Goal: Task Accomplishment & Management: Manage account settings

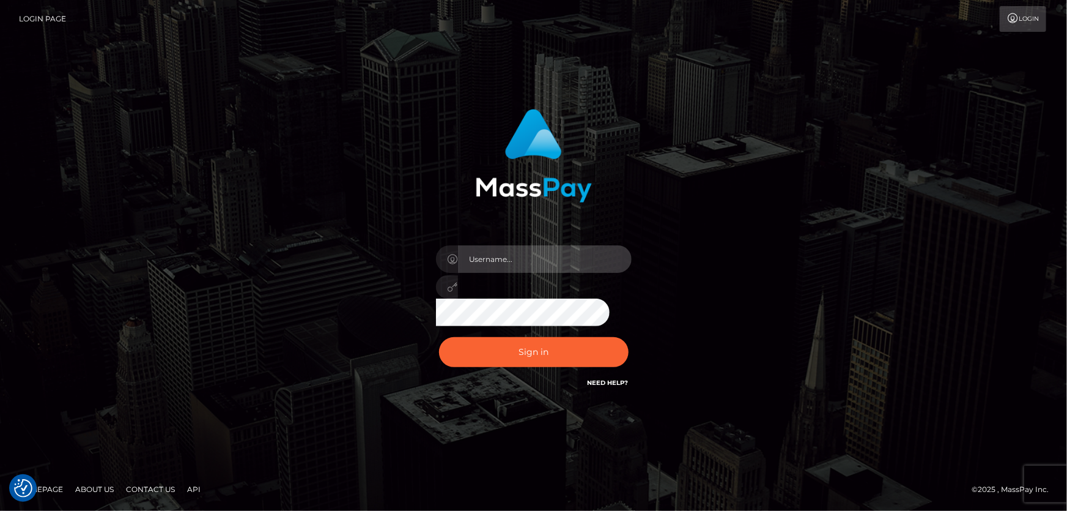
type input "Dan.Cirnat"
click at [622, 336] on div at bounding box center [518, 372] width 251 height 139
click at [0, 191] on div "Dan.Cirnat" at bounding box center [533, 255] width 1067 height 495
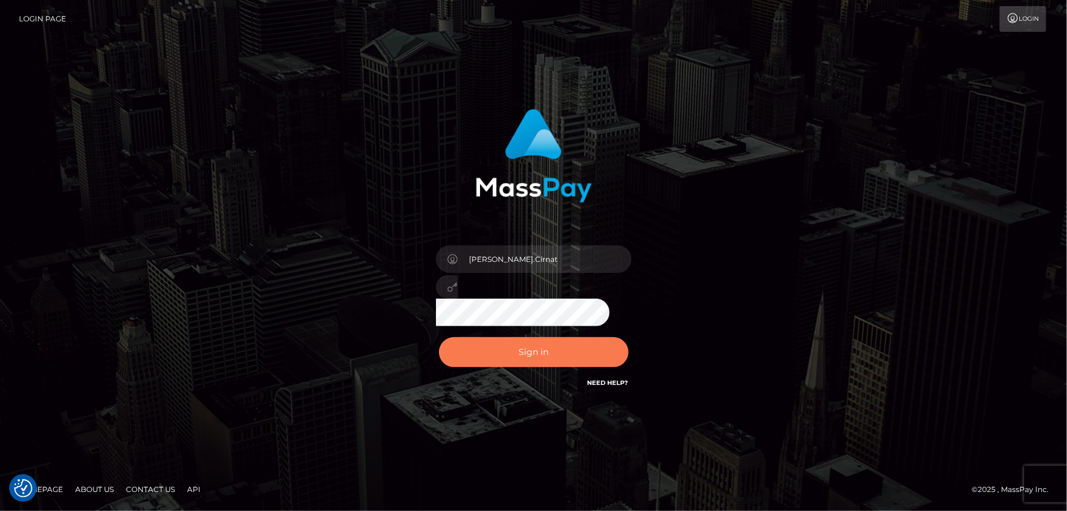
click at [556, 361] on button "Sign in" at bounding box center [534, 352] width 190 height 30
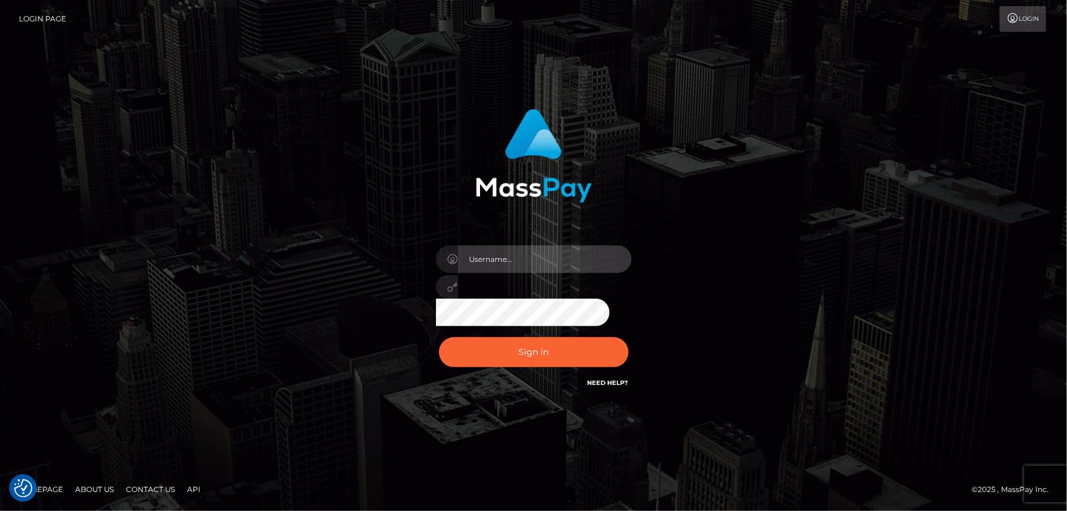
type input "Dan.Cirnat"
click at [628, 331] on div at bounding box center [518, 372] width 251 height 139
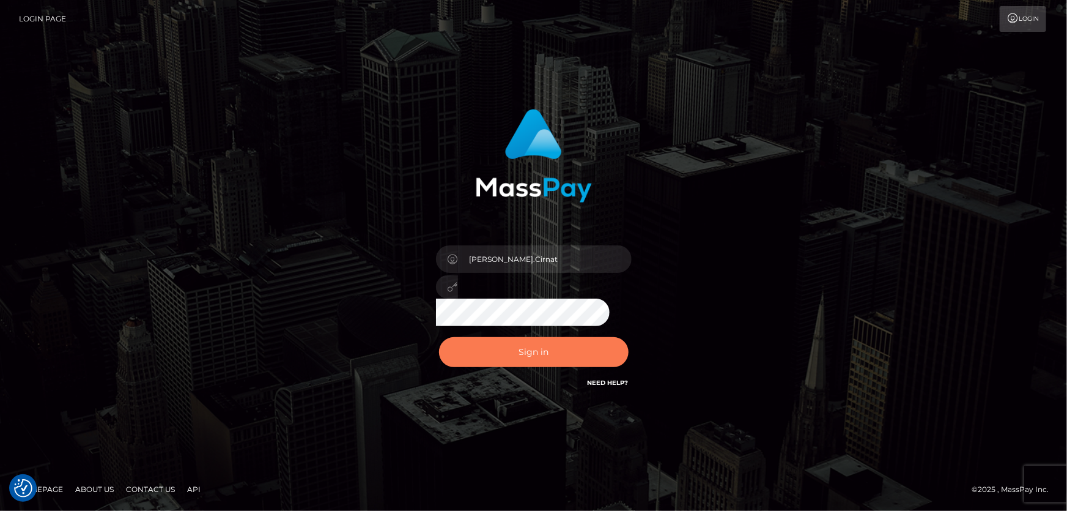
click at [506, 351] on button "Sign in" at bounding box center [534, 352] width 190 height 30
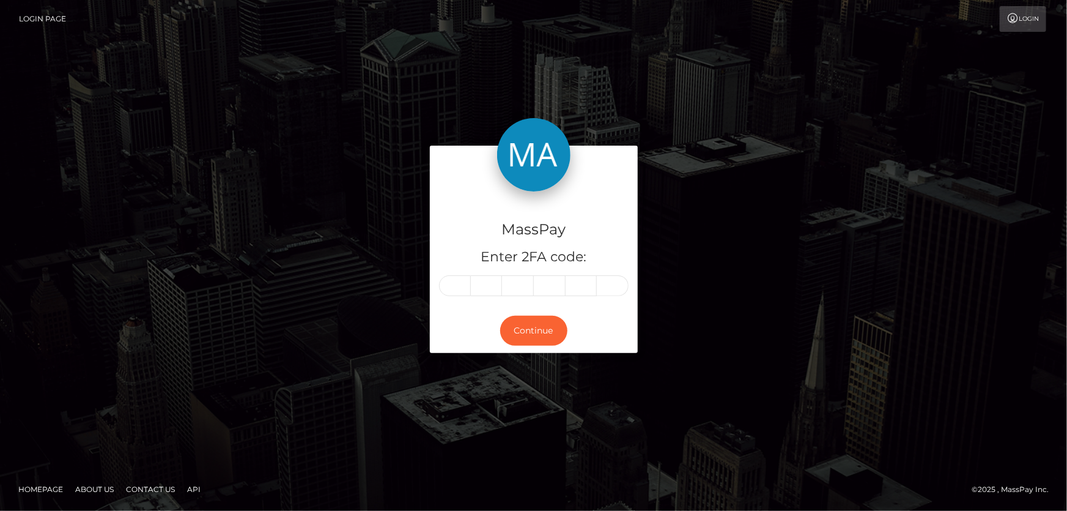
click at [450, 285] on input "text" at bounding box center [455, 285] width 32 height 21
type input "7"
type input "0"
type input "5"
type input "6"
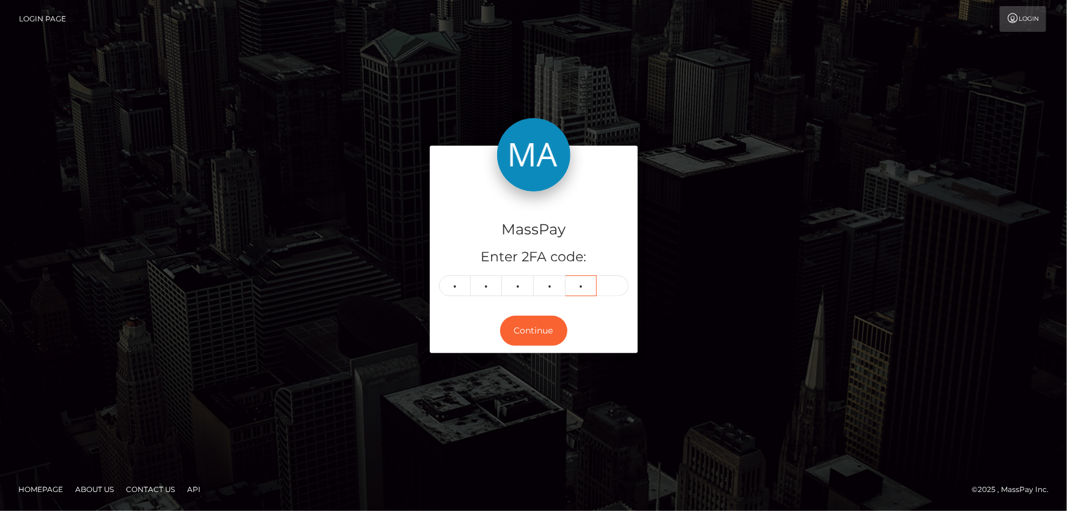
type input "2"
type input "8"
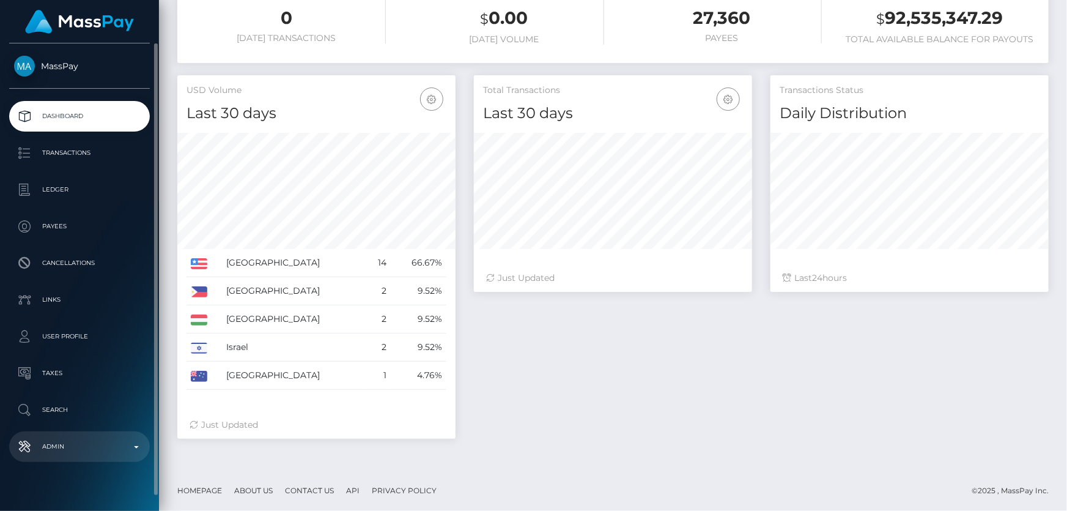
click at [96, 448] on p "Admin" at bounding box center [79, 446] width 131 height 18
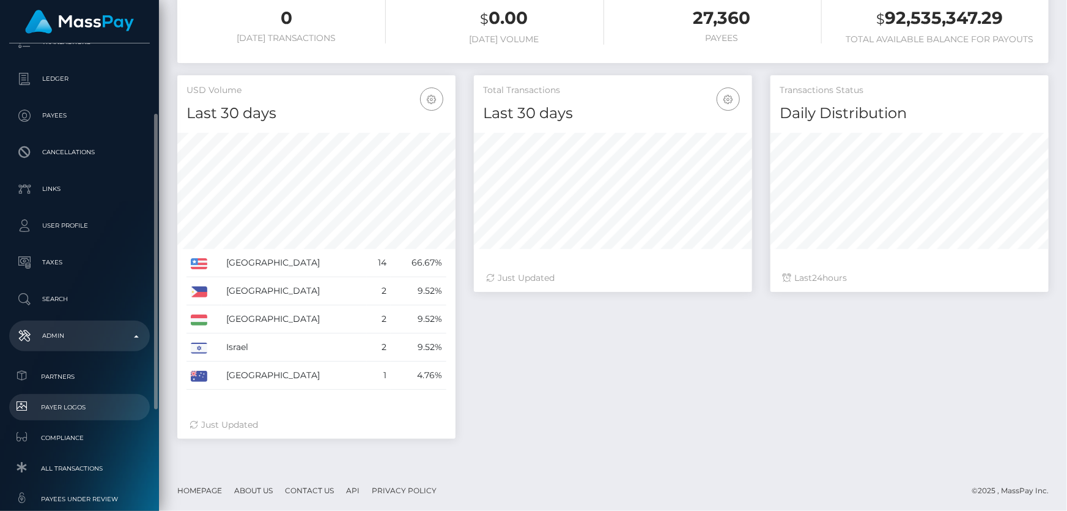
scroll to position [166, 0]
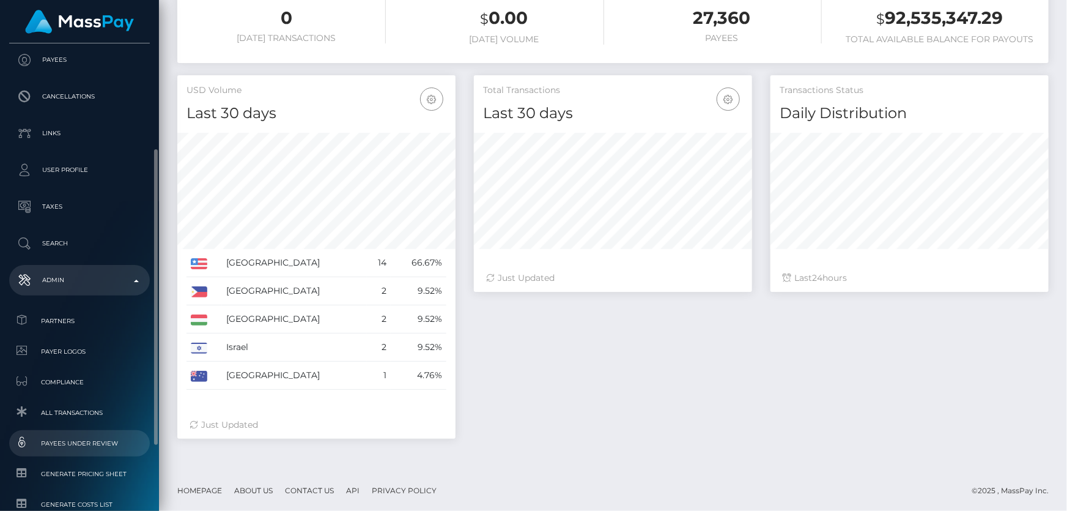
click at [86, 442] on span "Payees under Review" at bounding box center [79, 443] width 131 height 14
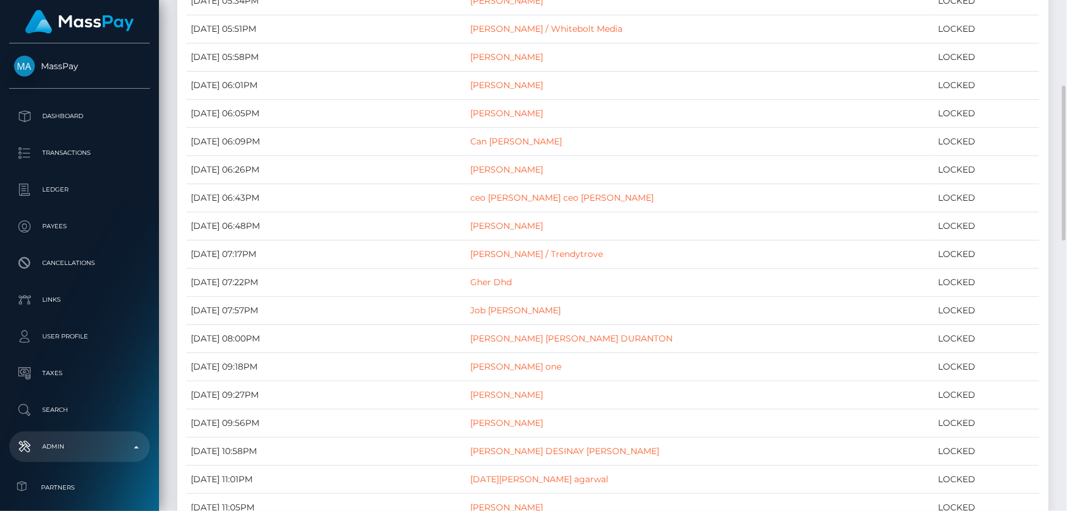
scroll to position [117, 0]
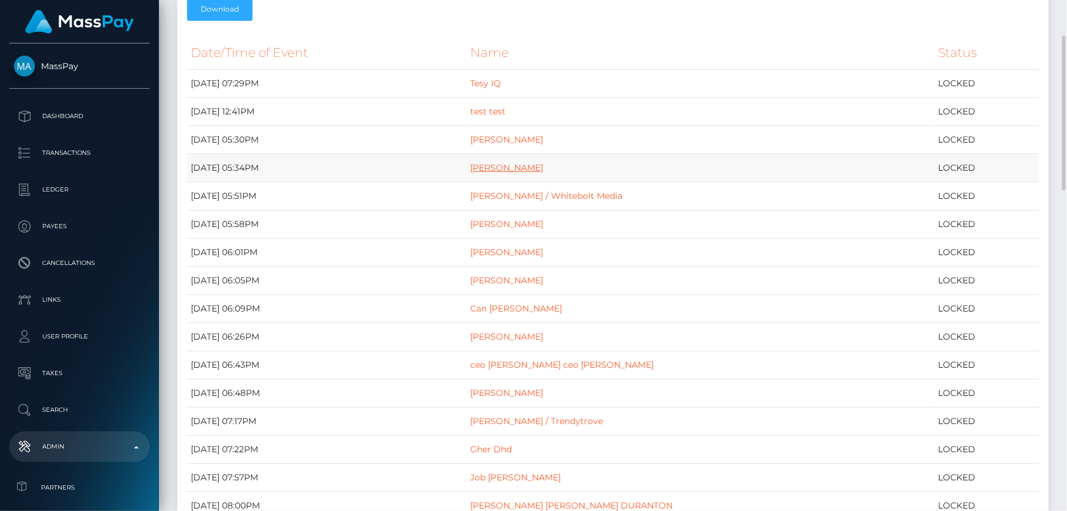
drag, startPoint x: 537, startPoint y: 157, endPoint x: 522, endPoint y: 165, distance: 17.5
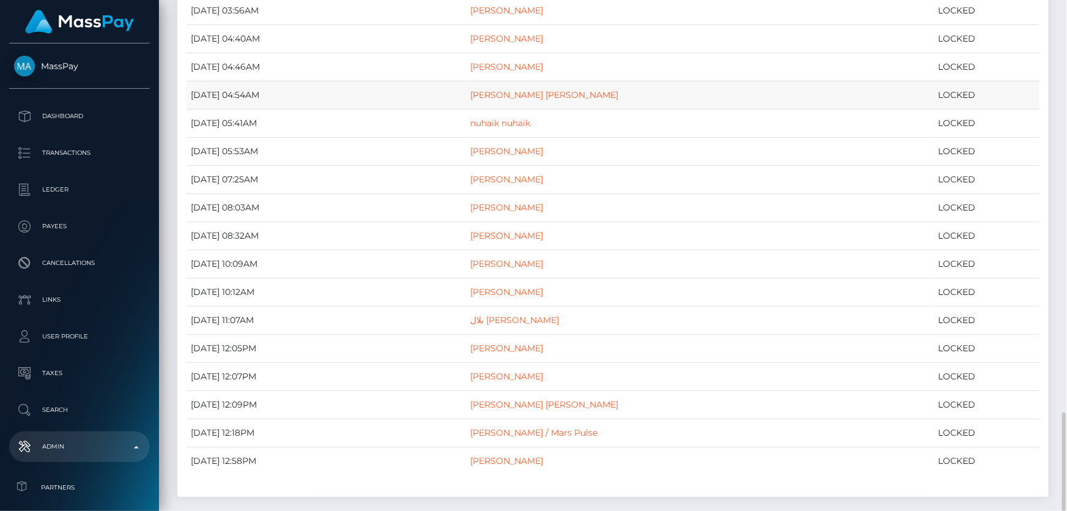
scroll to position [1173, 0]
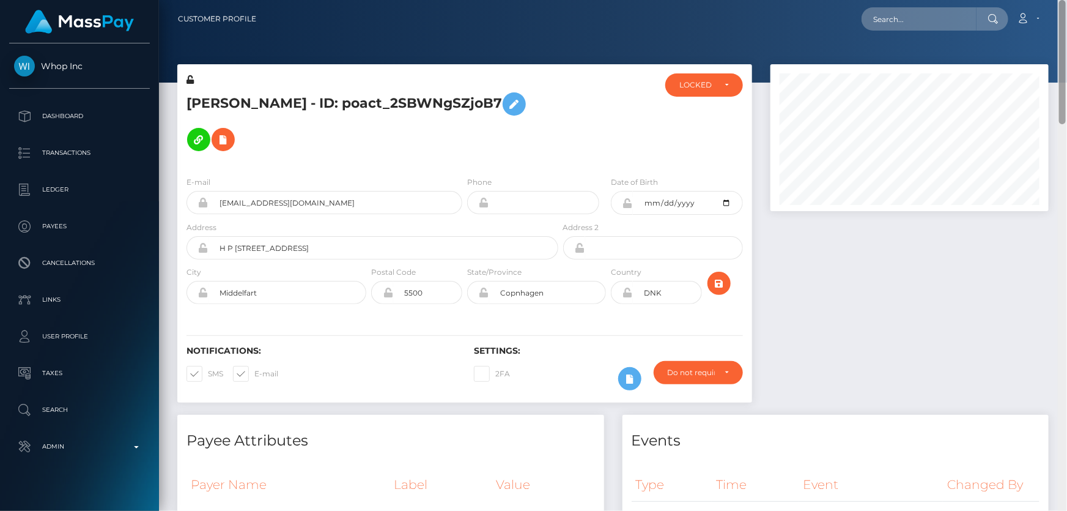
drag, startPoint x: 1065, startPoint y: 434, endPoint x: 849, endPoint y: 49, distance: 441.9
click at [1037, 18] on div "Customer Profile Loading... Loading..." at bounding box center [613, 255] width 908 height 511
click at [696, 89] on div "LOCKED" at bounding box center [696, 85] width 35 height 10
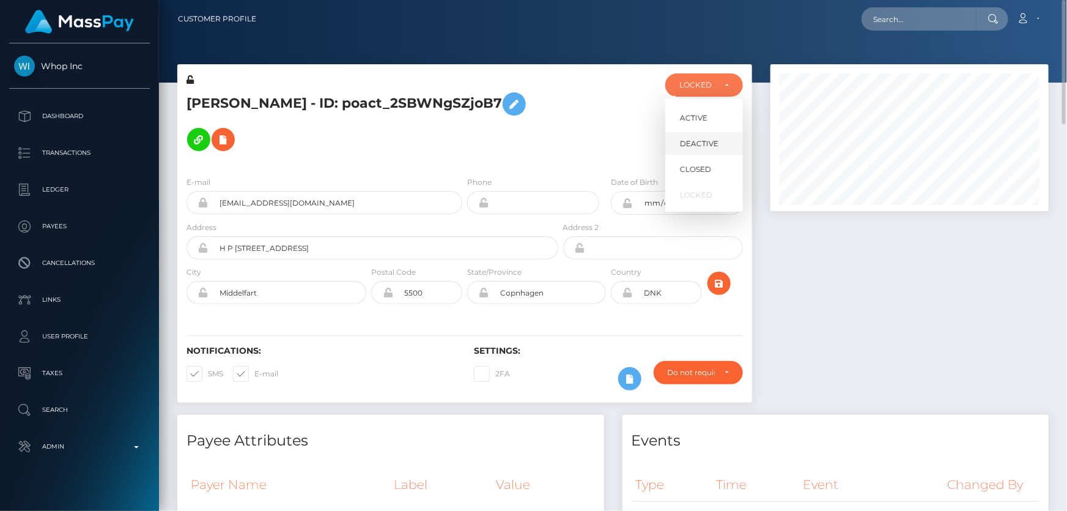
scroll to position [147, 278]
click at [692, 142] on span "DEACTIVE" at bounding box center [699, 143] width 39 height 11
select select "DEACTIVE"
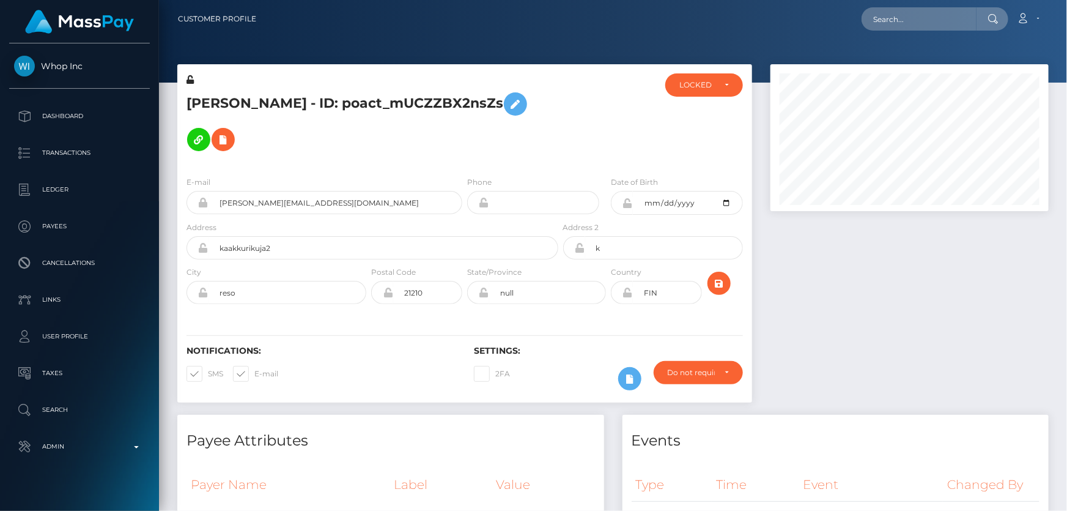
scroll to position [147, 278]
click at [707, 91] on div "LOCKED" at bounding box center [704, 84] width 78 height 23
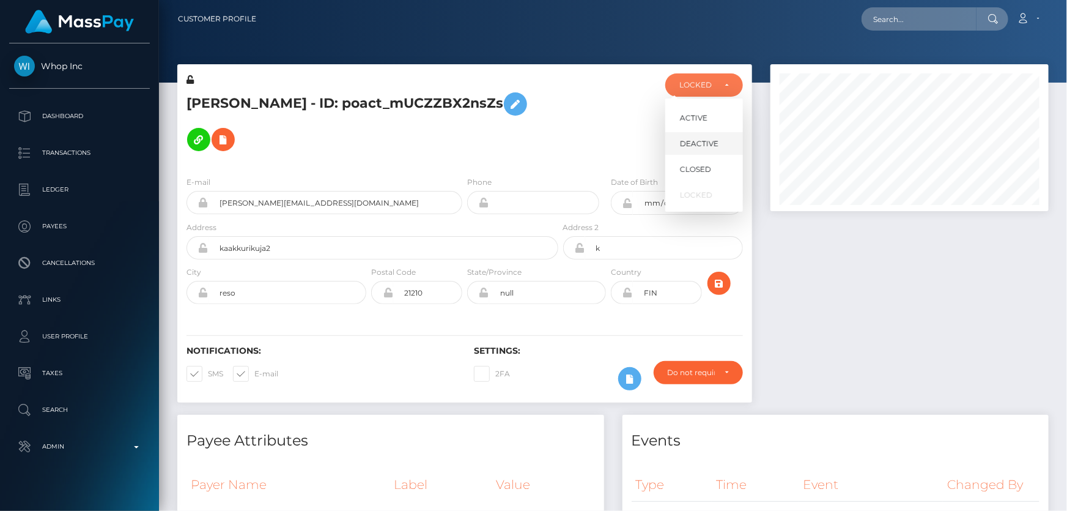
click at [706, 149] on link "DEACTIVE" at bounding box center [704, 143] width 78 height 23
select select "DEACTIVE"
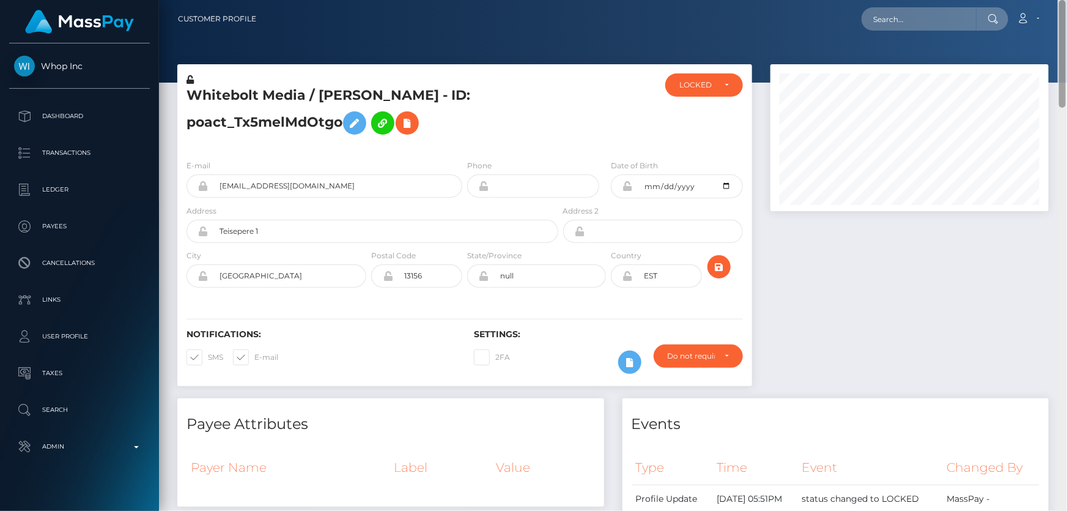
drag, startPoint x: 1063, startPoint y: 183, endPoint x: 1066, endPoint y: -67, distance: 250.1
click at [1066, 0] on html "Whop Inc Dashboard Transactions Ledger Payees Cancellations Links" at bounding box center [533, 255] width 1067 height 511
click at [699, 90] on div "LOCKED" at bounding box center [704, 84] width 78 height 23
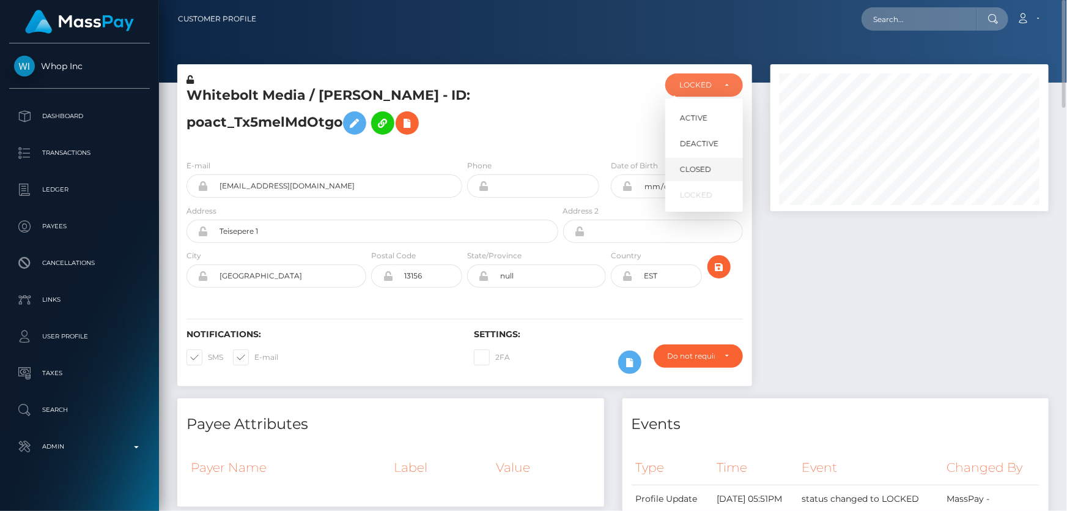
scroll to position [147, 278]
click at [706, 146] on span "DEACTIVE" at bounding box center [699, 143] width 39 height 11
select select "DEACTIVE"
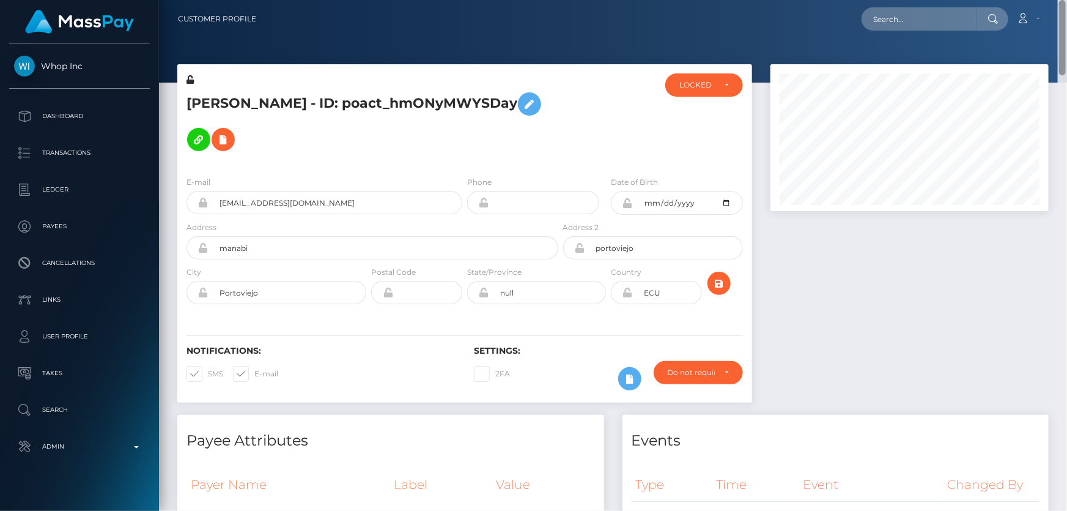
drag, startPoint x: 1063, startPoint y: 142, endPoint x: 1066, endPoint y: -56, distance: 198.2
click at [1066, 0] on html "Whop Inc Dashboard Transactions Ledger Payees Cancellations Links" at bounding box center [533, 255] width 1067 height 511
click at [696, 89] on div "LOCKED" at bounding box center [696, 85] width 35 height 10
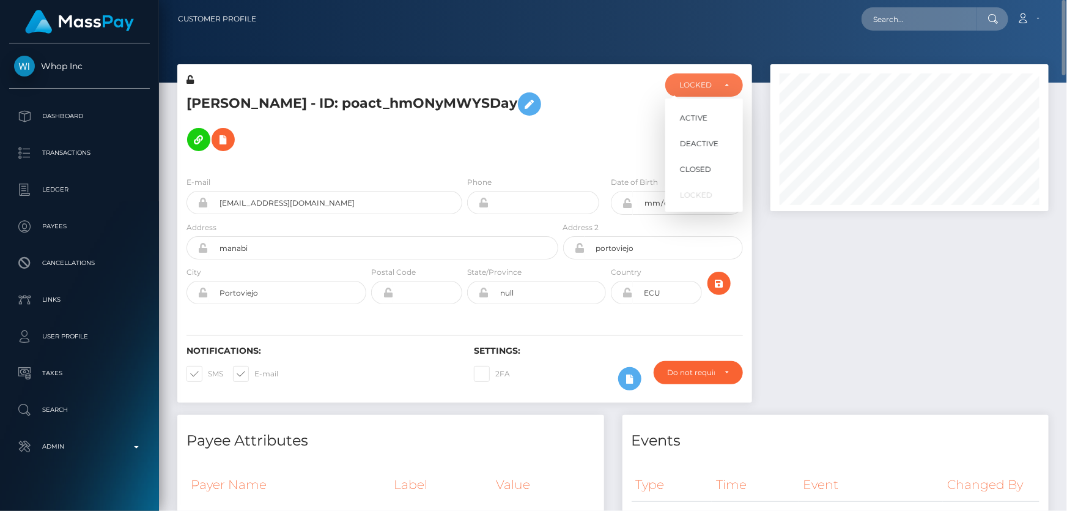
scroll to position [147, 278]
drag, startPoint x: 709, startPoint y: 146, endPoint x: 506, endPoint y: 164, distance: 203.8
click at [709, 146] on span "DEACTIVE" at bounding box center [699, 143] width 39 height 11
select select "DEACTIVE"
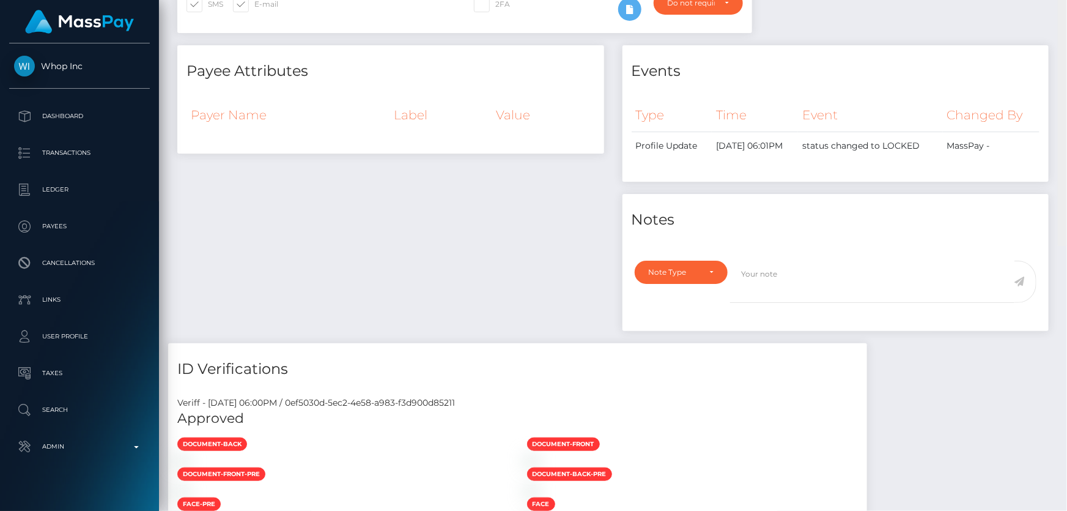
scroll to position [31, 0]
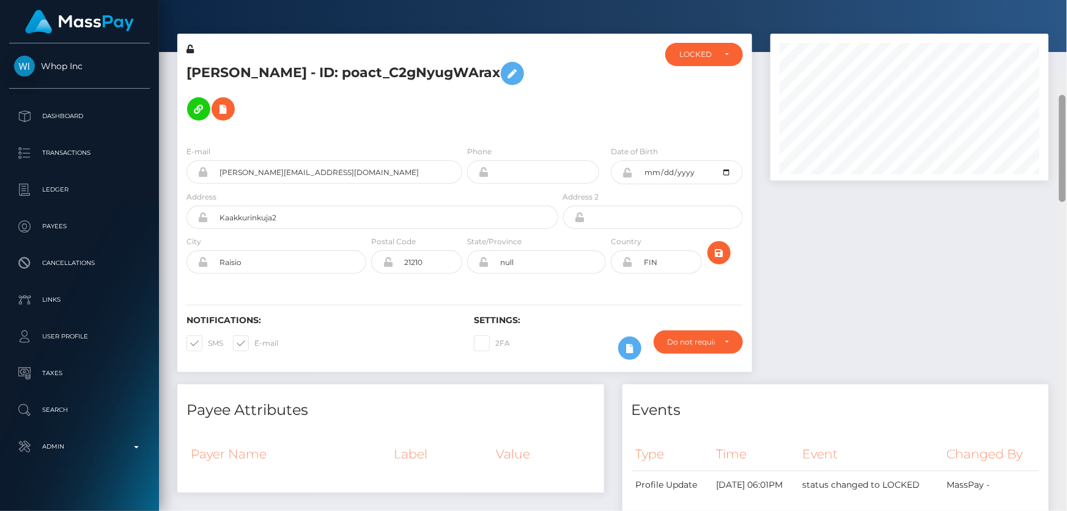
drag, startPoint x: 1062, startPoint y: 242, endPoint x: 1066, endPoint y: 30, distance: 212.2
click at [1066, 30] on div "Customer Profile Loading... Loading..." at bounding box center [613, 255] width 908 height 511
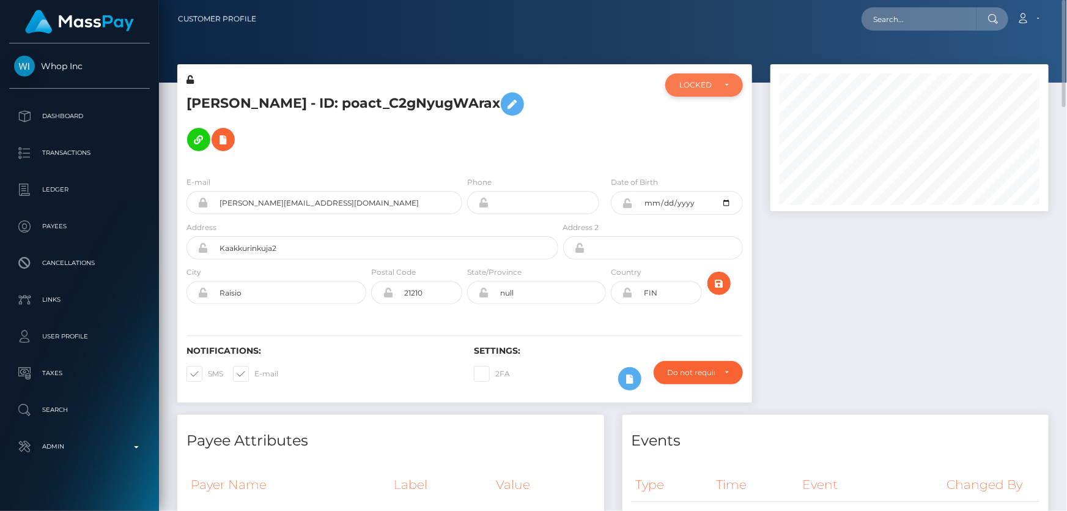
click at [710, 86] on div "LOCKED" at bounding box center [696, 85] width 35 height 10
click at [685, 141] on span "DEACTIVE" at bounding box center [699, 143] width 39 height 11
select select "DEACTIVE"
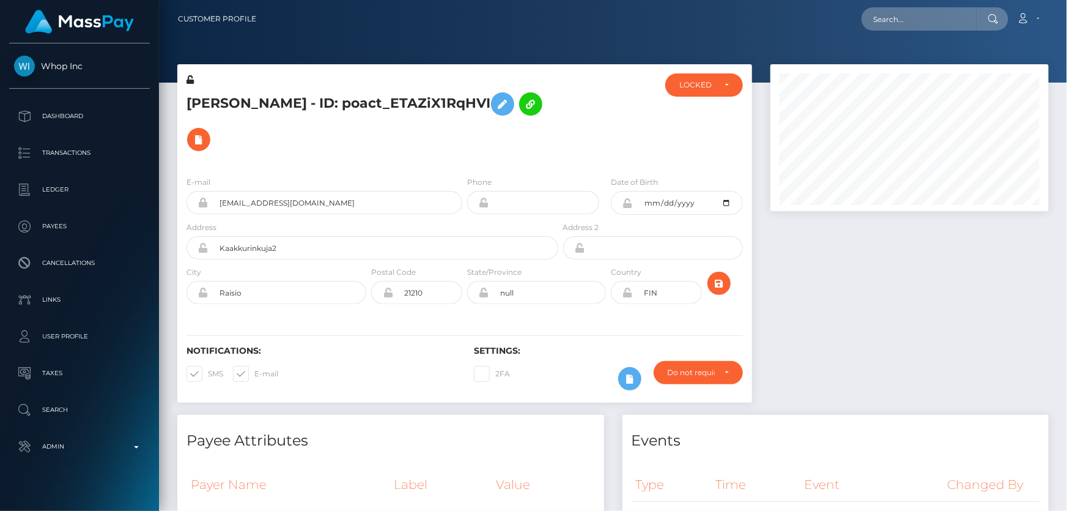
scroll to position [147, 278]
click at [700, 93] on div "LOCKED" at bounding box center [704, 84] width 78 height 23
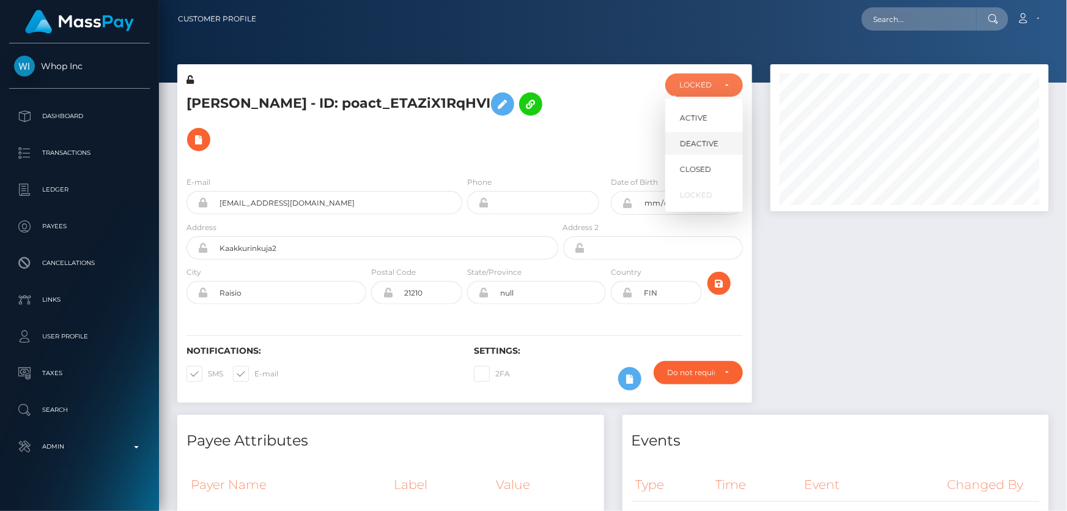
click at [713, 146] on span "DEACTIVE" at bounding box center [699, 143] width 39 height 11
select select "DEACTIVE"
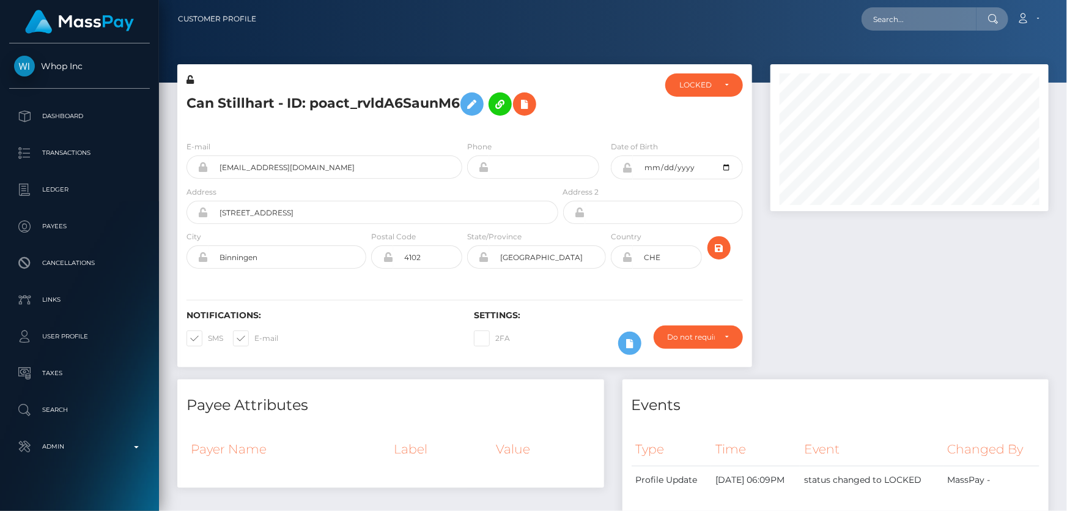
scroll to position [147, 278]
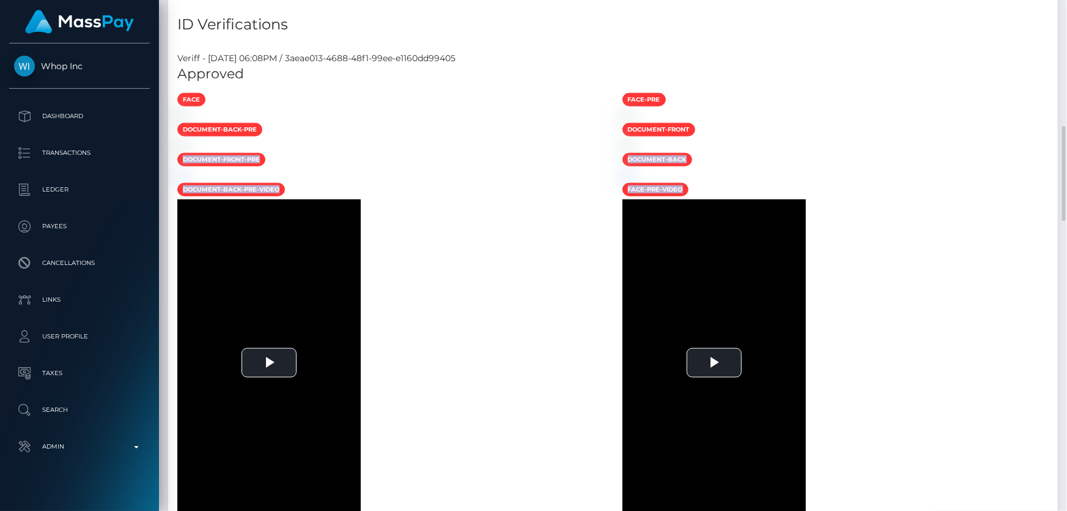
click at [1051, 461] on div "Customer Profile Loading... Loading..." at bounding box center [613, 255] width 908 height 511
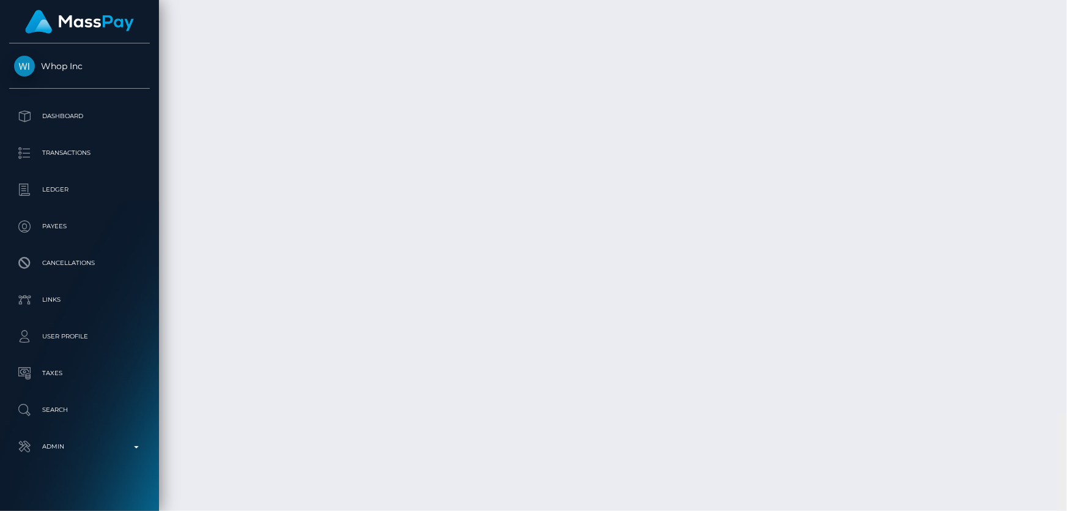
scroll to position [2238, 0]
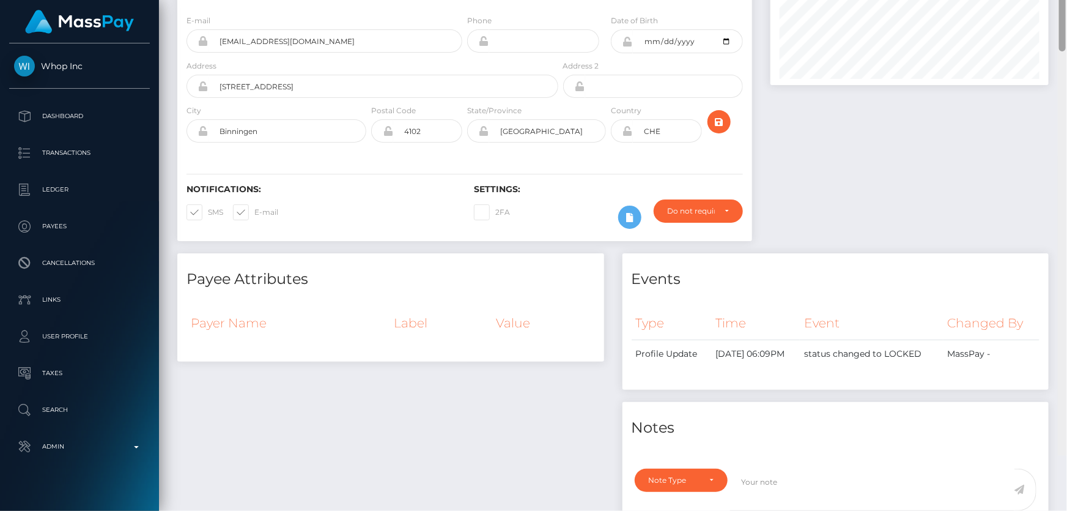
drag, startPoint x: 1063, startPoint y: 336, endPoint x: 1066, endPoint y: 55, distance: 280.7
click at [1066, 55] on div at bounding box center [1062, 199] width 9 height 511
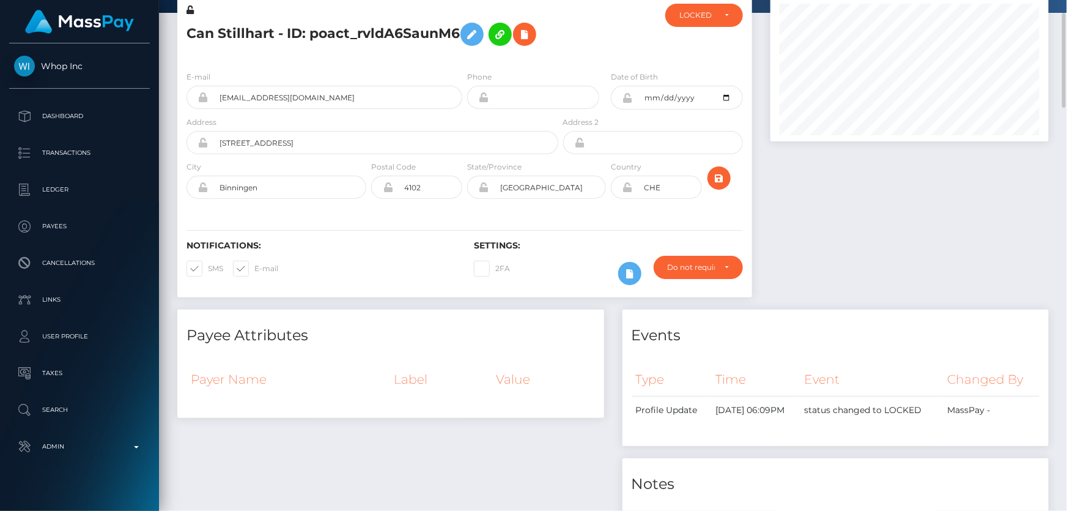
click at [862, 179] on div at bounding box center [909, 151] width 297 height 315
click at [701, 18] on div "LOCKED" at bounding box center [696, 15] width 35 height 10
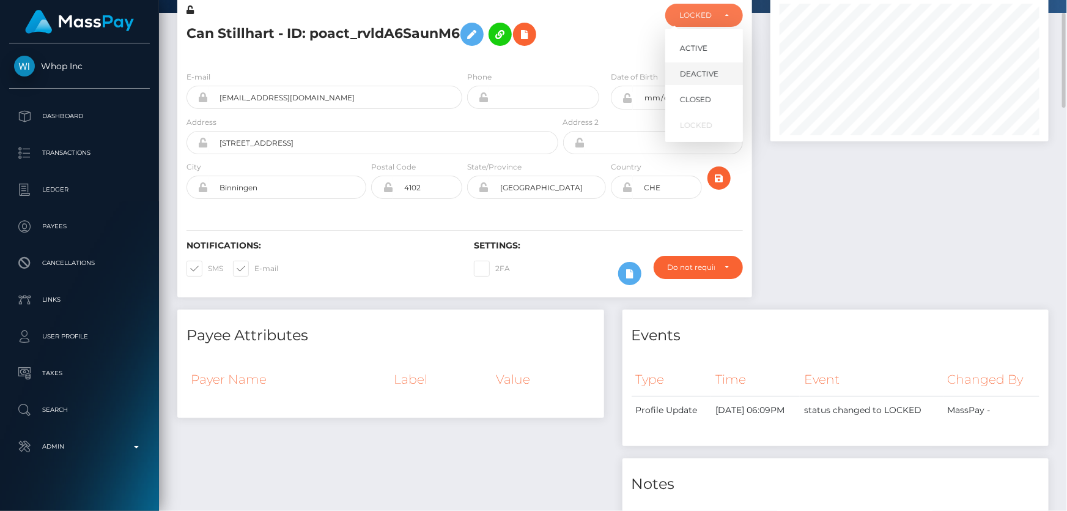
scroll to position [147, 278]
click at [715, 76] on span "DEACTIVE" at bounding box center [699, 73] width 39 height 11
select select "DEACTIVE"
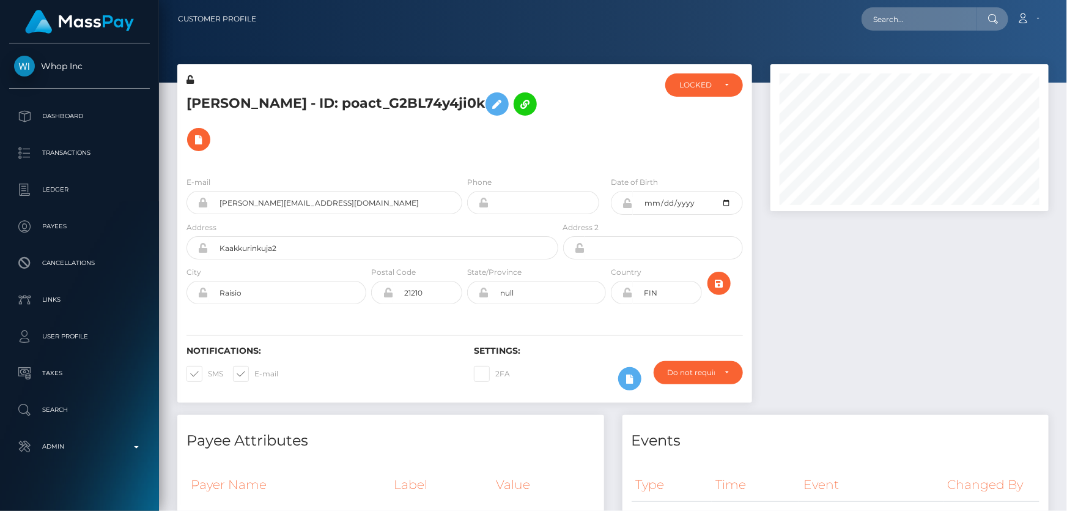
scroll to position [111, 0]
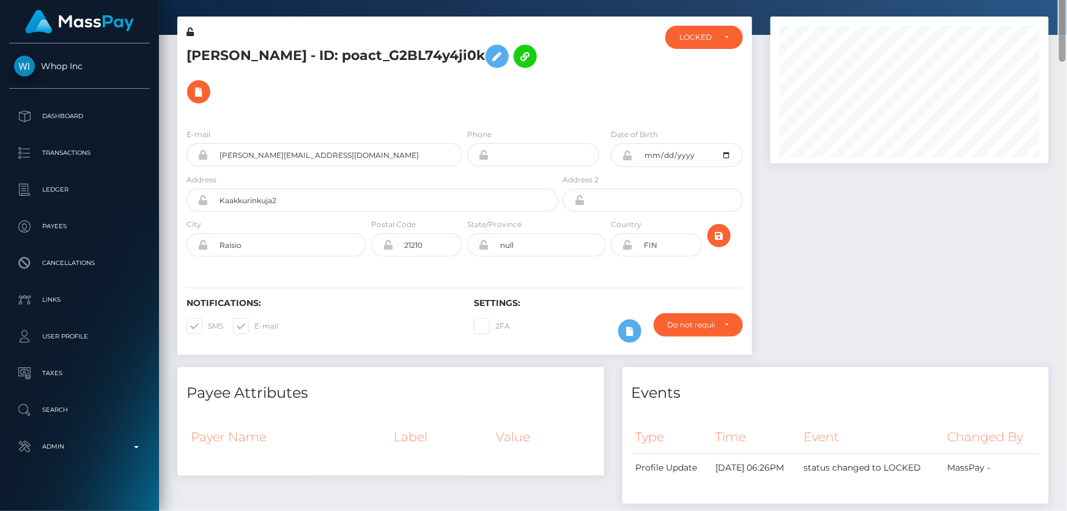
drag, startPoint x: 1061, startPoint y: 87, endPoint x: 1066, endPoint y: 43, distance: 44.4
click at [1066, 43] on div at bounding box center [1062, 209] width 9 height 511
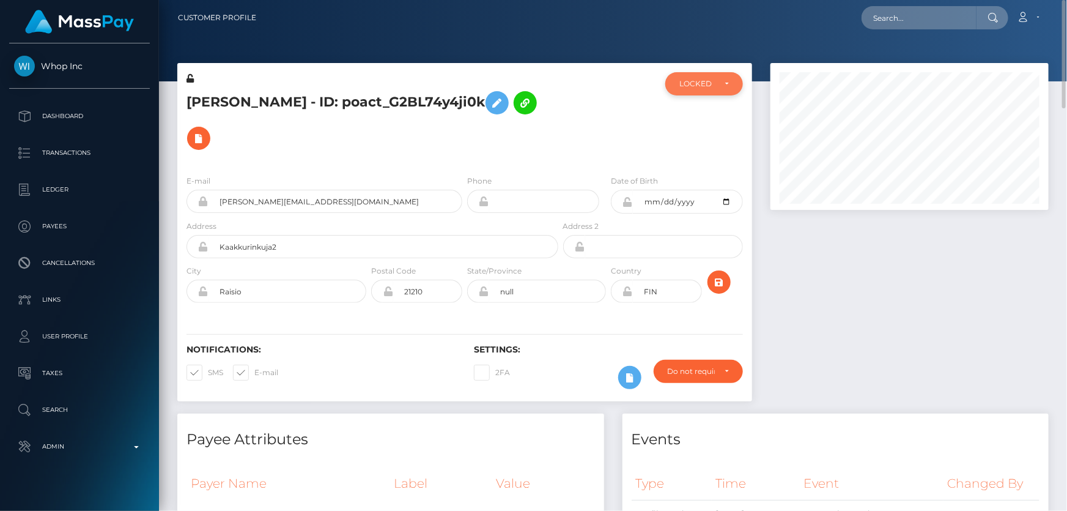
click at [697, 86] on div "LOCKED" at bounding box center [696, 84] width 35 height 10
click at [691, 141] on span "DEACTIVE" at bounding box center [699, 142] width 39 height 11
select select "DEACTIVE"
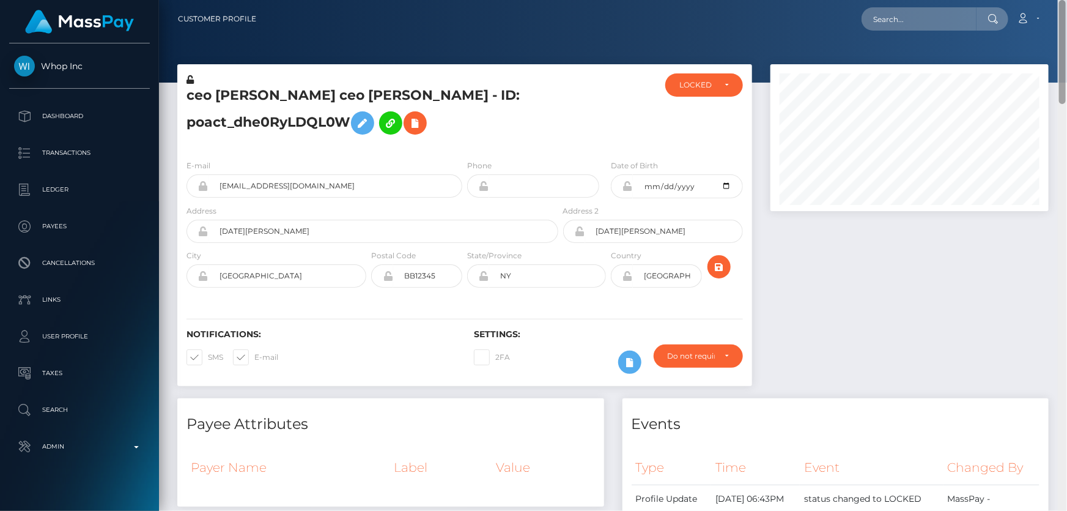
drag, startPoint x: 1061, startPoint y: 434, endPoint x: 1066, endPoint y: -55, distance: 489.2
click at [1066, 0] on html "Whop Inc Dashboard Transactions Ledger Payees Cancellations Links" at bounding box center [533, 255] width 1067 height 511
click at [717, 76] on div "LOCKED" at bounding box center [704, 84] width 78 height 23
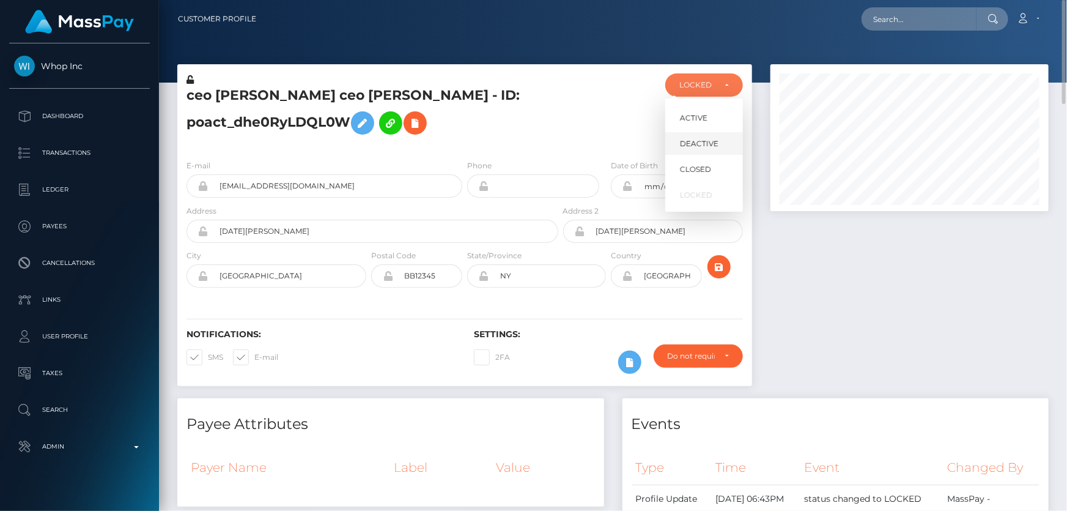
click at [700, 143] on span "DEACTIVE" at bounding box center [699, 143] width 39 height 11
select select "DEACTIVE"
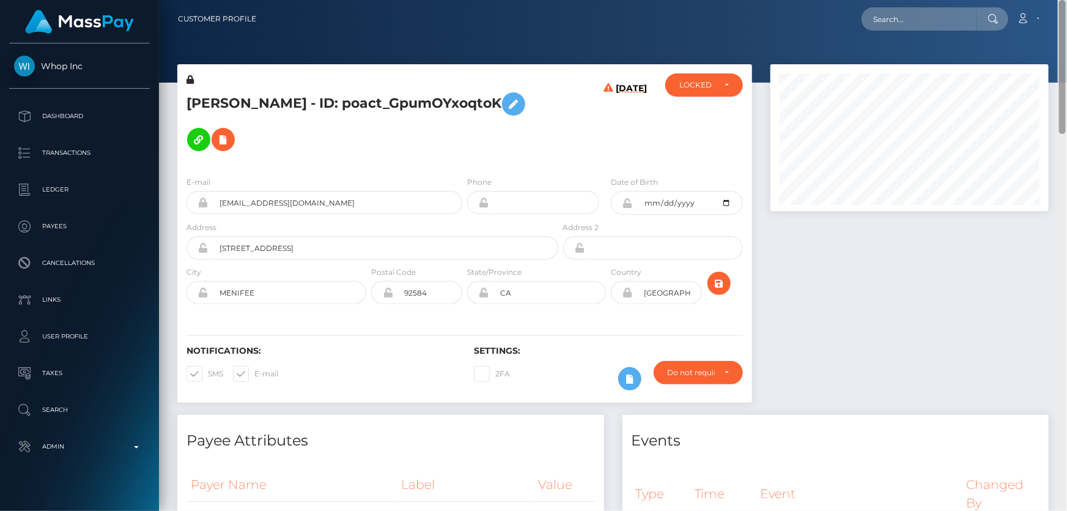
drag, startPoint x: 1062, startPoint y: 220, endPoint x: 1066, endPoint y: 28, distance: 192.7
click at [1066, 28] on div "Customer Profile Loading... Loading..." at bounding box center [613, 255] width 908 height 511
drag, startPoint x: 291, startPoint y: 102, endPoint x: 208, endPoint y: 104, distance: 83.2
click at [180, 102] on div "[PERSON_NAME] - ID: poact_GpumOYxoqtoK" at bounding box center [368, 119] width 383 height 93
copy h5 "[PERSON_NAME]"
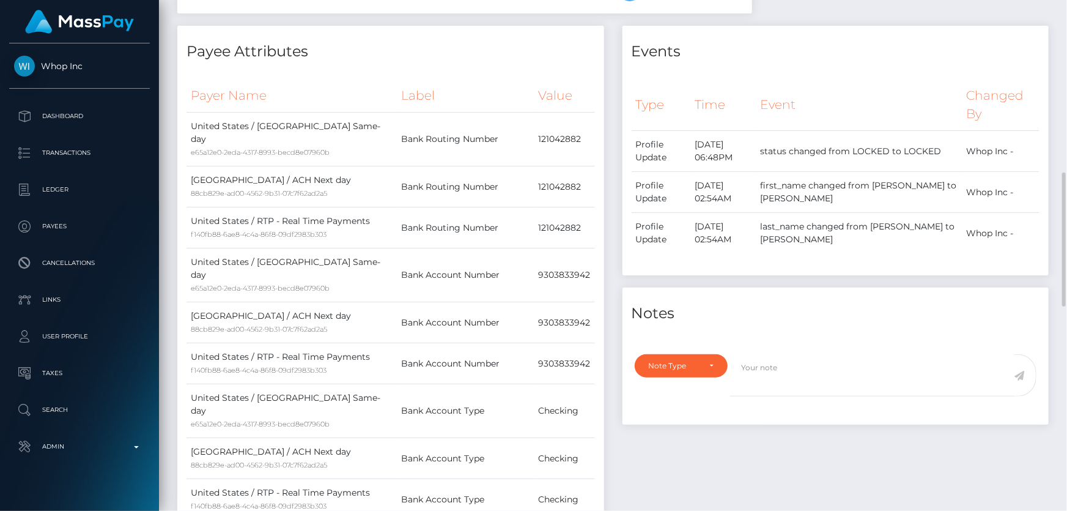
scroll to position [556, 0]
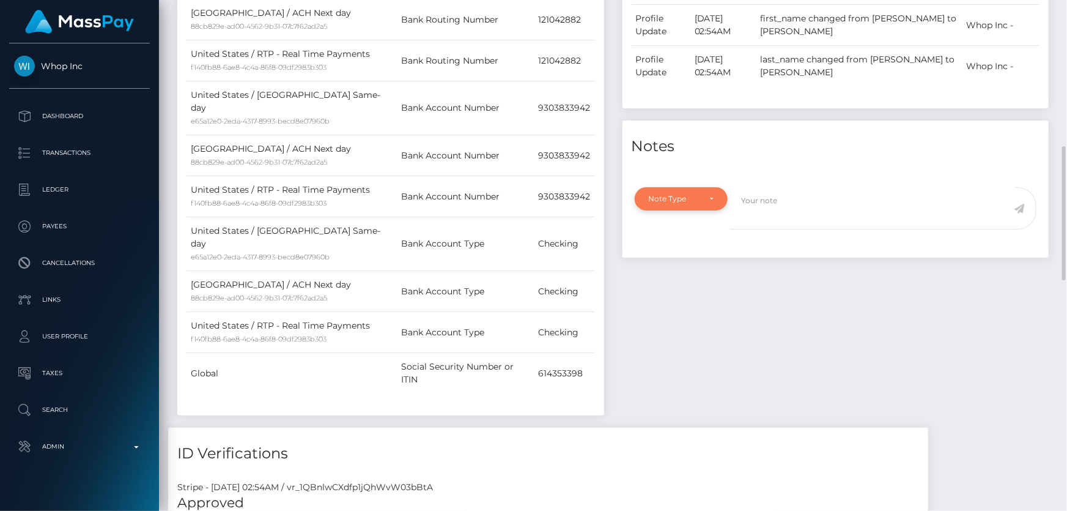
click at [705, 192] on div "Note Type" at bounding box center [682, 198] width 94 height 23
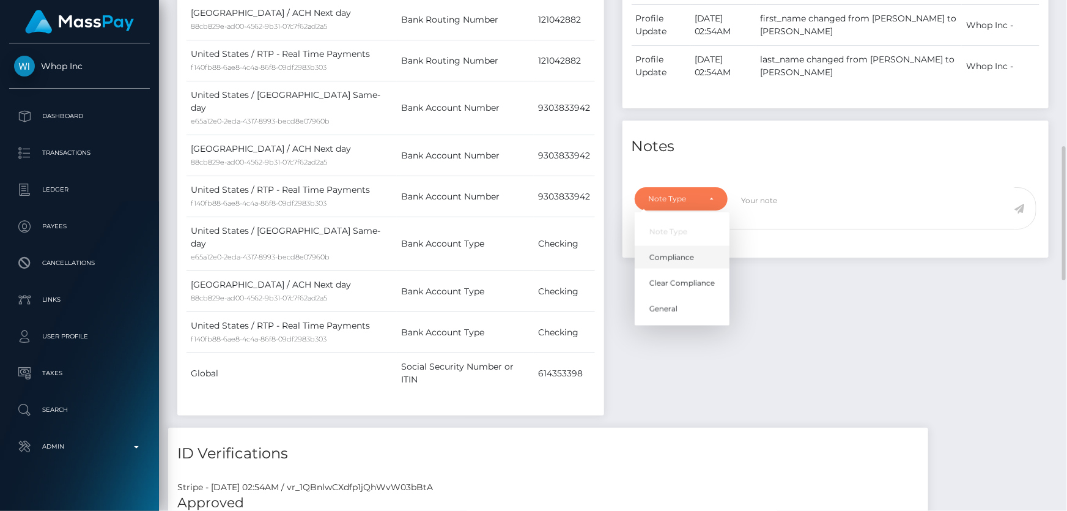
scroll to position [147, 278]
click at [685, 286] on span "Clear Compliance" at bounding box center [681, 283] width 65 height 11
select select "CLEAR_COMPLIANCE"
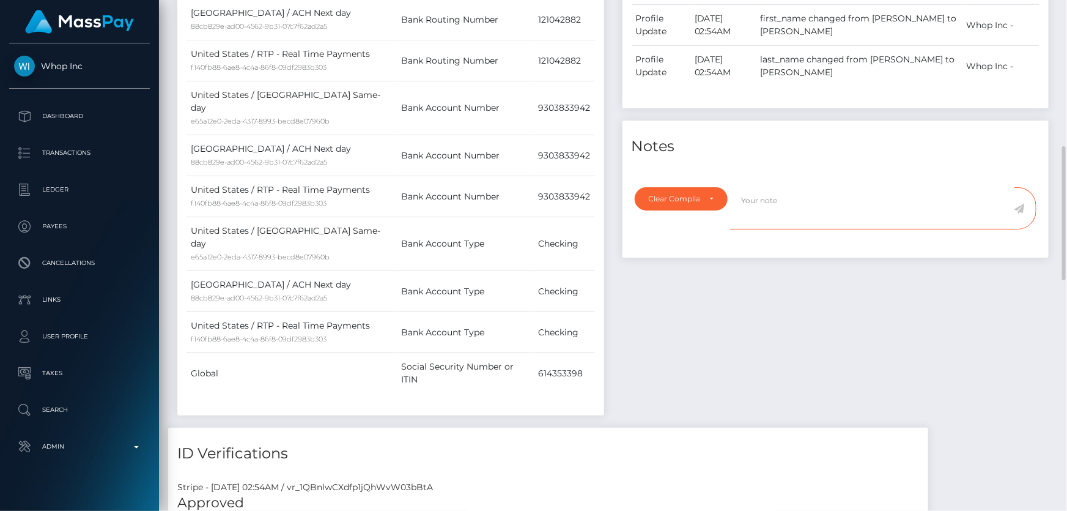
paste textarea "The hits refers to persons with Middle Names ( [PERSON_NAME]/[PERSON_NAME] ) an…"
type textarea "The hits refers to persons with Middle Names ( [PERSON_NAME]/[PERSON_NAME] ) an…"
drag, startPoint x: 1022, startPoint y: 206, endPoint x: 987, endPoint y: 251, distance: 57.0
click at [1022, 206] on icon at bounding box center [1019, 209] width 10 height 10
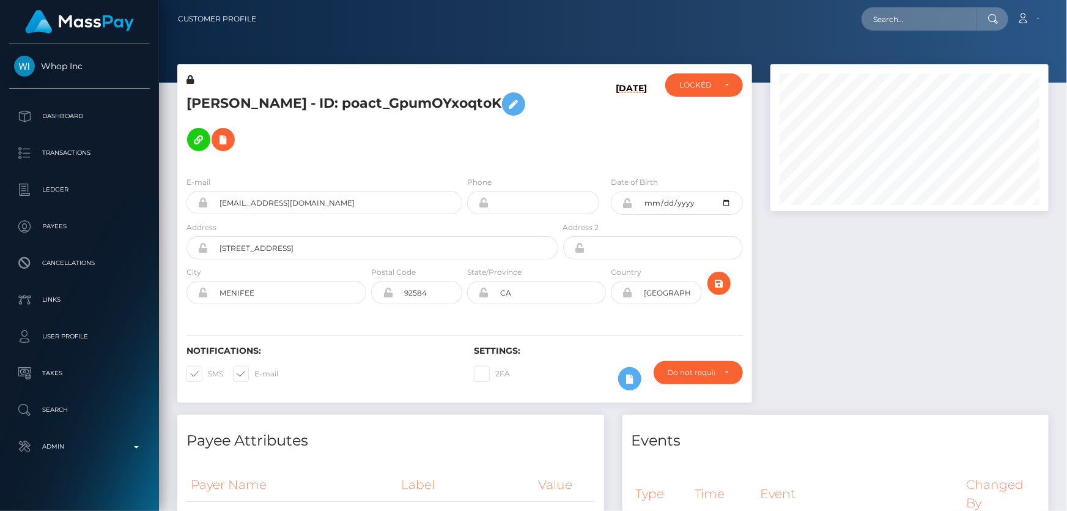
scroll to position [147, 278]
click at [715, 86] on div "LOCKED" at bounding box center [704, 85] width 50 height 10
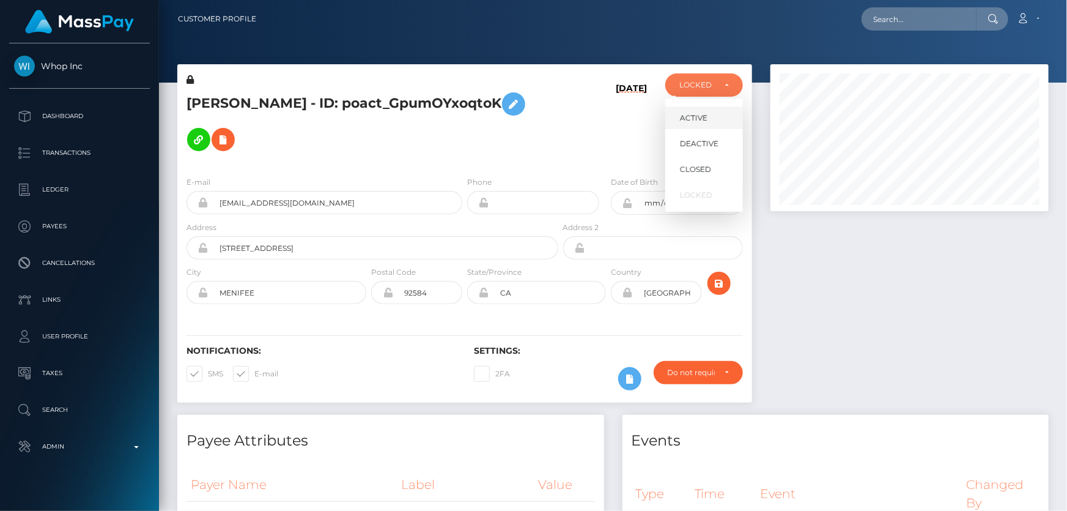
click at [706, 110] on link "ACTIVE" at bounding box center [704, 117] width 78 height 23
select select "ACTIVE"
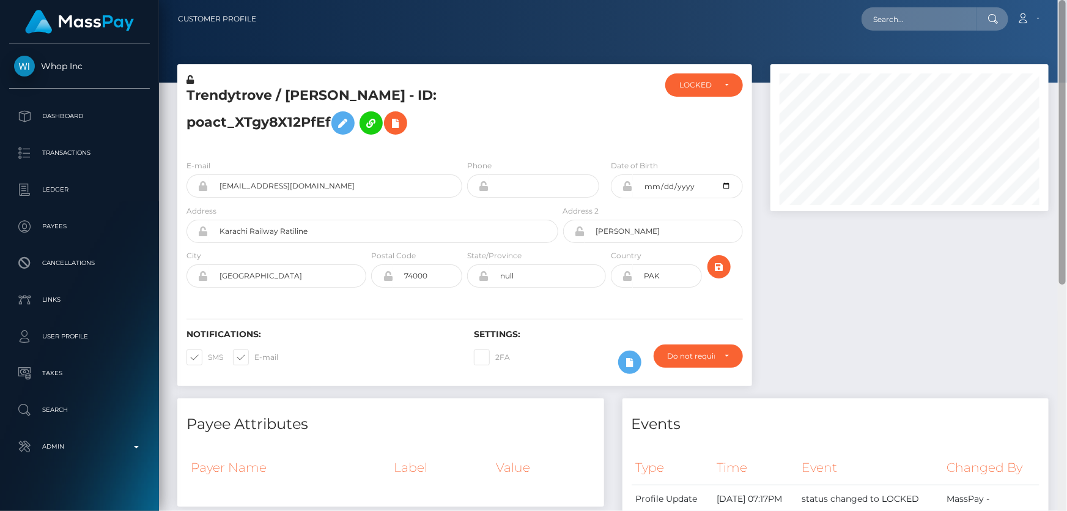
drag, startPoint x: 1065, startPoint y: 145, endPoint x: 1066, endPoint y: -7, distance: 152.3
click at [1066, 0] on html "Whop Inc Dashboard Transactions Ledger Payees Cancellations Links" at bounding box center [533, 255] width 1067 height 511
click at [680, 86] on div "LOCKED" at bounding box center [696, 85] width 35 height 10
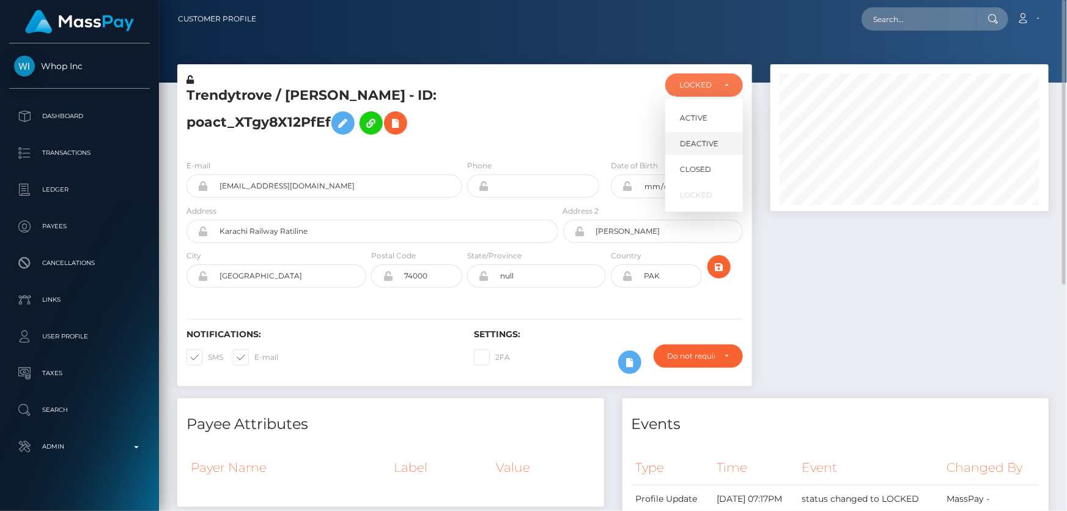
click at [704, 148] on span "DEACTIVE" at bounding box center [699, 143] width 39 height 11
select select "DEACTIVE"
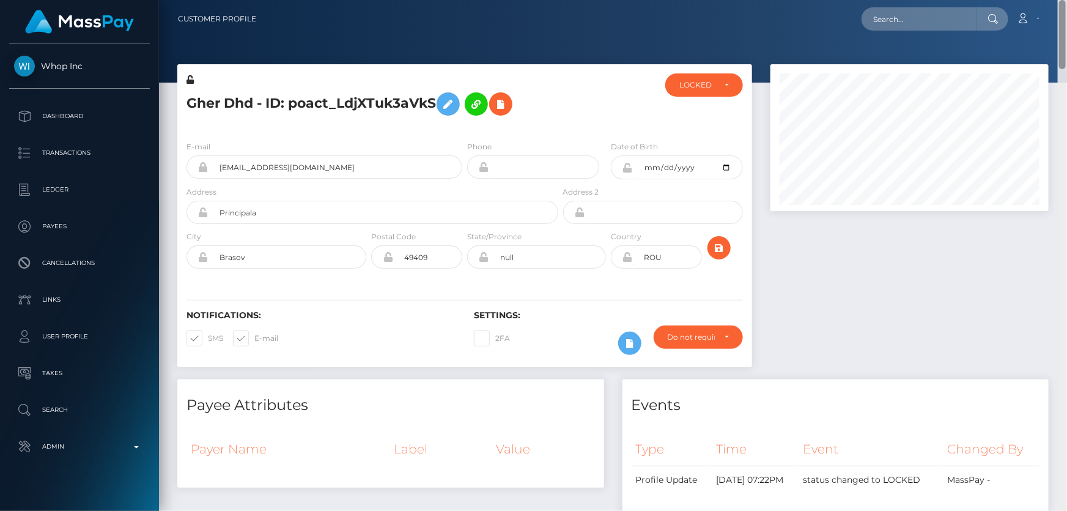
drag, startPoint x: 1065, startPoint y: 123, endPoint x: 1066, endPoint y: -67, distance: 190.2
click at [1066, 0] on html "Whop Inc Dashboard Transactions Ledger Payees Cancellations Links" at bounding box center [533, 255] width 1067 height 511
click at [677, 87] on div "LOCKED" at bounding box center [704, 84] width 78 height 23
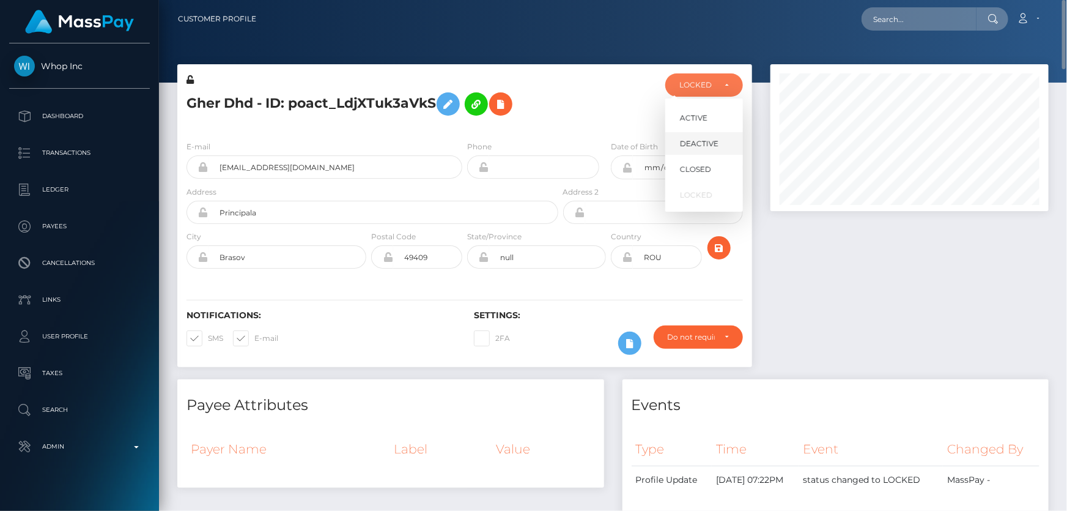
click at [690, 144] on span "DEACTIVE" at bounding box center [699, 143] width 39 height 11
select select "DEACTIVE"
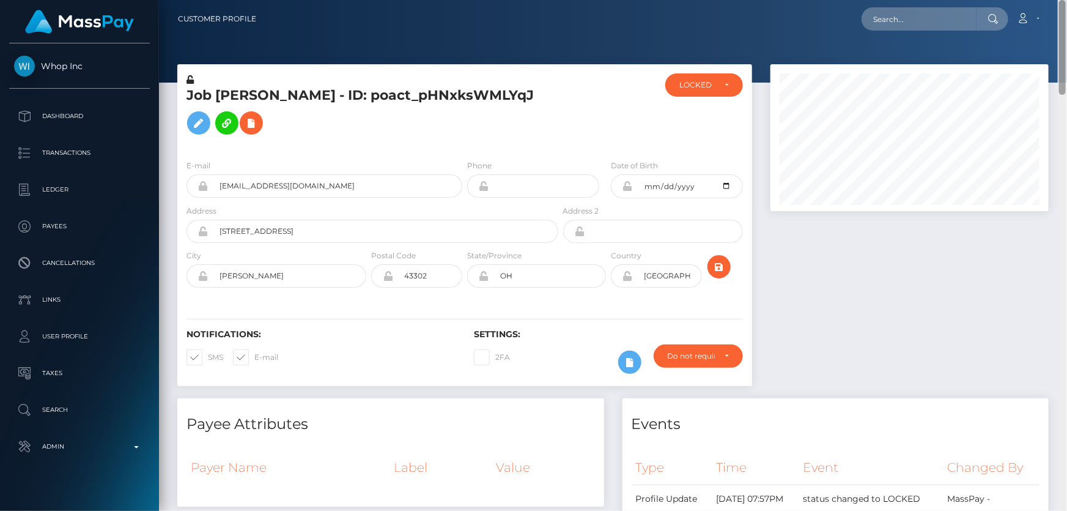
drag, startPoint x: 1062, startPoint y: 116, endPoint x: 1066, endPoint y: -67, distance: 182.9
click at [1066, 0] on html "Whop Inc Dashboard Transactions Ledger Payees Cancellations Links" at bounding box center [533, 255] width 1067 height 511
click at [722, 83] on div "LOCKED" at bounding box center [704, 85] width 50 height 10
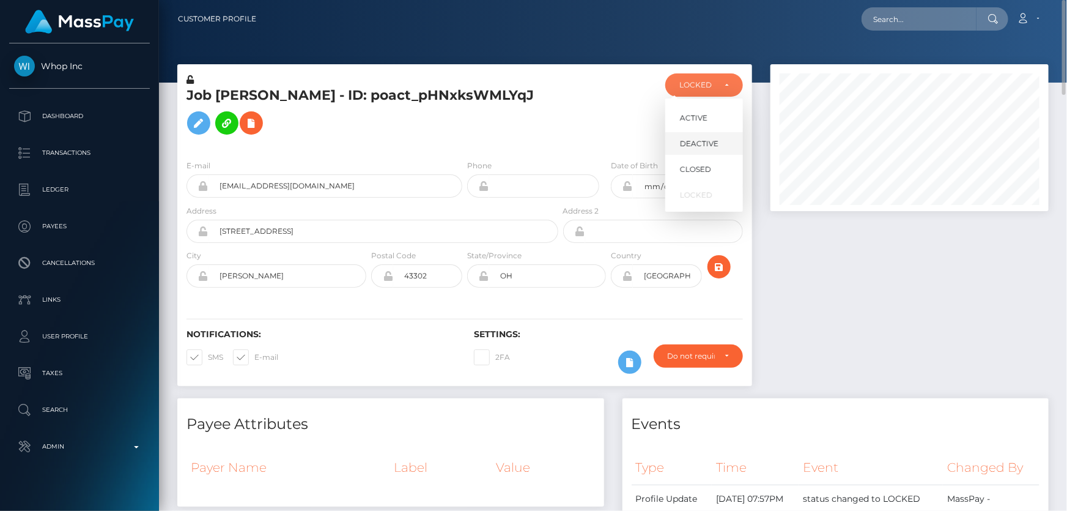
click at [710, 141] on span "DEACTIVE" at bounding box center [699, 143] width 39 height 11
select select "DEACTIVE"
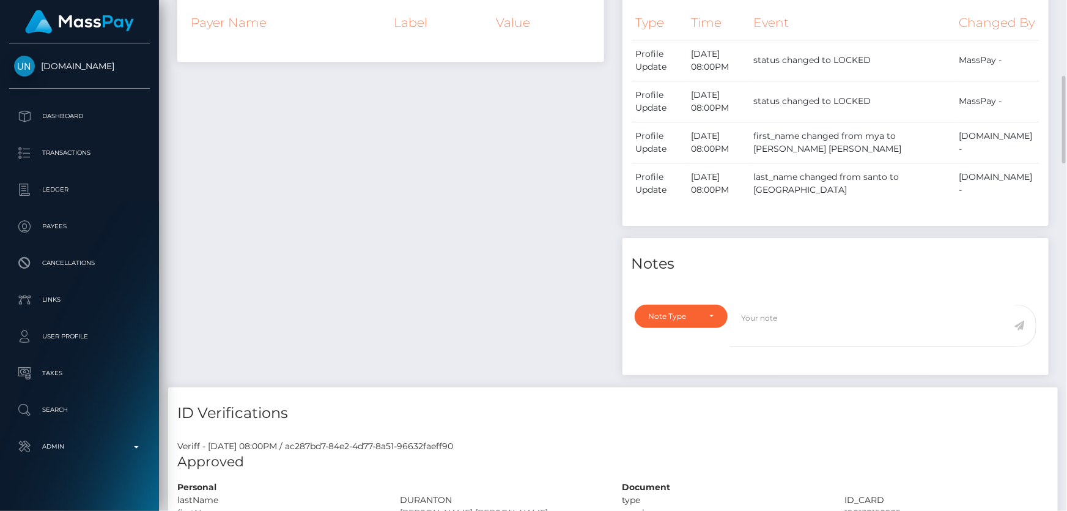
scroll to position [147, 278]
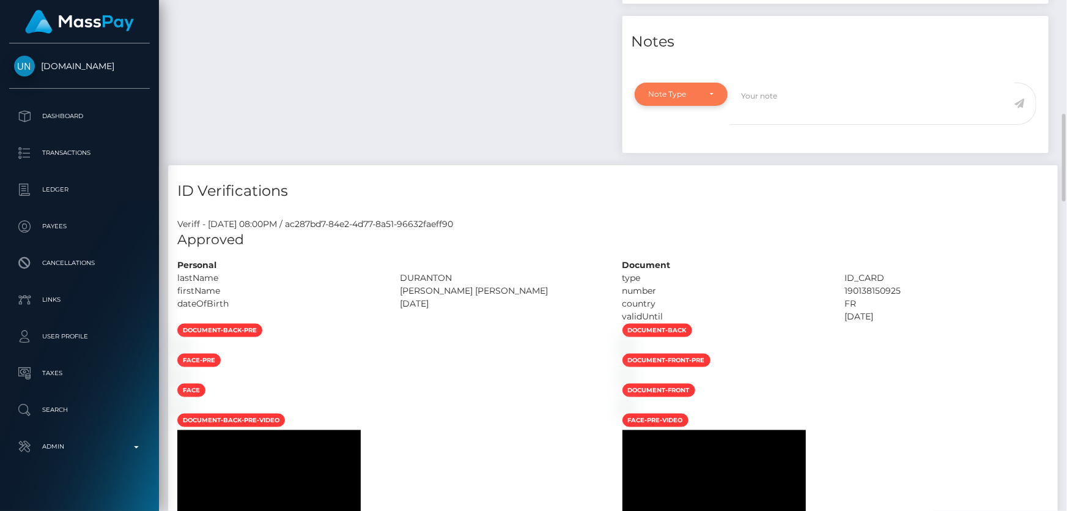
click at [701, 99] on div "Note Type" at bounding box center [681, 94] width 65 height 10
click at [691, 158] on span "Compliance" at bounding box center [671, 152] width 45 height 11
select select "COMPLIANCE"
click at [818, 125] on textarea at bounding box center [872, 104] width 284 height 42
type textarea "The user is under age."
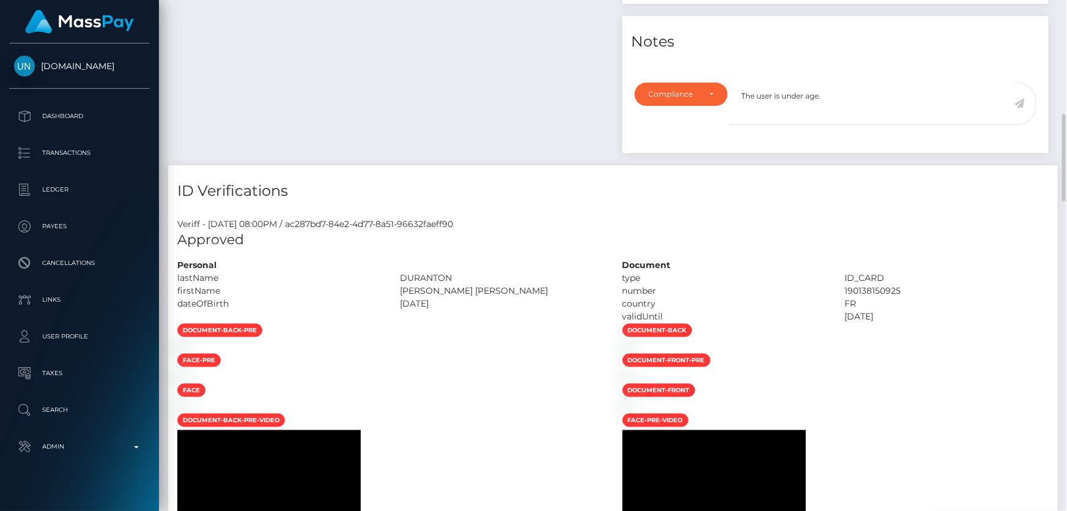
click at [1022, 108] on icon at bounding box center [1019, 103] width 10 height 10
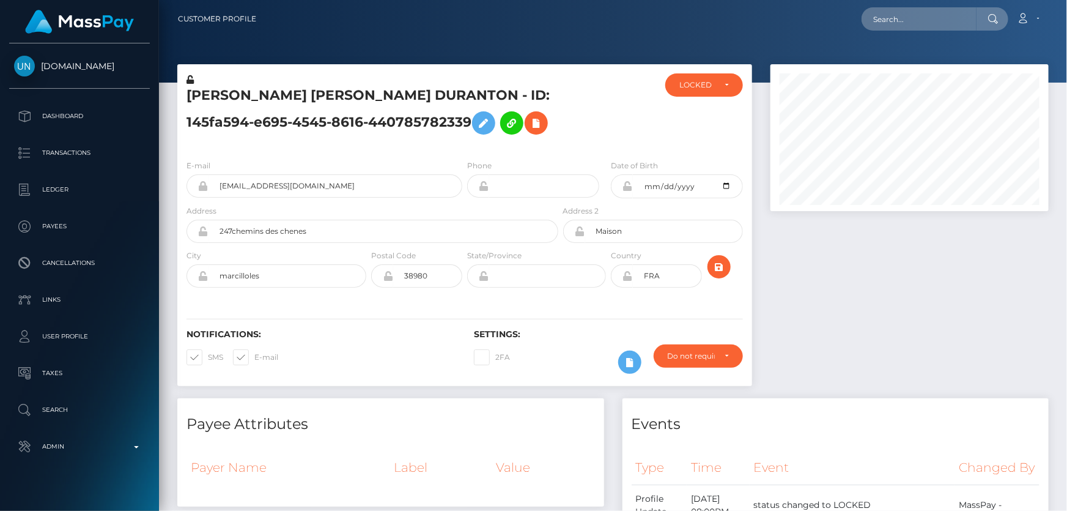
scroll to position [147, 278]
click at [709, 70] on div "[PERSON_NAME] [PERSON_NAME] DURANTON - ID: 145fa594-e695-4545-8616-440785782339…" at bounding box center [464, 107] width 575 height 86
click at [709, 86] on div "LOCKED" at bounding box center [696, 85] width 35 height 10
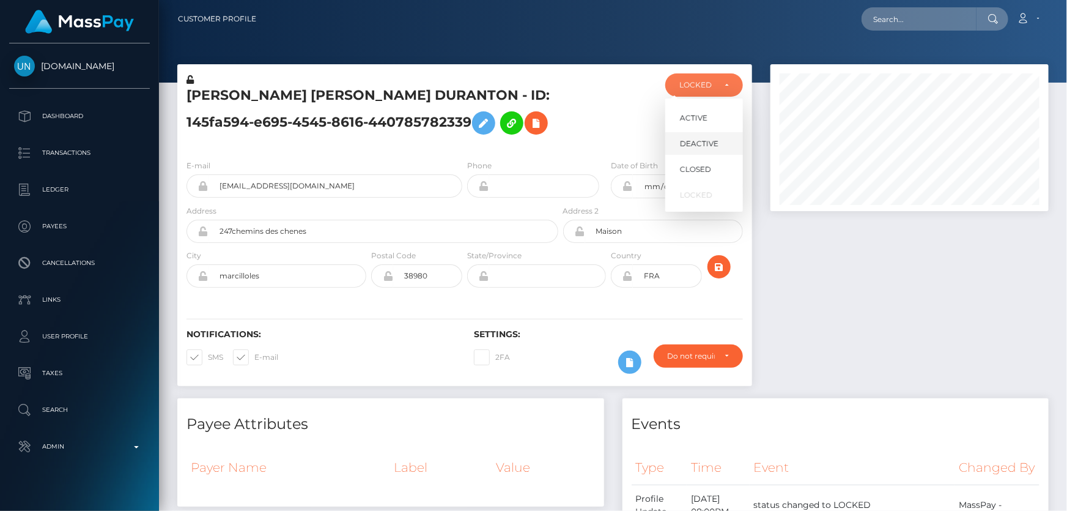
click at [709, 144] on span "DEACTIVE" at bounding box center [699, 143] width 39 height 11
select select "DEACTIVE"
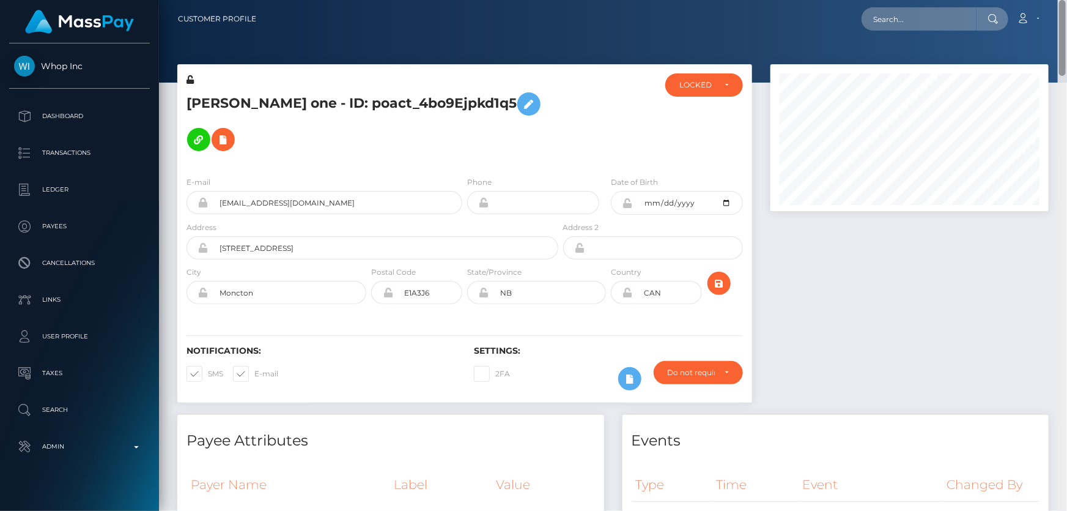
drag, startPoint x: 1064, startPoint y: 73, endPoint x: 1063, endPoint y: -46, distance: 119.2
click at [1063, 0] on html "Whop Inc Dashboard Transactions Ledger Payees Cancellations Links" at bounding box center [533, 255] width 1067 height 511
click at [709, 94] on div "LOCKED" at bounding box center [704, 84] width 78 height 23
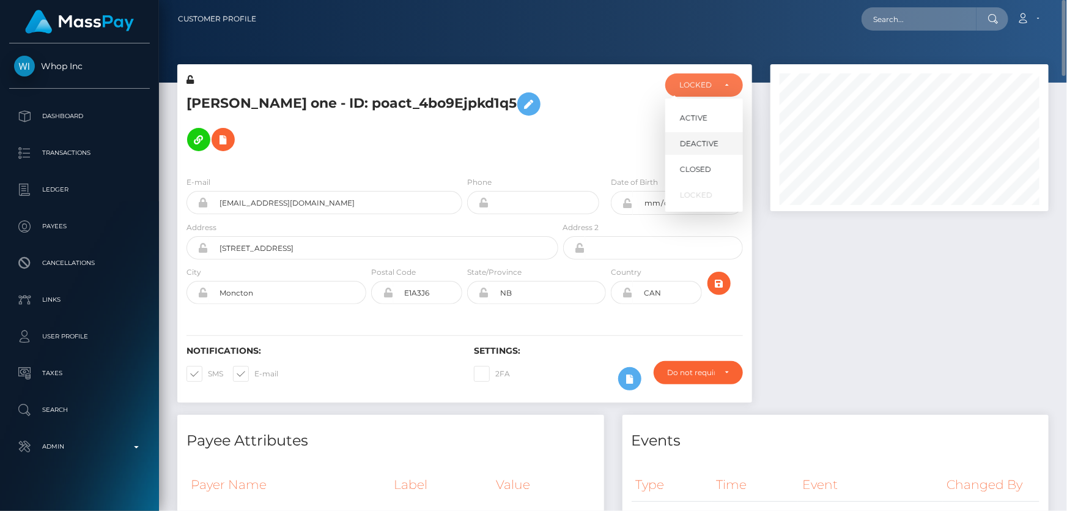
scroll to position [147, 278]
click at [709, 143] on span "DEACTIVE" at bounding box center [699, 143] width 39 height 11
select select "DEACTIVE"
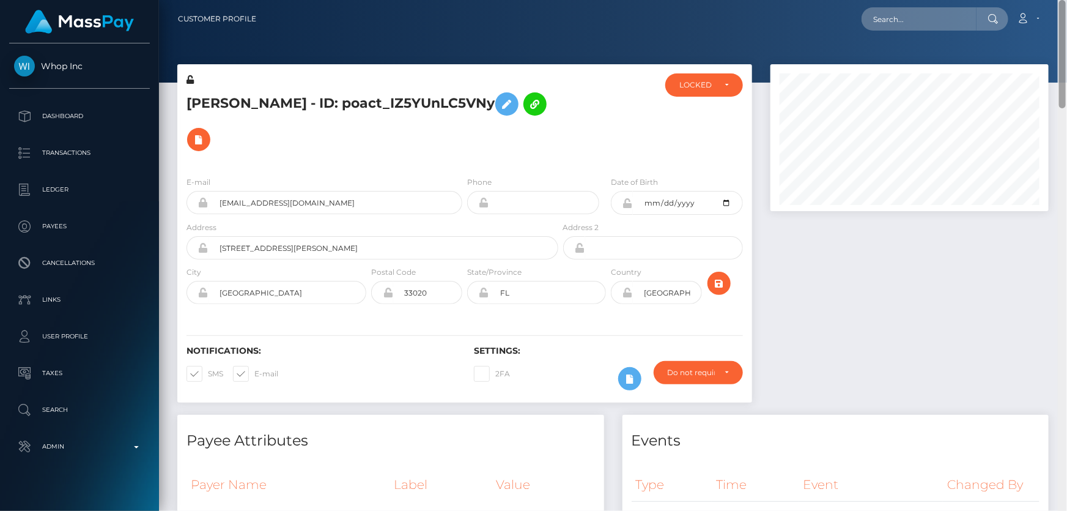
drag, startPoint x: 1064, startPoint y: 191, endPoint x: 1066, endPoint y: 12, distance: 179.2
click at [1066, 16] on div "Customer Profile Loading... Loading..." at bounding box center [613, 255] width 908 height 511
click at [685, 83] on div "LOCKED" at bounding box center [696, 85] width 35 height 10
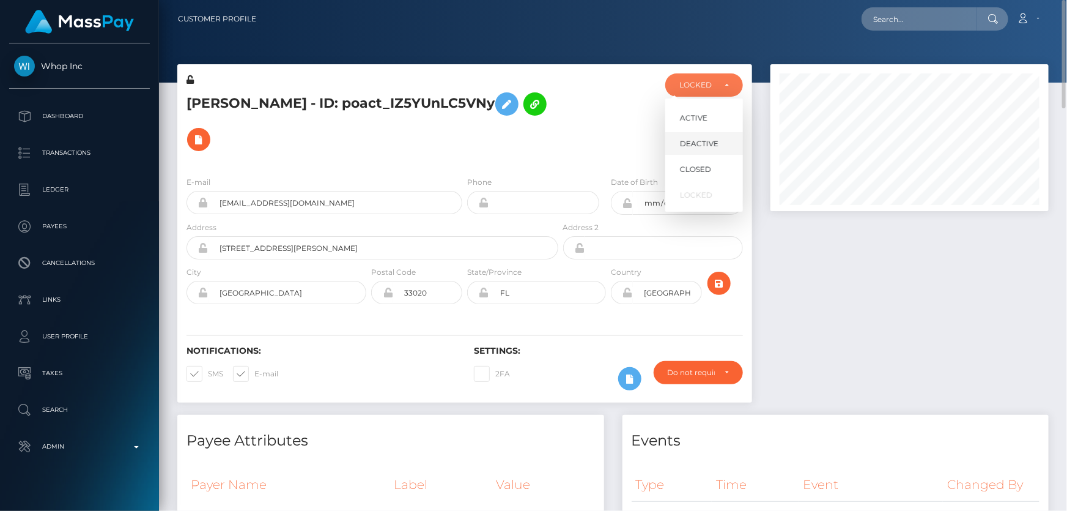
click at [689, 144] on span "DEACTIVE" at bounding box center [699, 143] width 39 height 11
select select "DEACTIVE"
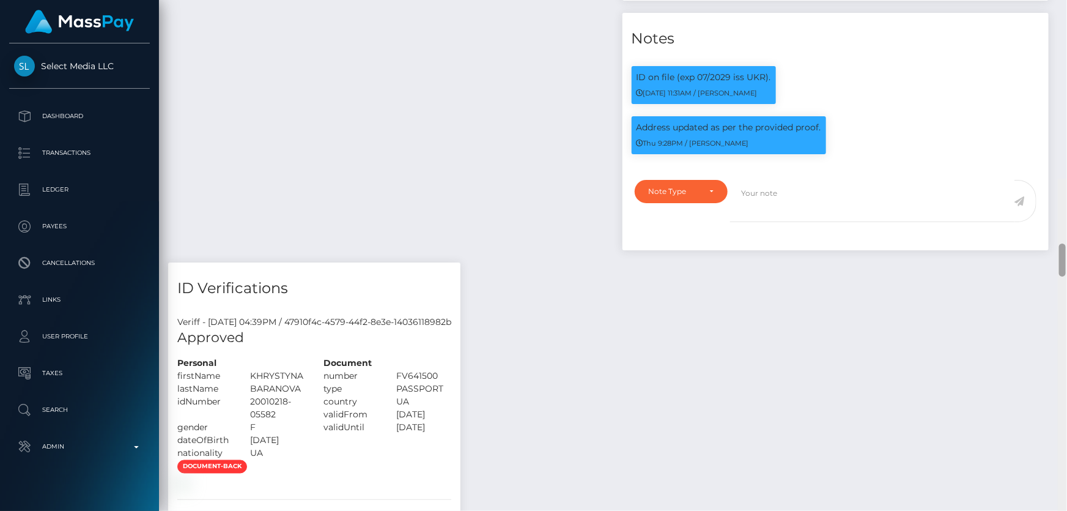
scroll to position [1006, 0]
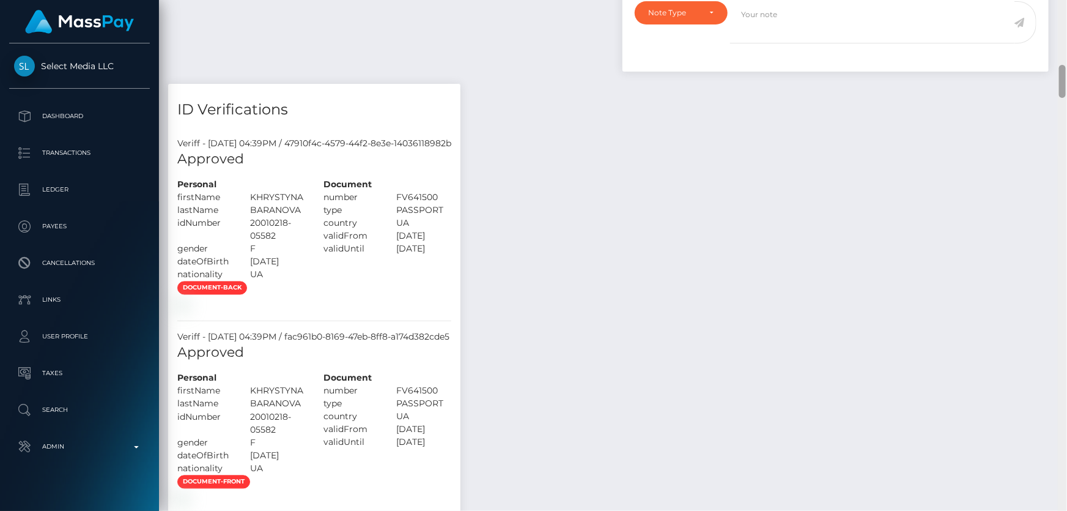
drag, startPoint x: 1065, startPoint y: 271, endPoint x: 1064, endPoint y: 73, distance: 198.1
click at [1064, 73] on div at bounding box center [1062, 81] width 7 height 33
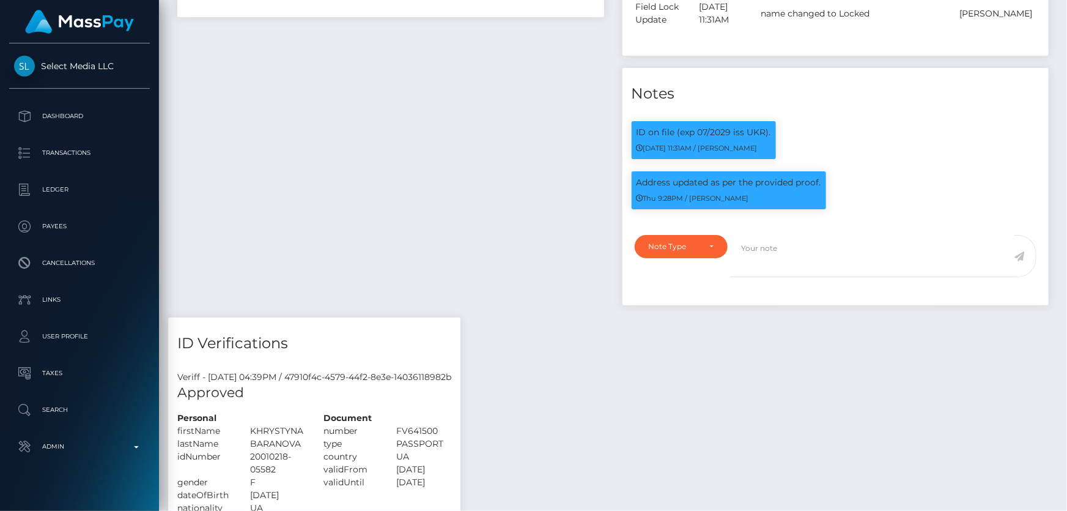
scroll to position [0, 0]
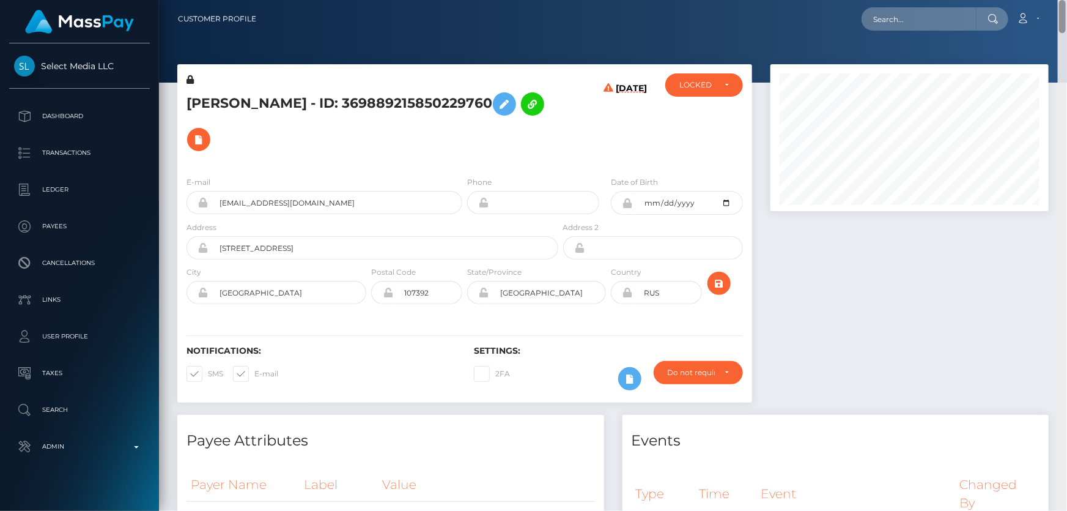
drag, startPoint x: 1060, startPoint y: 145, endPoint x: 1066, endPoint y: -18, distance: 163.4
click at [1066, 0] on html "Select Media LLC Dashboard Transactions Ledger Payees Links Taxes" at bounding box center [533, 255] width 1067 height 511
drag, startPoint x: 311, startPoint y: 104, endPoint x: 185, endPoint y: 109, distance: 126.1
click at [185, 109] on div "[PERSON_NAME] - ID: 369889215850229760" at bounding box center [368, 119] width 383 height 93
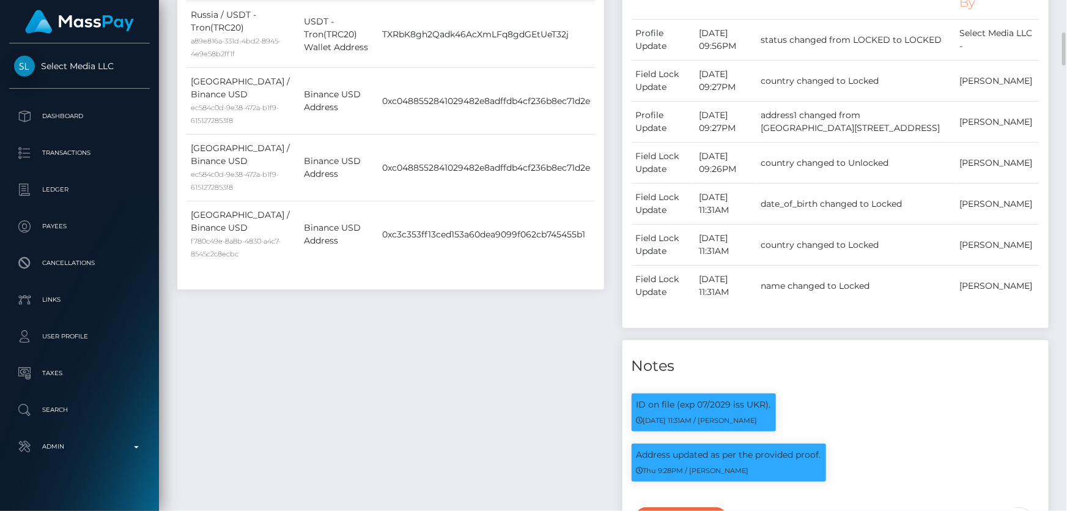
scroll to position [778, 0]
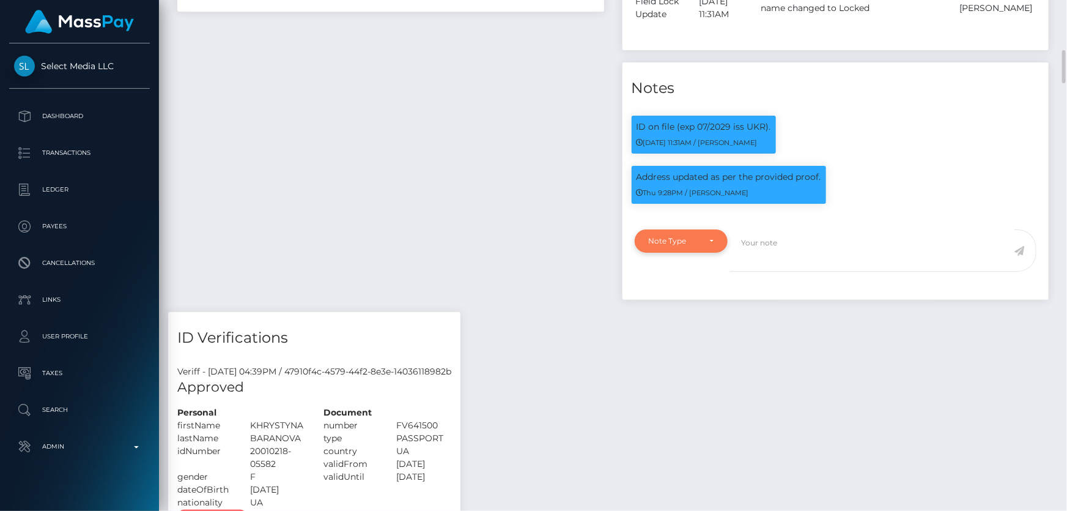
click at [681, 246] on div "Note Type" at bounding box center [674, 241] width 51 height 10
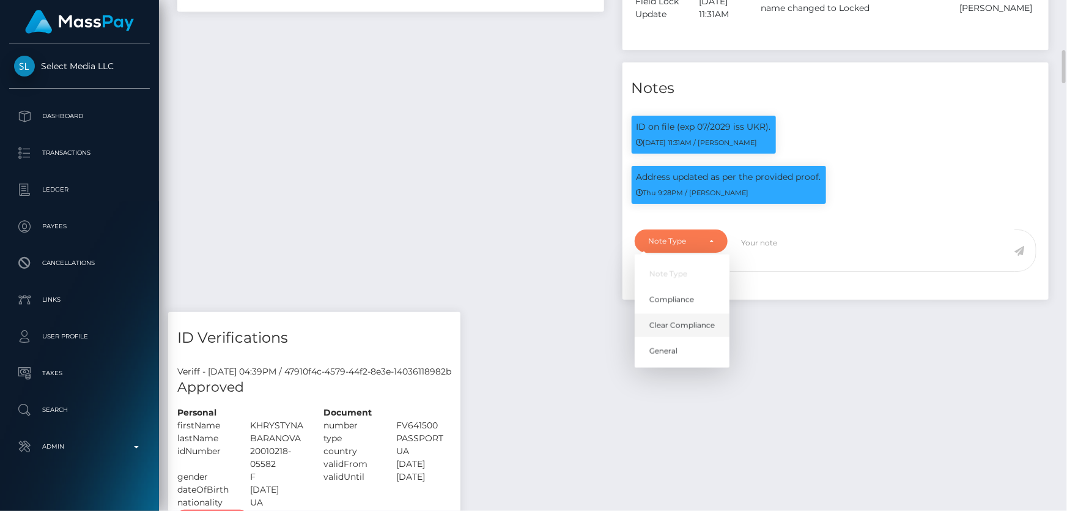
click at [682, 330] on link "Clear Compliance" at bounding box center [682, 325] width 95 height 23
select select "CLEAR_COMPLIANCE"
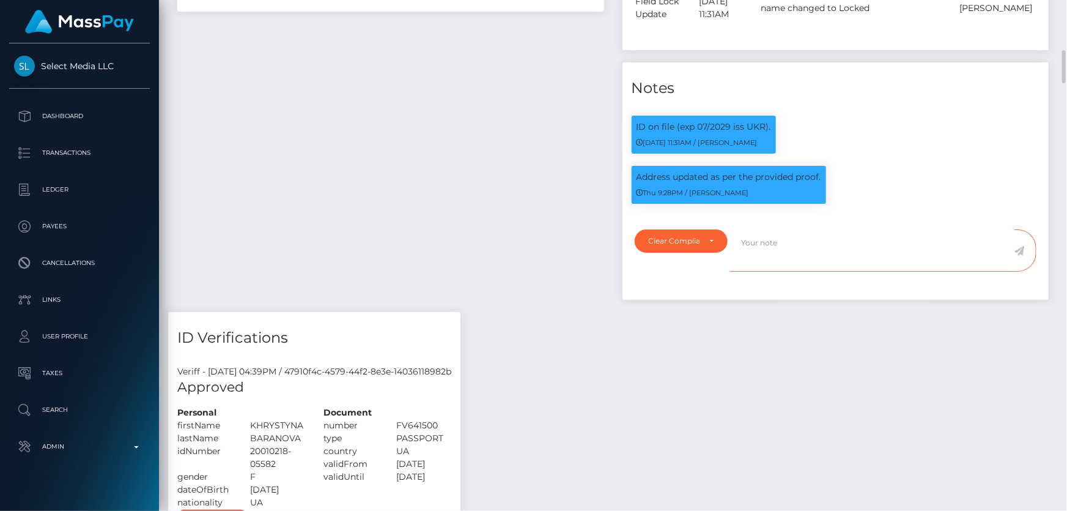
click at [776, 265] on textarea at bounding box center [872, 250] width 284 height 42
type textarea "Proof of address provided. NBCOU flag cleared."
click at [1021, 256] on icon at bounding box center [1019, 251] width 10 height 10
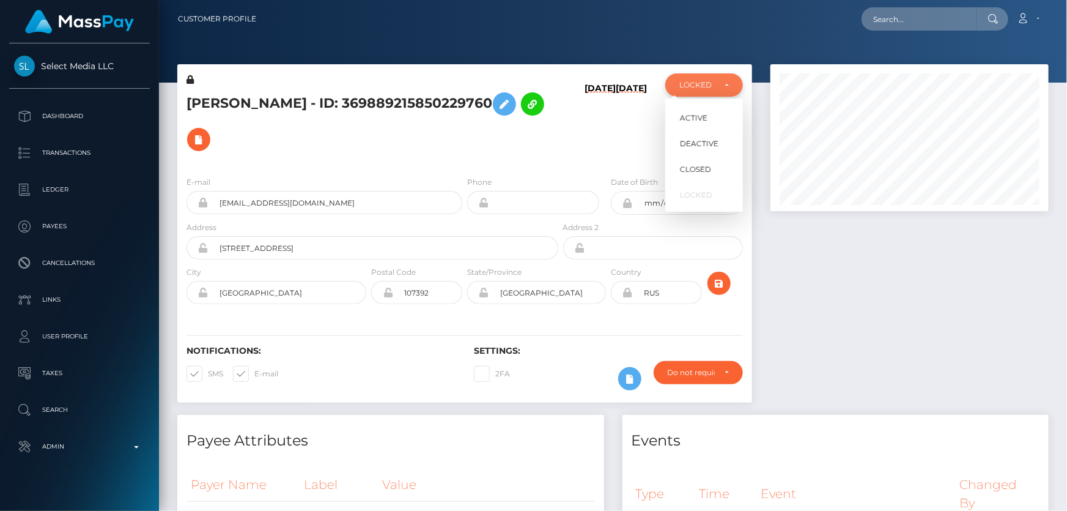
scroll to position [147, 278]
click at [702, 88] on div "LOCKED" at bounding box center [696, 85] width 35 height 10
click at [700, 92] on div "LOCKED" at bounding box center [704, 84] width 78 height 23
click at [704, 120] on span "ACTIVE" at bounding box center [694, 118] width 28 height 11
select select "ACTIVE"
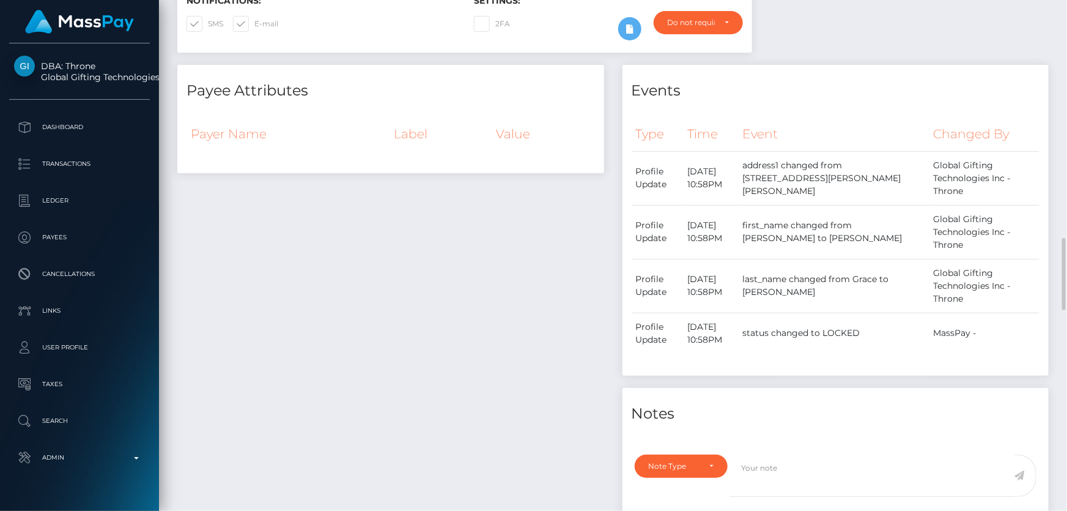
scroll to position [556, 0]
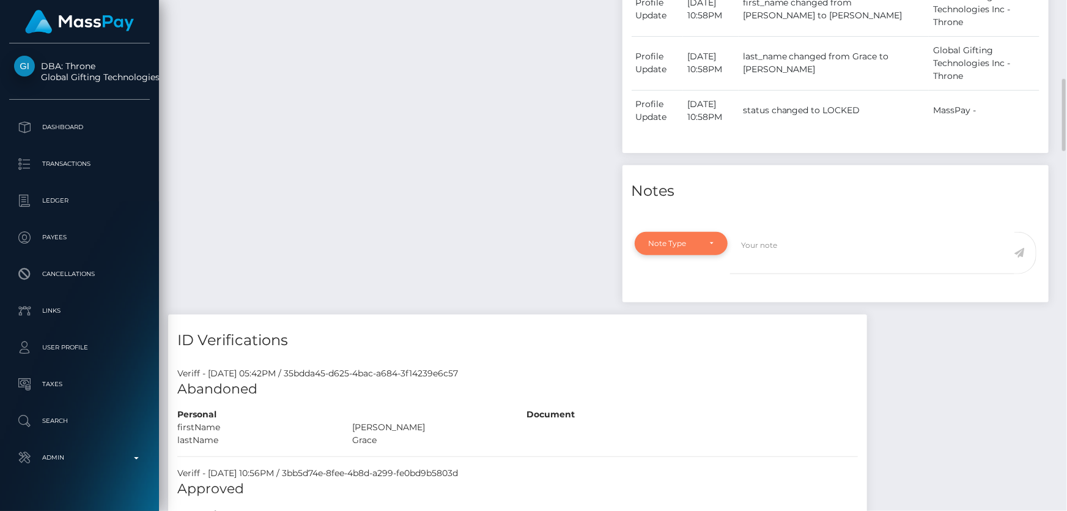
click at [698, 243] on div "Note Type" at bounding box center [674, 243] width 51 height 10
click at [680, 303] on span "Compliance" at bounding box center [671, 302] width 45 height 11
select select "COMPLIANCE"
click at [810, 251] on textarea at bounding box center [872, 253] width 284 height 42
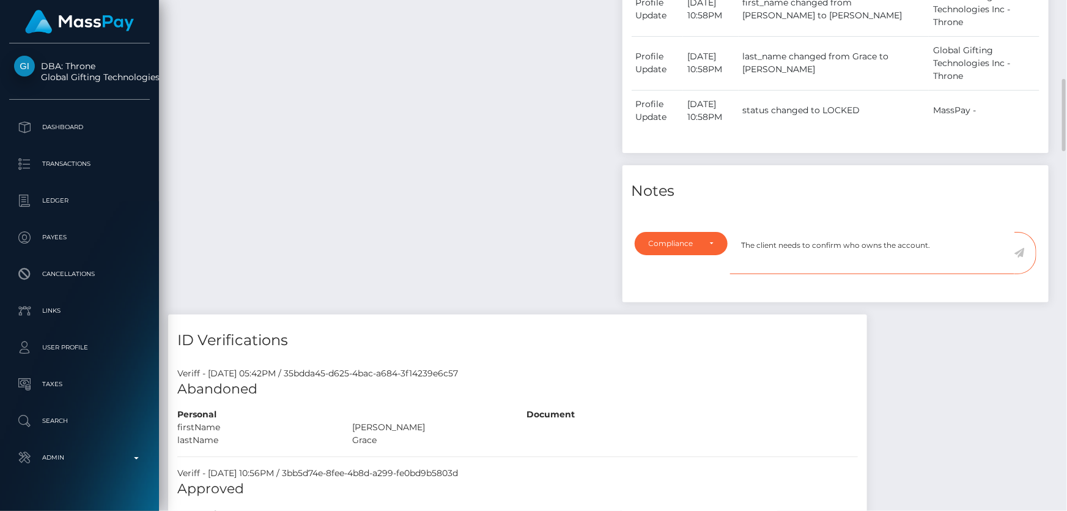
type textarea "The client needs to confirm who owns the account."
click at [1021, 253] on icon at bounding box center [1019, 253] width 10 height 10
click at [585, 313] on div "Payee Attributes Payer Name Label Value" at bounding box center [390, 78] width 445 height 472
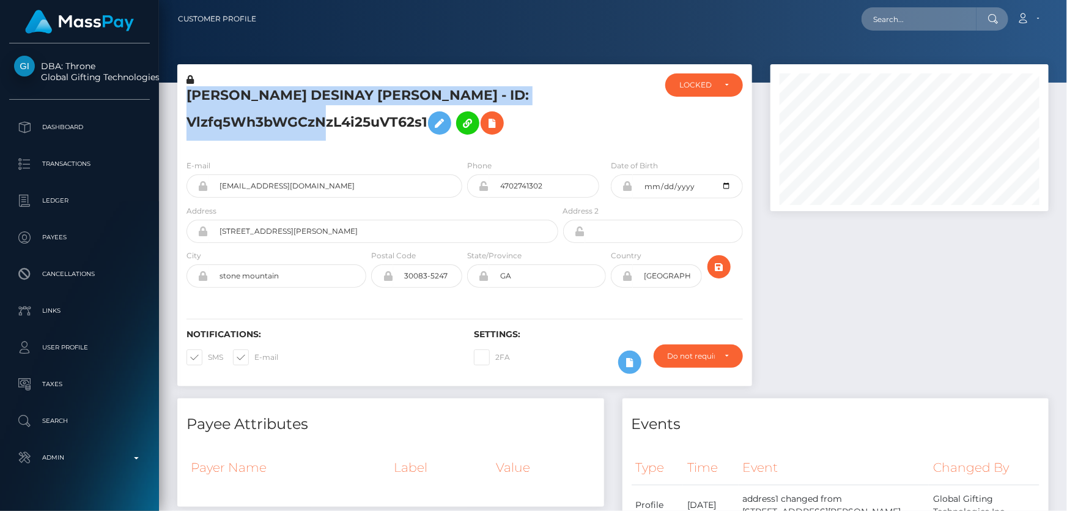
scroll to position [611337, 611205]
click at [712, 88] on div "LOCKED" at bounding box center [696, 85] width 35 height 10
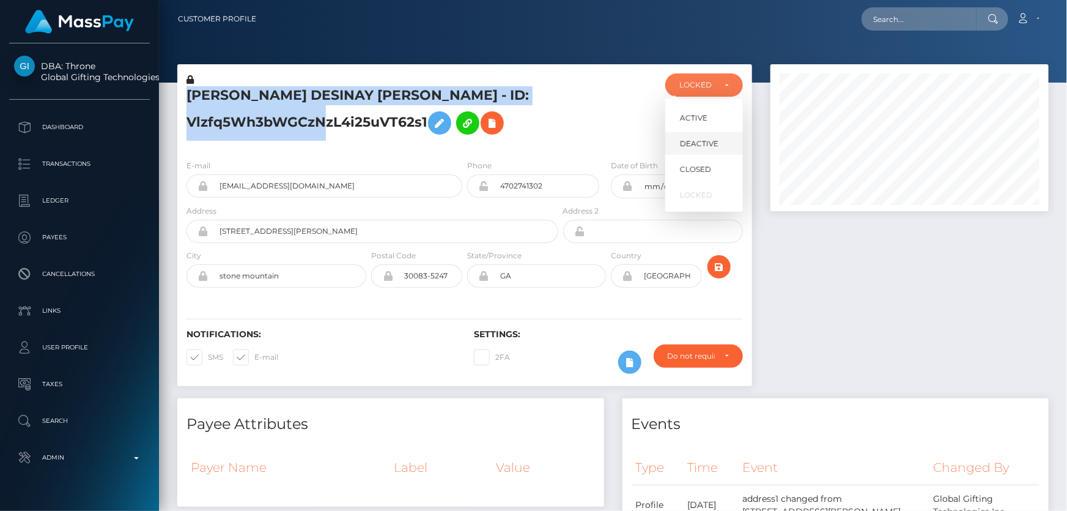
click at [723, 137] on link "DEACTIVE" at bounding box center [704, 143] width 78 height 23
select select "DEACTIVE"
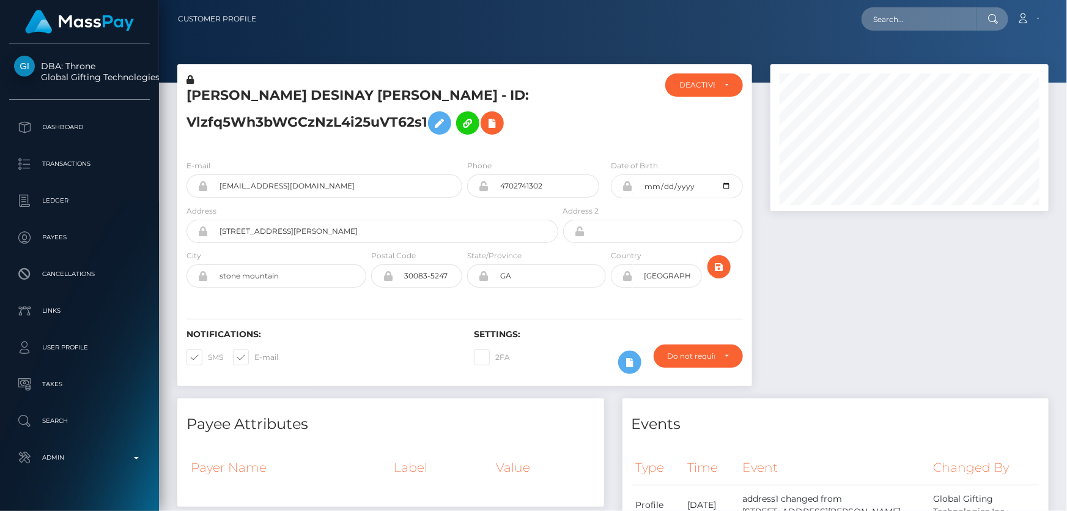
click at [1014, 349] on div at bounding box center [909, 231] width 297 height 334
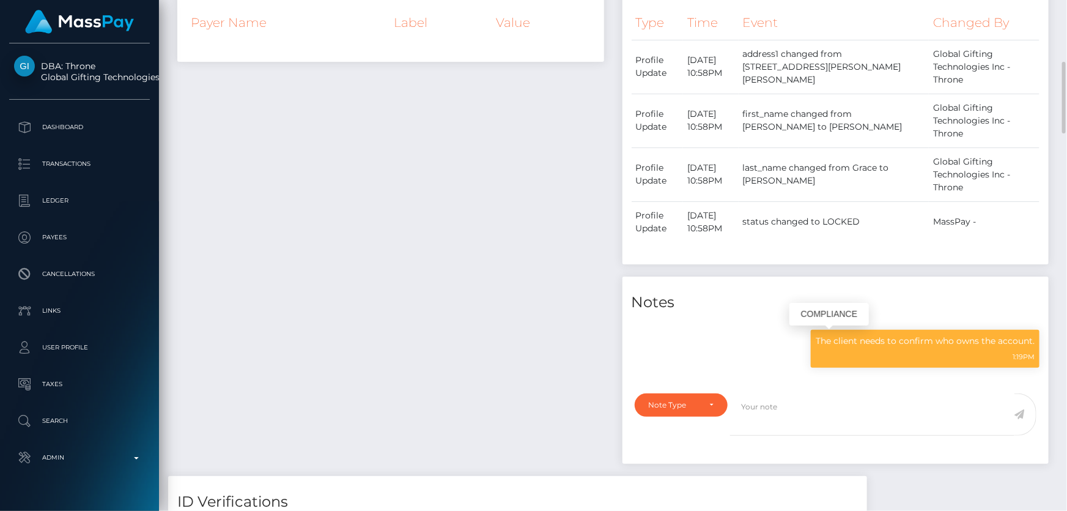
click at [852, 340] on p "The client needs to confirm who owns the account." at bounding box center [925, 340] width 219 height 13
copy div "The client needs to confirm who owns the account."
drag, startPoint x: 424, startPoint y: 256, endPoint x: 419, endPoint y: 260, distance: 6.5
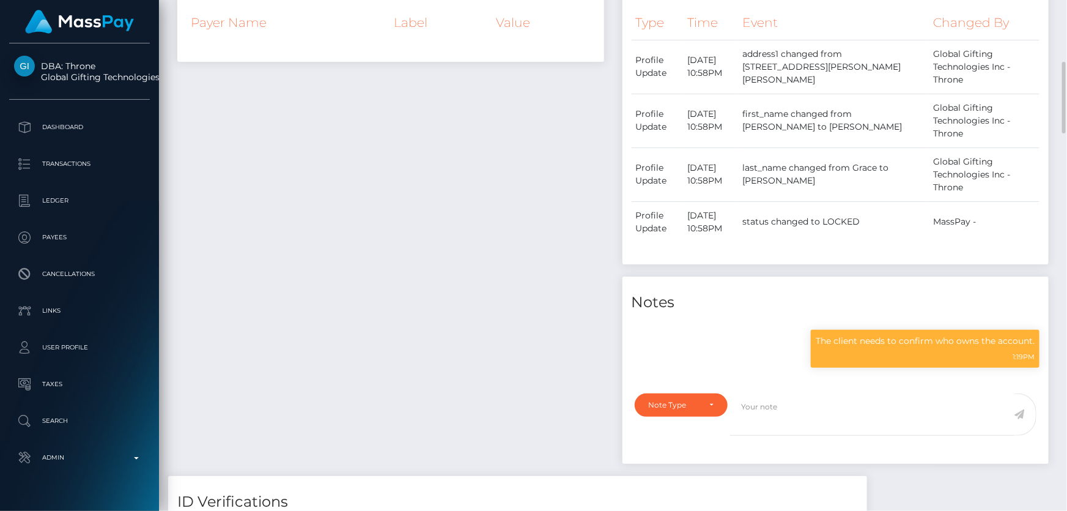
click at [424, 254] on div "Payee Attributes Payer Name Label Value" at bounding box center [390, 215] width 445 height 522
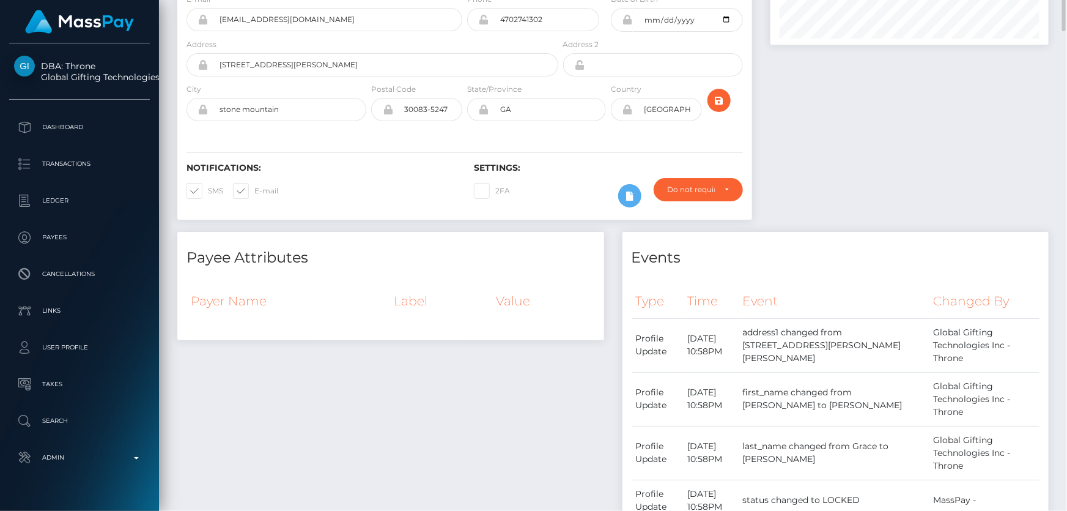
scroll to position [0, 0]
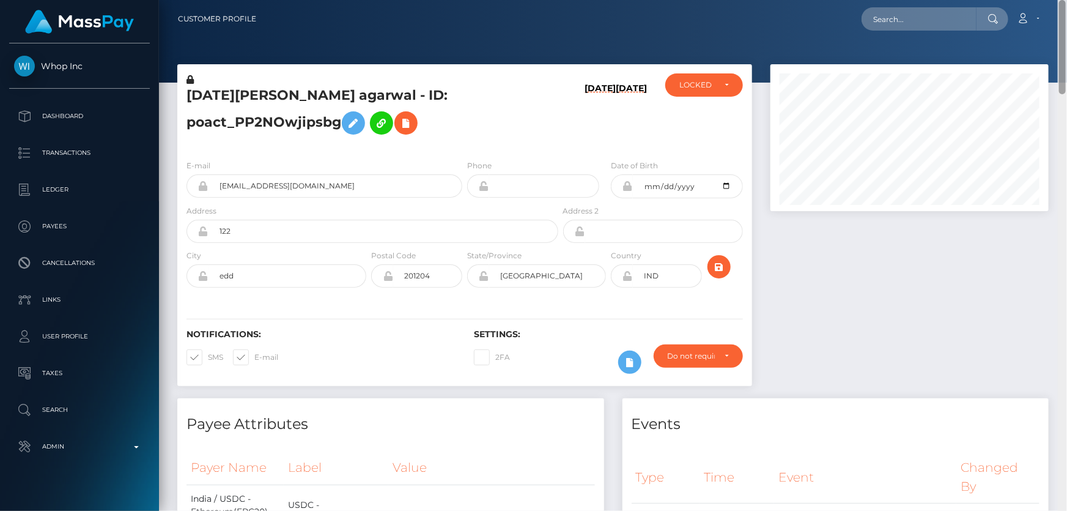
drag, startPoint x: 1061, startPoint y: 419, endPoint x: 1066, endPoint y: -67, distance: 486.8
click at [1066, 0] on html "Whop Inc Dashboard Transactions Ledger Payees Cancellations Links" at bounding box center [533, 255] width 1067 height 511
click at [709, 85] on div "LOCKED" at bounding box center [696, 85] width 35 height 10
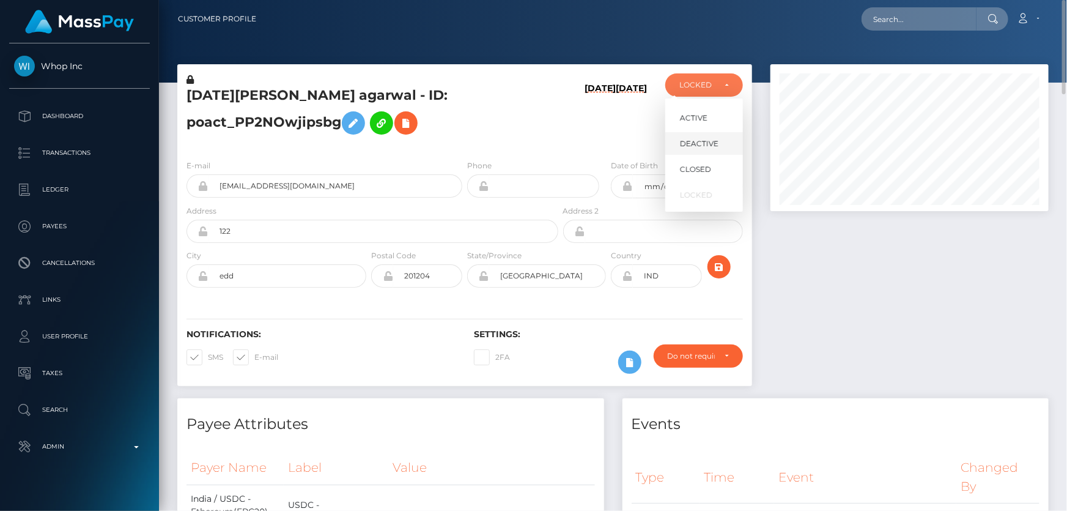
scroll to position [147, 278]
click at [701, 118] on span "ACTIVE" at bounding box center [694, 118] width 28 height 11
select select "ACTIVE"
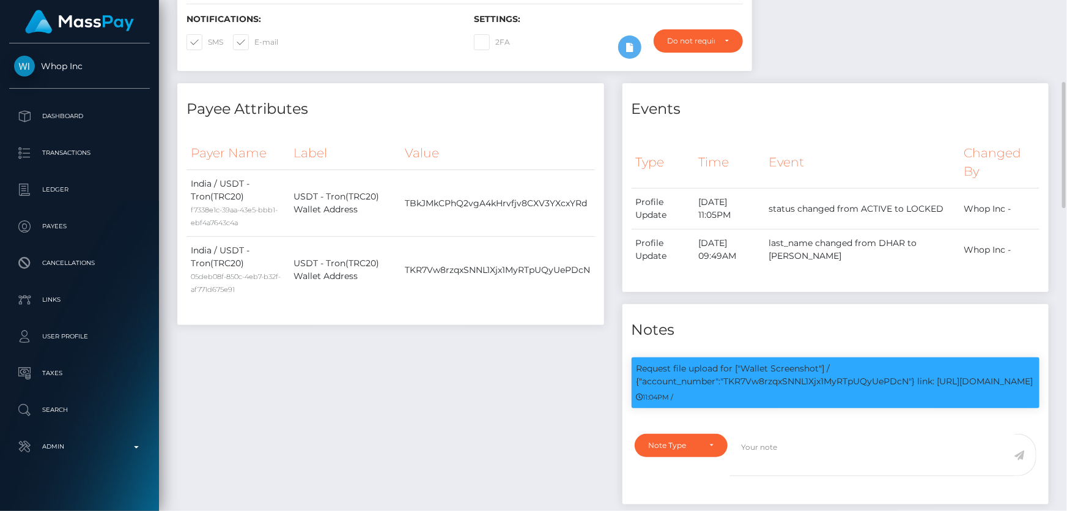
scroll to position [54, 0]
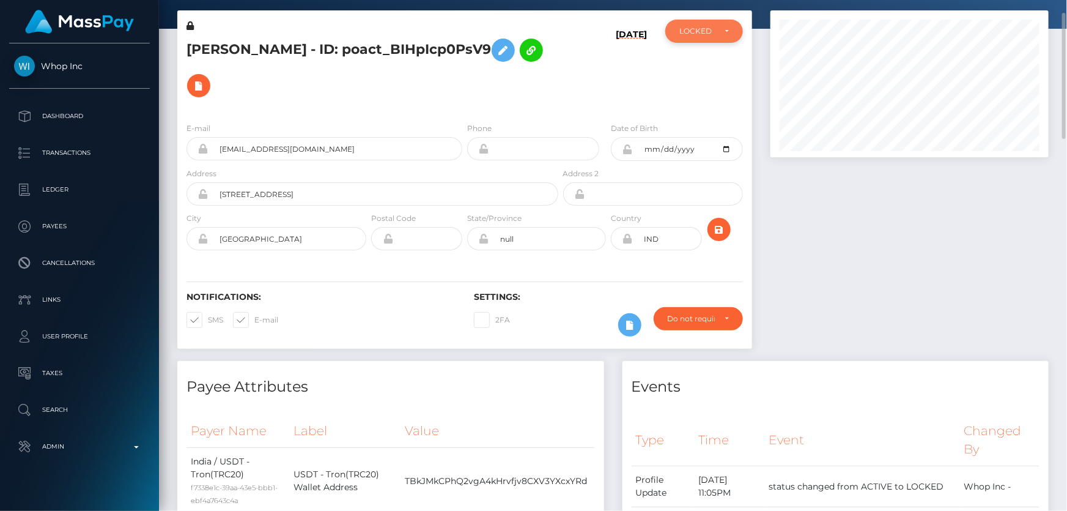
click at [703, 31] on div "LOCKED" at bounding box center [696, 31] width 35 height 10
click at [713, 65] on link "ACTIVE" at bounding box center [704, 64] width 78 height 23
select select "ACTIVE"
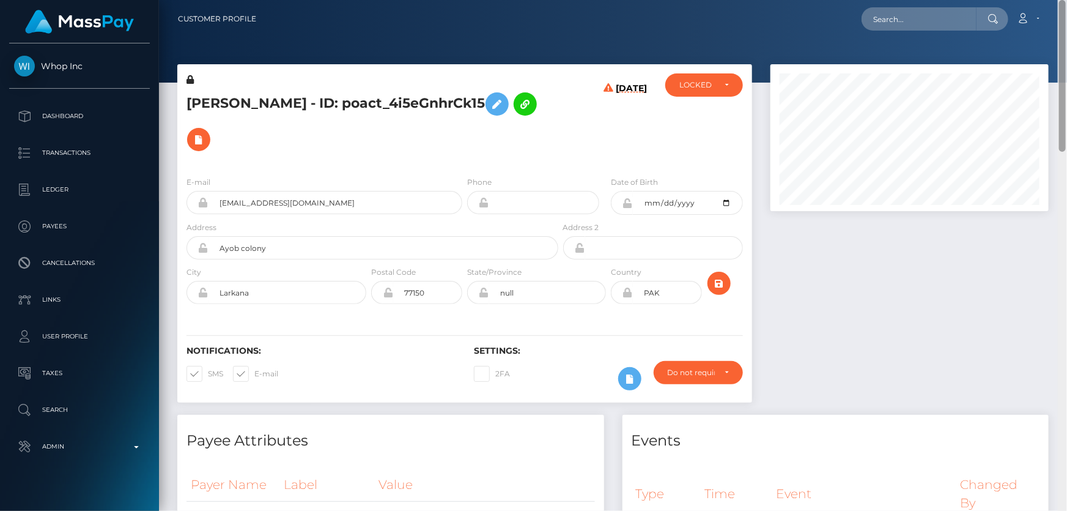
drag, startPoint x: 1062, startPoint y: 388, endPoint x: 1066, endPoint y: 15, distance: 373.0
click at [1066, 15] on div "Customer Profile Loading... Loading..." at bounding box center [613, 255] width 908 height 511
drag, startPoint x: 259, startPoint y: 100, endPoint x: 183, endPoint y: 103, distance: 75.9
click at [183, 103] on div "Mohsin Ali - ID: poact_4i5eGnhrCk15" at bounding box center [368, 119] width 383 height 93
copy h5 "Mohsin Ali"
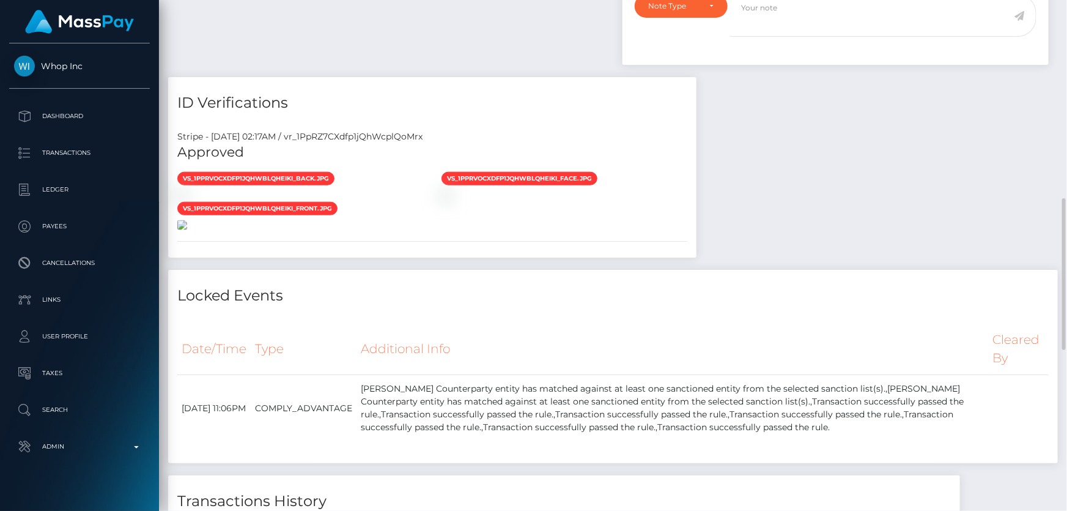
scroll to position [833, 0]
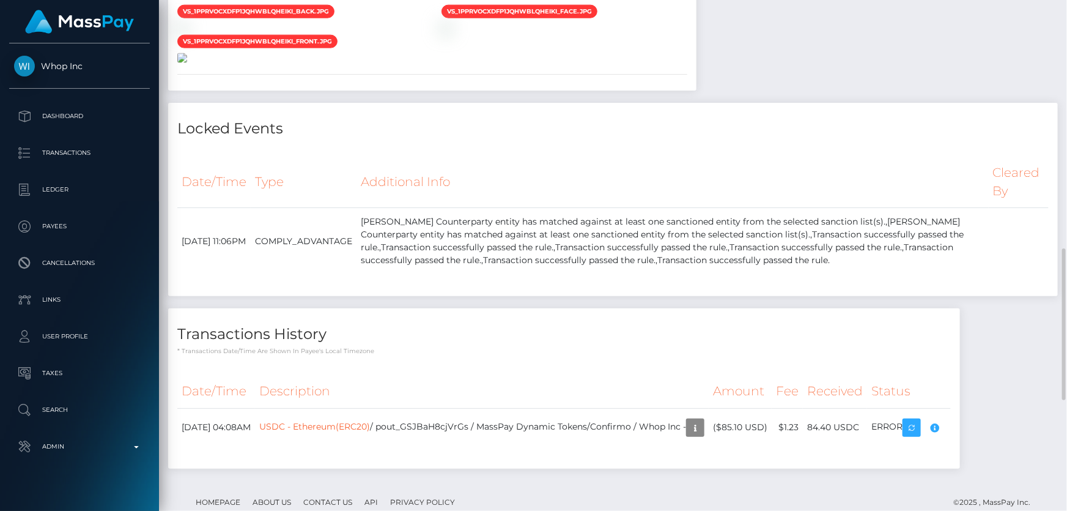
click at [187, 63] on img at bounding box center [182, 58] width 10 height 10
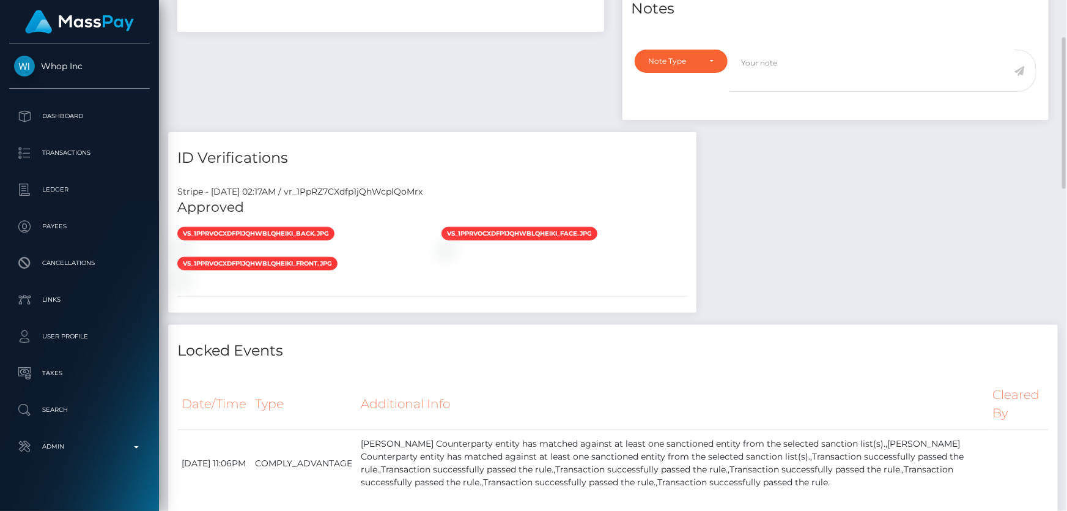
scroll to position [445, 0]
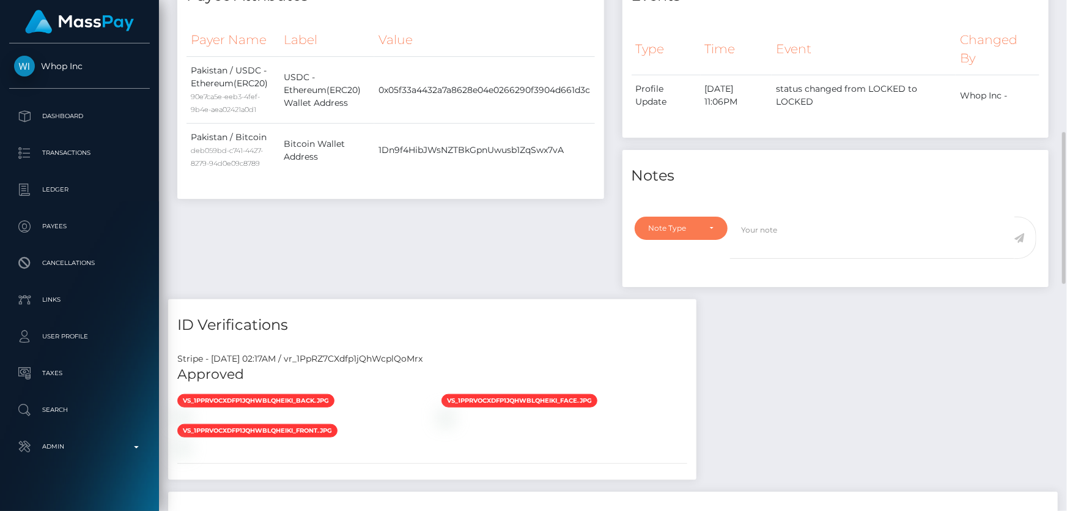
drag, startPoint x: 693, startPoint y: 191, endPoint x: 690, endPoint y: 204, distance: 13.2
click at [692, 223] on div "Note Type" at bounding box center [674, 228] width 51 height 10
click at [685, 307] on span "Clear Compliance" at bounding box center [681, 312] width 65 height 11
select select "CLEAR_COMPLIANCE"
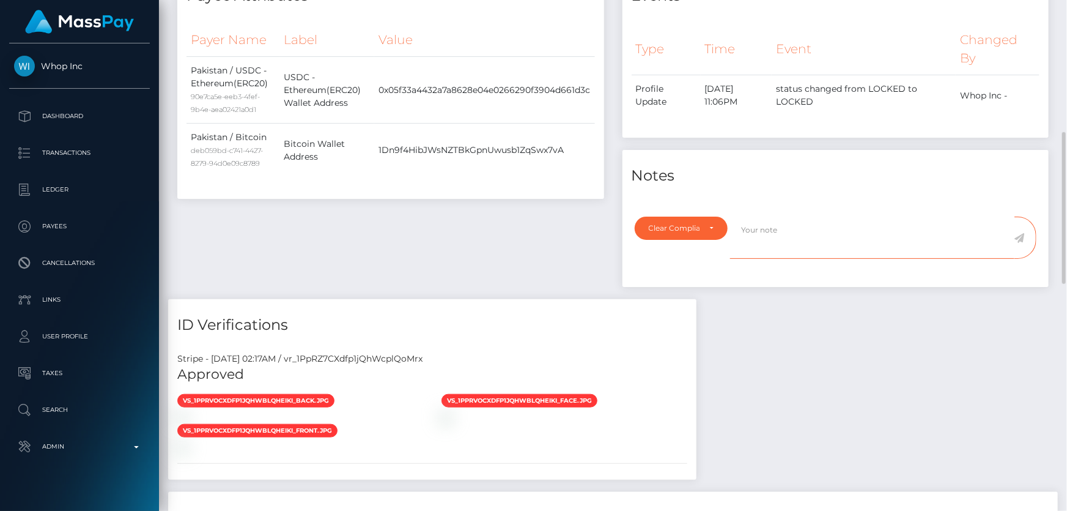
paste textarea "The hits refers to persons with multiple names."
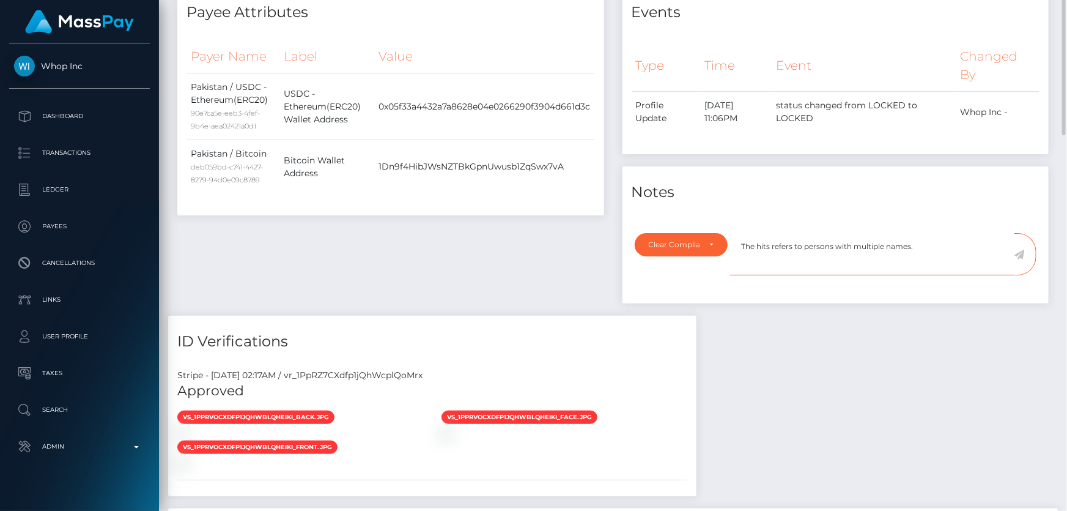
scroll to position [317, 0]
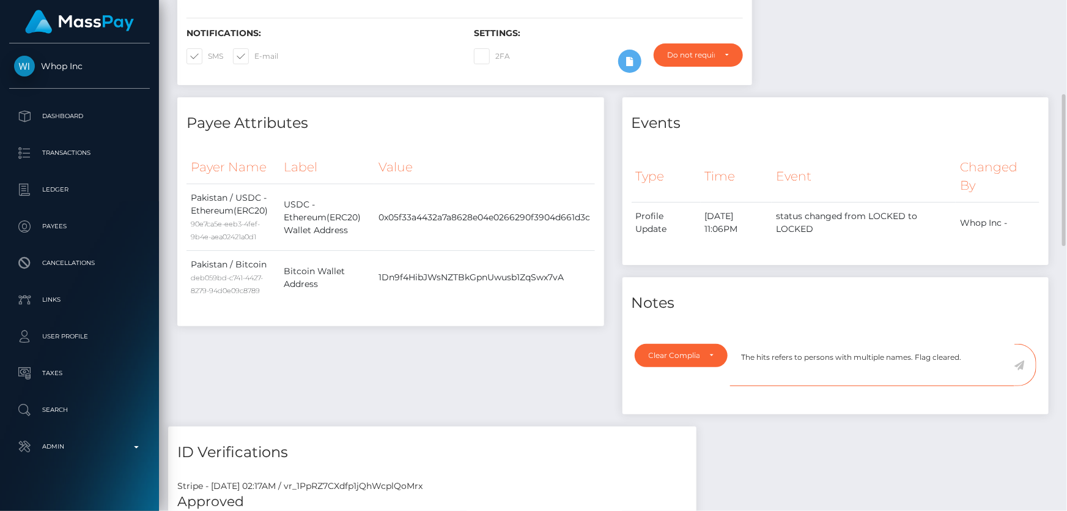
type textarea "The hits refers to persons with multiple names. Flag cleared."
click at [1021, 360] on icon at bounding box center [1019, 365] width 10 height 10
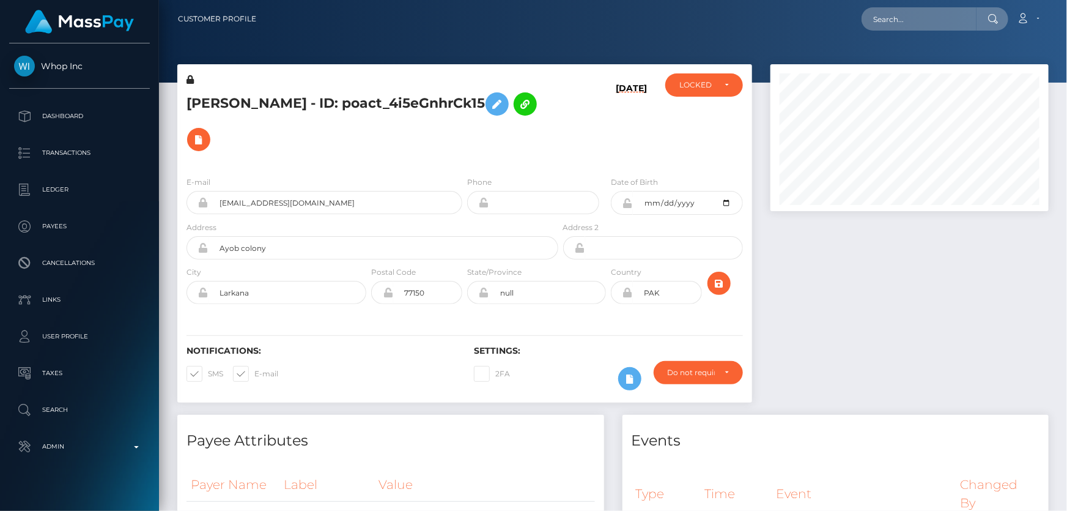
scroll to position [611337, 611205]
click at [693, 94] on div "LOCKED" at bounding box center [704, 84] width 78 height 23
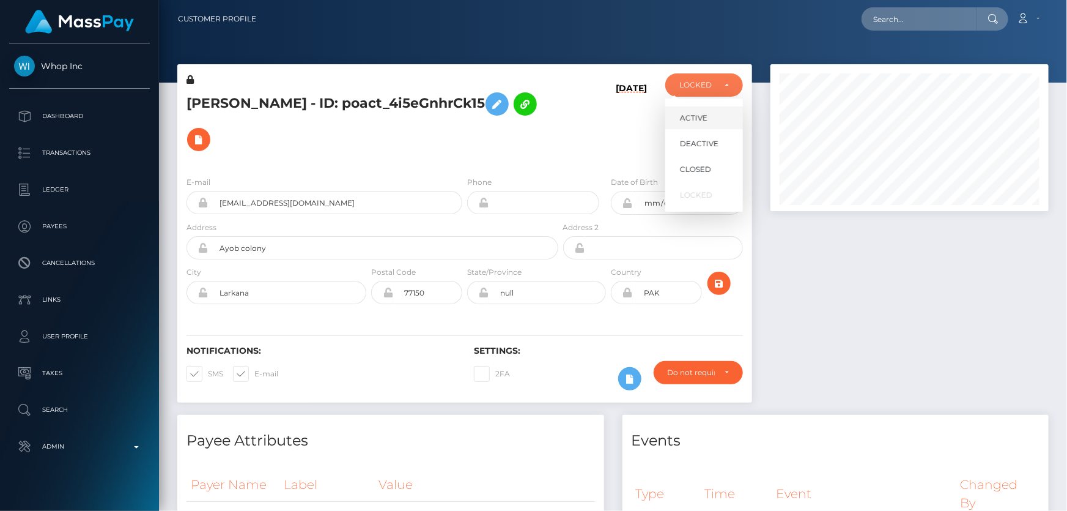
scroll to position [147, 278]
click at [695, 113] on span "ACTIVE" at bounding box center [694, 118] width 28 height 11
select select "ACTIVE"
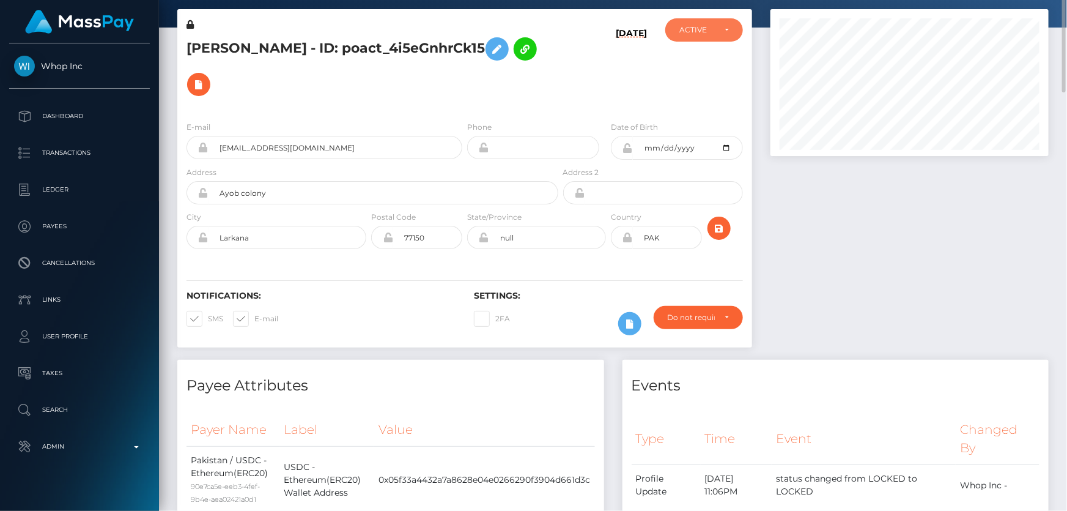
scroll to position [0, 0]
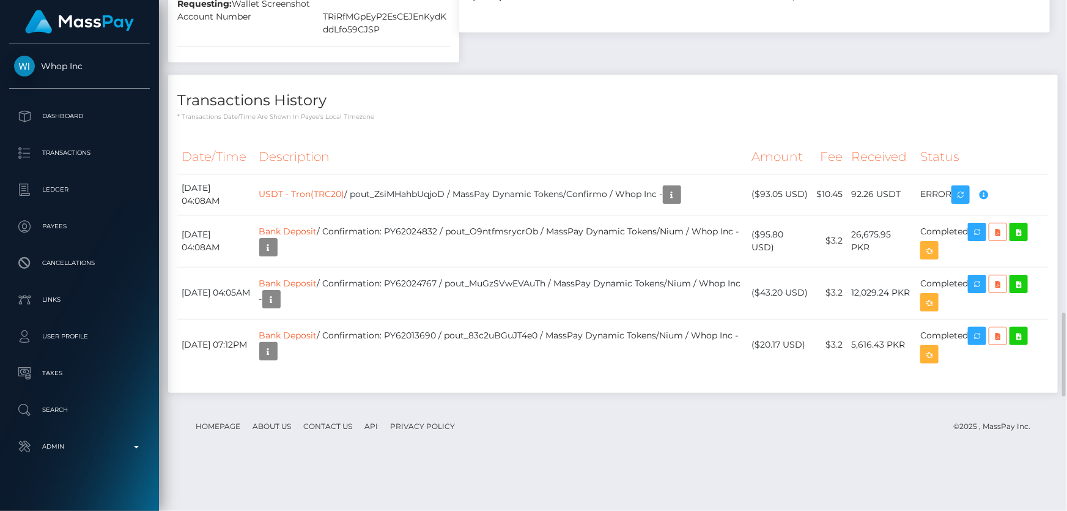
scroll to position [1723, 0]
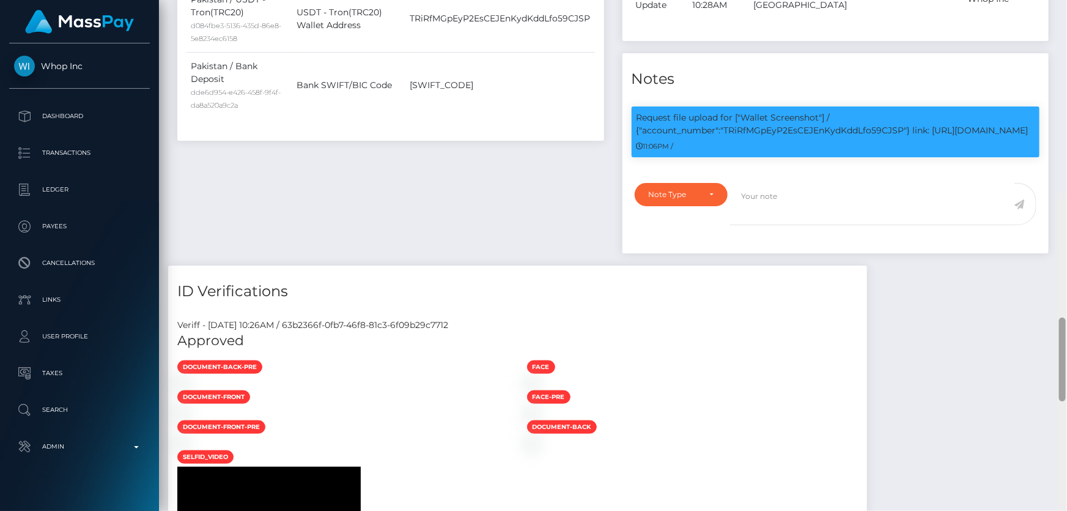
scroll to position [0, 0]
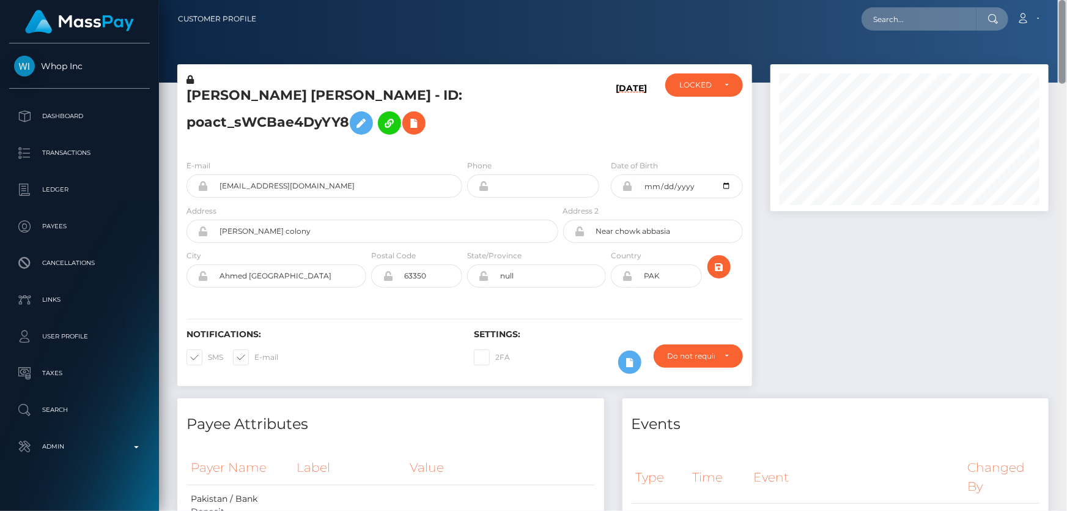
drag, startPoint x: 1063, startPoint y: 413, endPoint x: 1066, endPoint y: -67, distance: 480.0
click at [1066, 0] on html "Whop Inc Dashboard Transactions Ledger Payees Cancellations Links" at bounding box center [533, 255] width 1067 height 511
click at [716, 79] on div "LOCKED" at bounding box center [704, 84] width 78 height 23
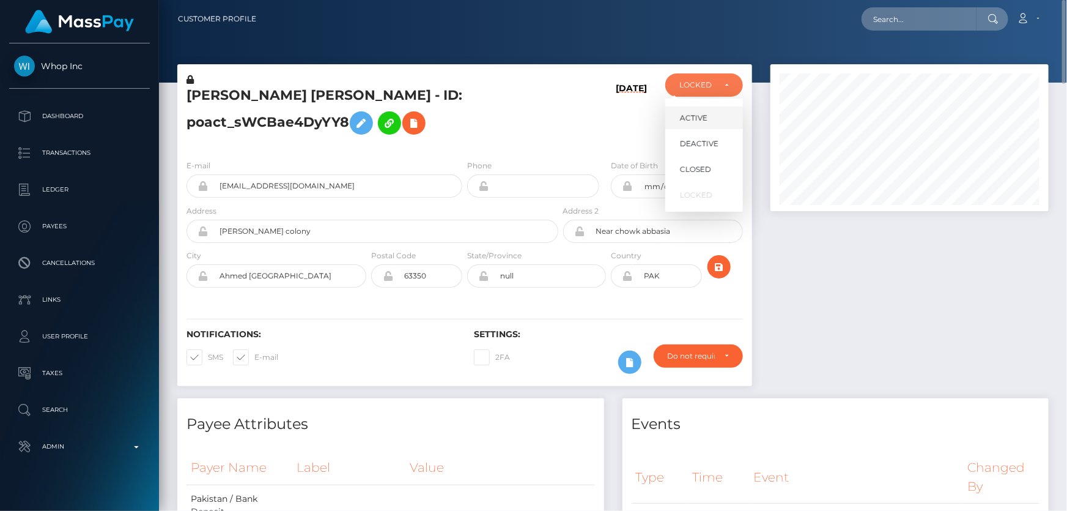
scroll to position [147, 278]
click at [698, 110] on link "ACTIVE" at bounding box center [704, 117] width 78 height 23
select select "ACTIVE"
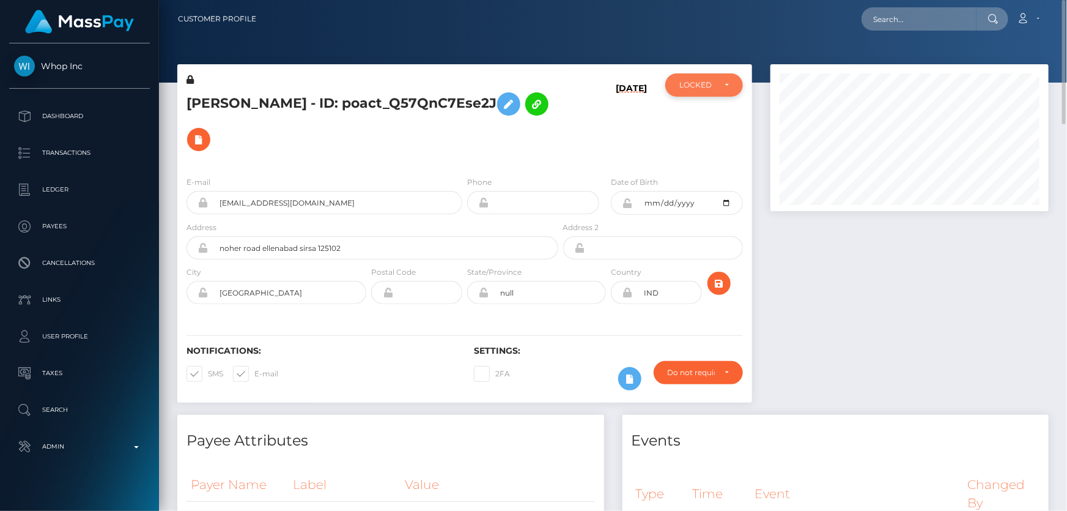
click at [682, 88] on div "LOCKED" at bounding box center [696, 85] width 35 height 10
click at [689, 116] on span "ACTIVE" at bounding box center [694, 118] width 28 height 11
select select "ACTIVE"
click at [692, 94] on div "LOCKED" at bounding box center [704, 84] width 78 height 23
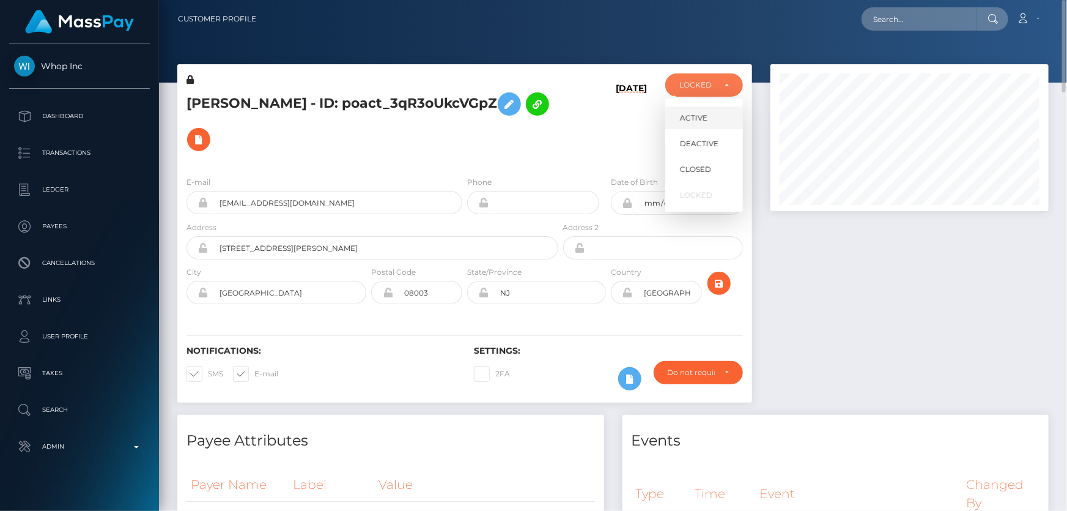
scroll to position [147, 278]
click at [690, 114] on span "ACTIVE" at bounding box center [694, 118] width 28 height 11
select select "ACTIVE"
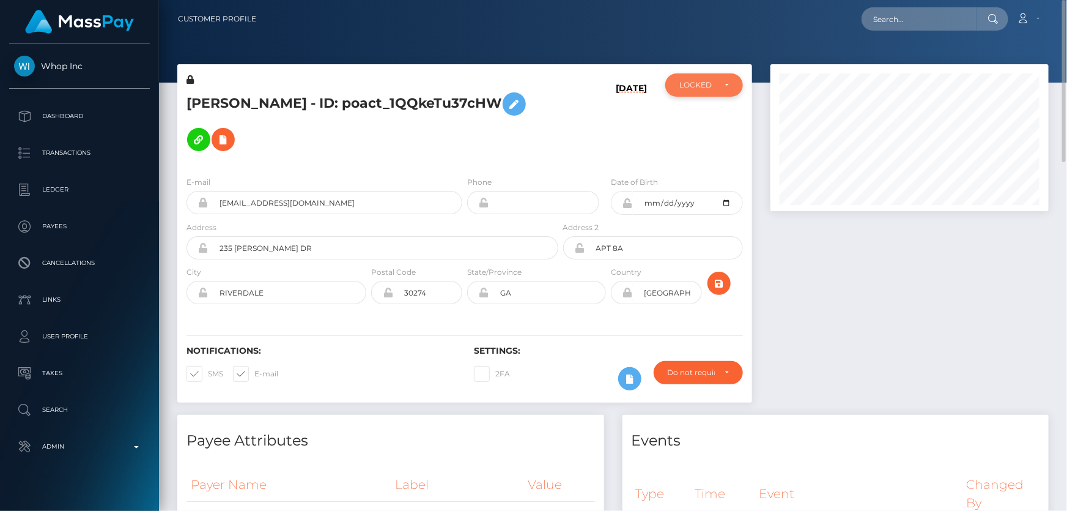
click at [706, 87] on div "LOCKED" at bounding box center [696, 85] width 35 height 10
click at [705, 114] on span "ACTIVE" at bounding box center [694, 118] width 28 height 11
select select "ACTIVE"
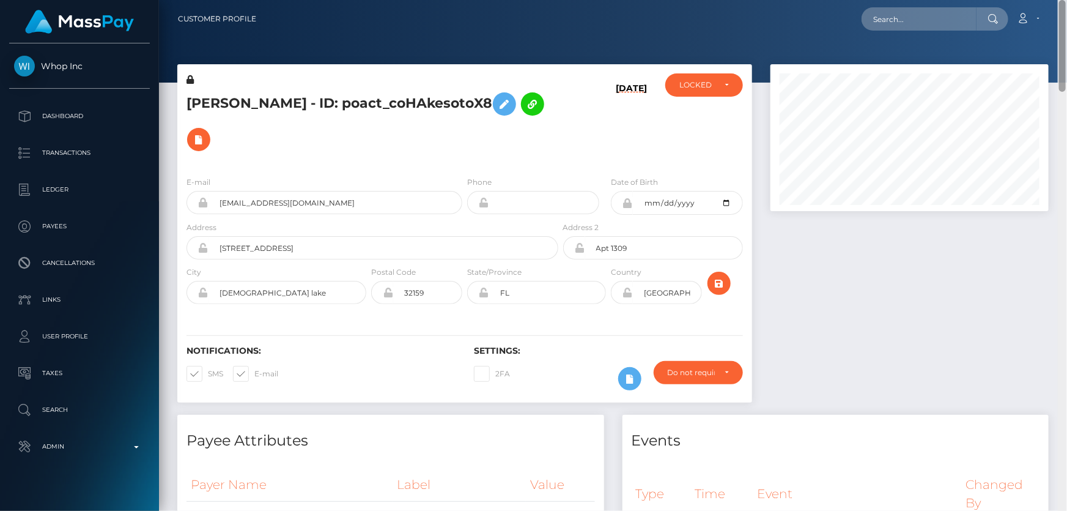
drag, startPoint x: 1063, startPoint y: 465, endPoint x: 1066, endPoint y: -47, distance: 511.8
click at [1066, 0] on html "Whop Inc Dashboard Transactions Ledger Payees Cancellations Links" at bounding box center [533, 255] width 1067 height 511
click at [703, 80] on div "LOCKED" at bounding box center [696, 85] width 35 height 10
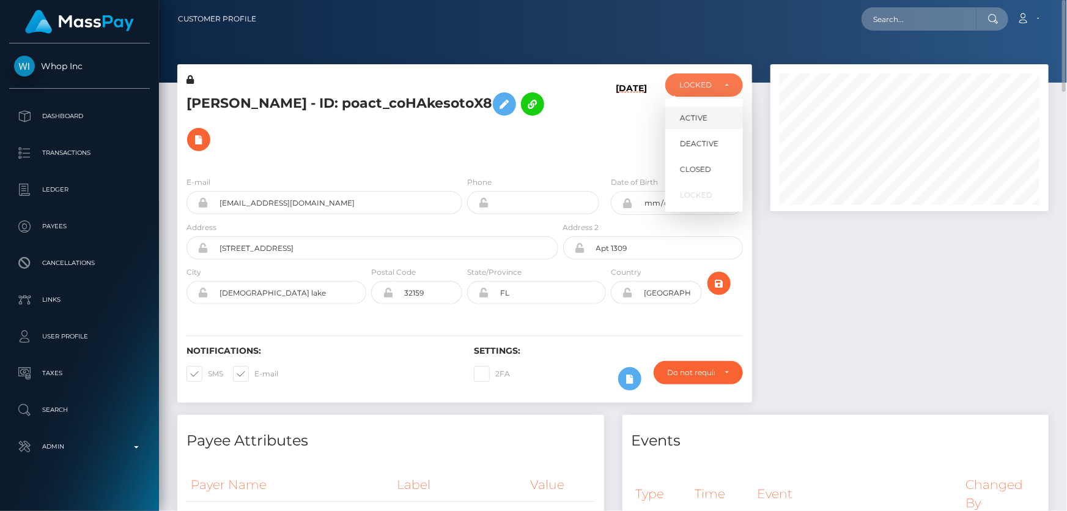
drag, startPoint x: 700, startPoint y: 116, endPoint x: 471, endPoint y: 136, distance: 230.2
click at [700, 116] on span "ACTIVE" at bounding box center [694, 118] width 28 height 11
select select "ACTIVE"
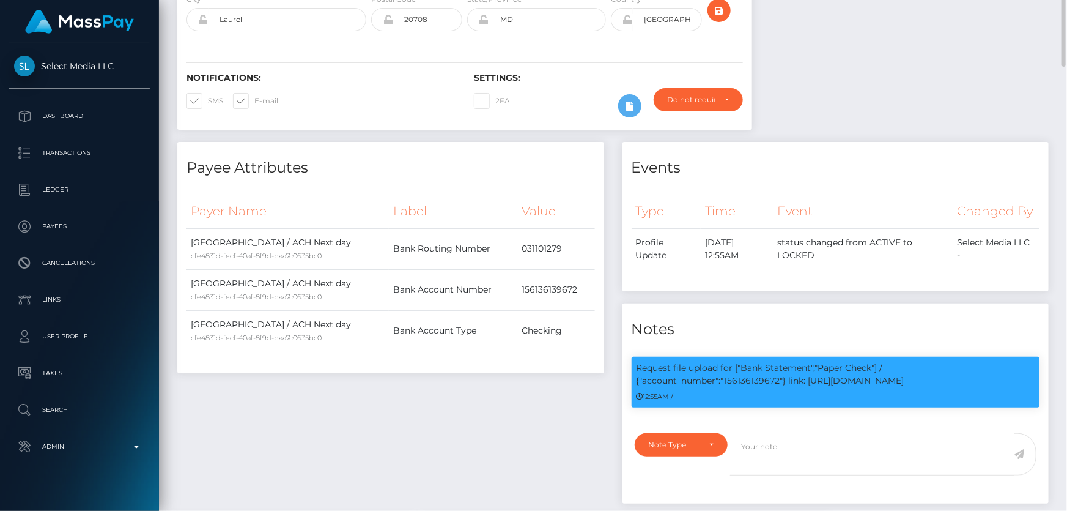
scroll to position [34, 0]
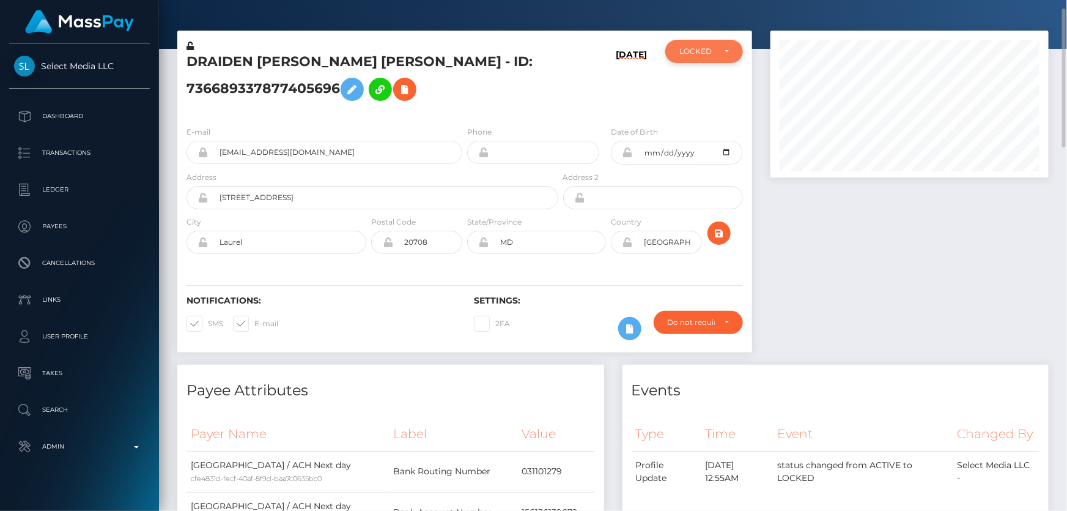
click at [707, 58] on div "LOCKED" at bounding box center [704, 51] width 78 height 23
click at [693, 85] on span "ACTIVE" at bounding box center [694, 84] width 28 height 11
select select "ACTIVE"
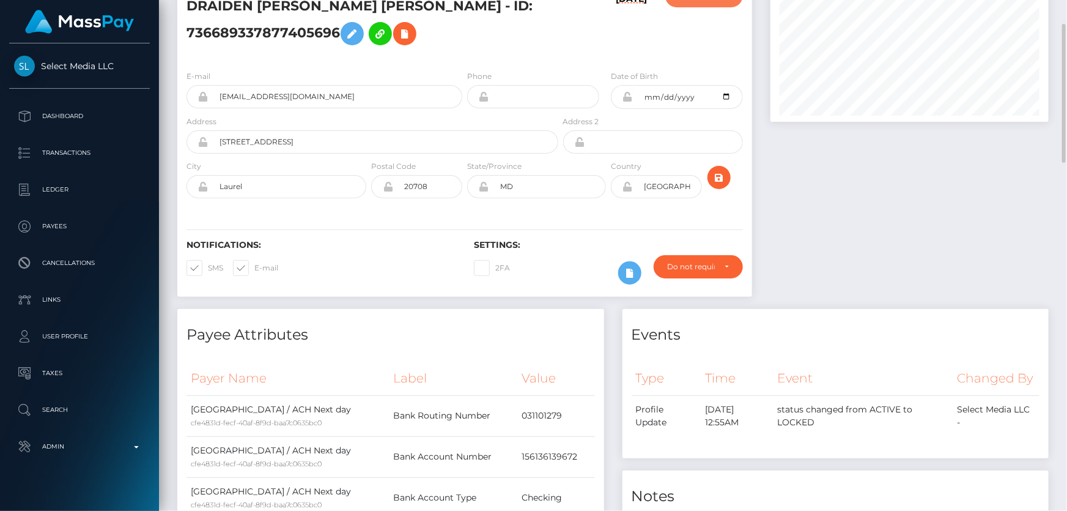
scroll to position [0, 0]
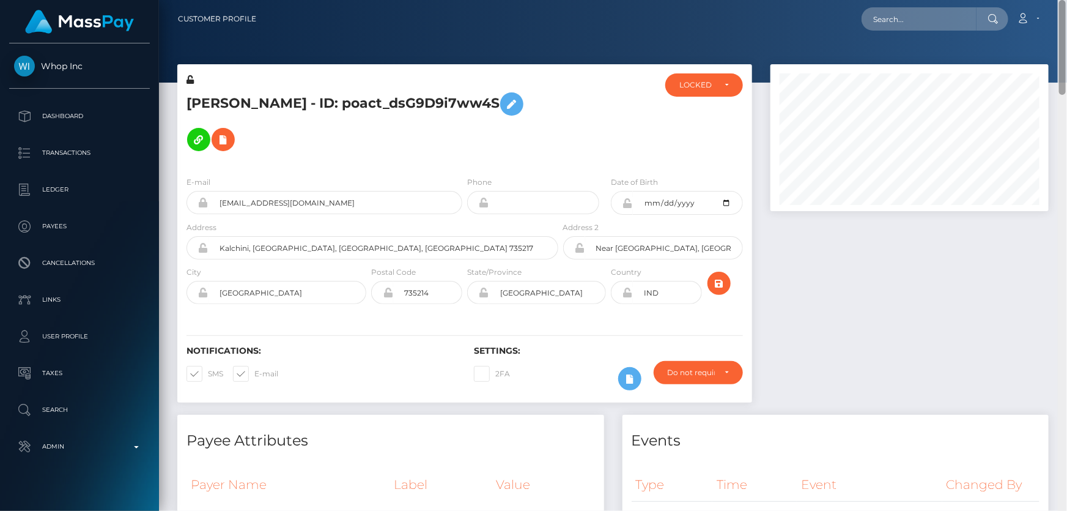
drag, startPoint x: 1060, startPoint y: 432, endPoint x: 1066, endPoint y: -67, distance: 499.0
click at [1066, 0] on html "Whop Inc Dashboard Transactions Ledger Payees Cancellations Links" at bounding box center [533, 255] width 1067 height 511
click at [704, 86] on div "LOCKED" at bounding box center [696, 85] width 35 height 10
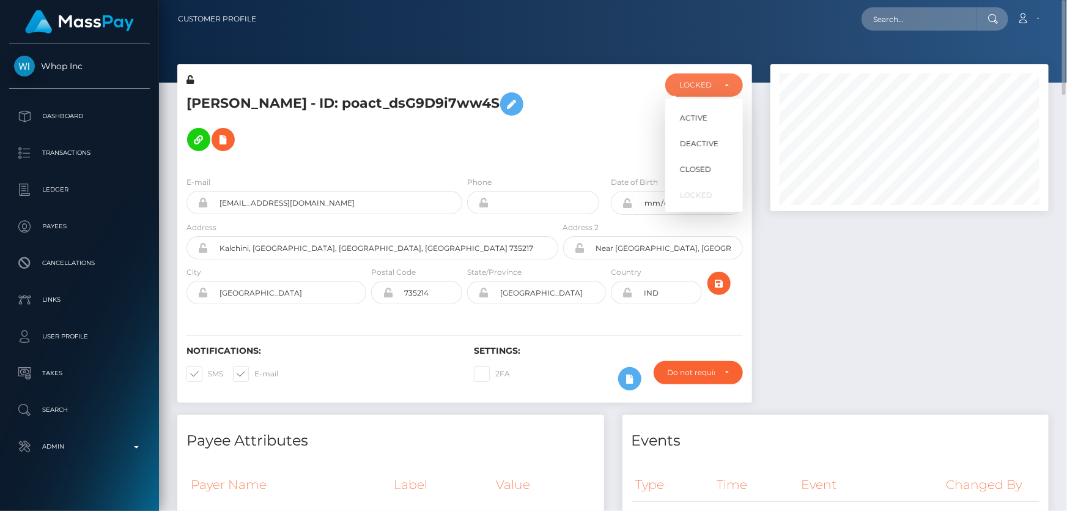
scroll to position [147, 278]
click at [714, 141] on span "DEACTIVE" at bounding box center [699, 143] width 39 height 11
select select "DEACTIVE"
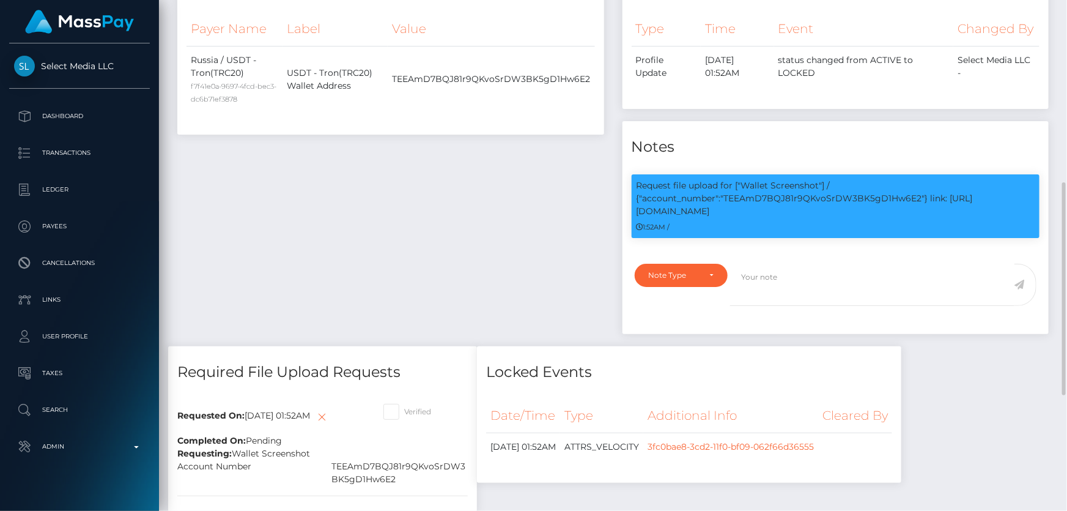
scroll to position [216, 0]
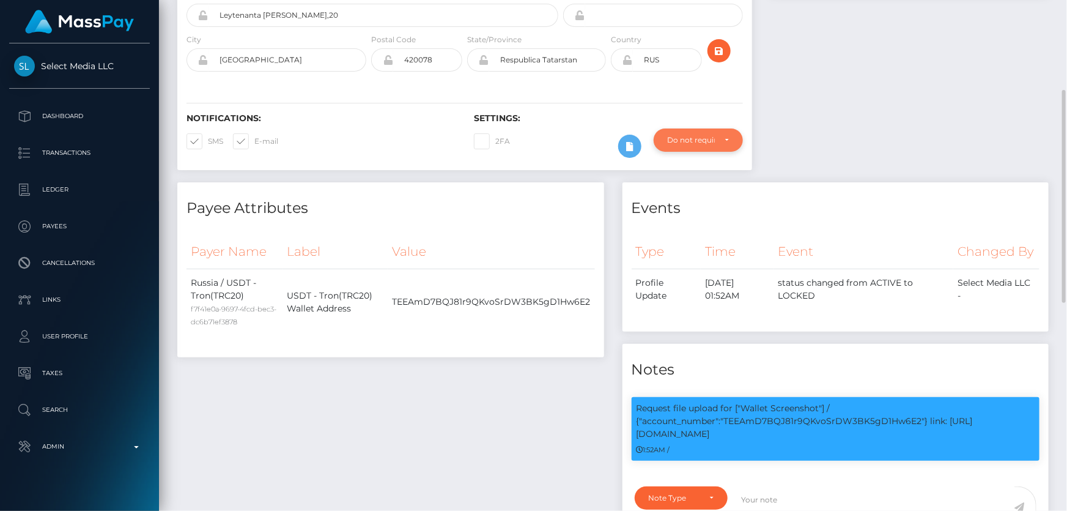
click at [679, 141] on div "Do not require" at bounding box center [691, 140] width 47 height 10
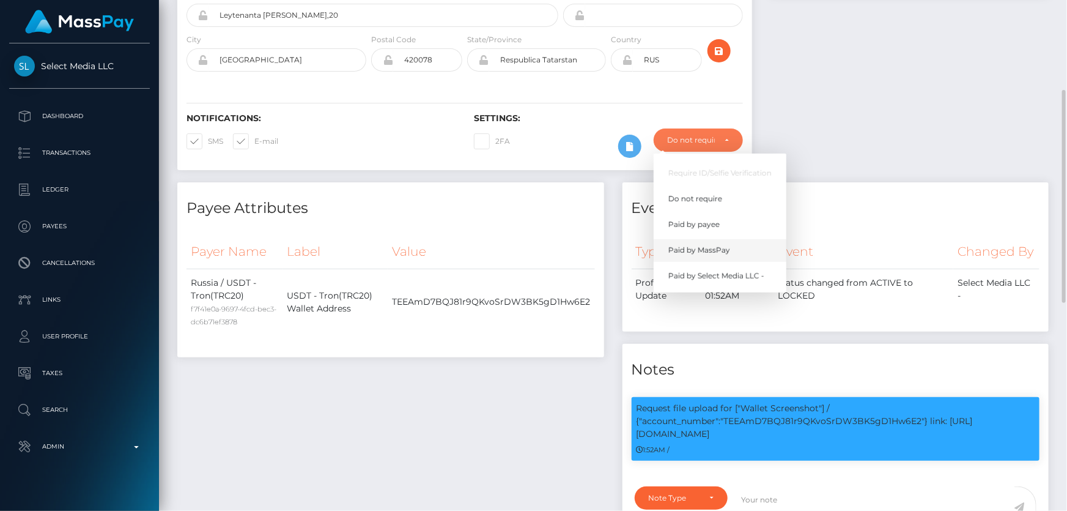
click at [713, 245] on span "Paid by MassPay" at bounding box center [699, 250] width 62 height 11
select select "2"
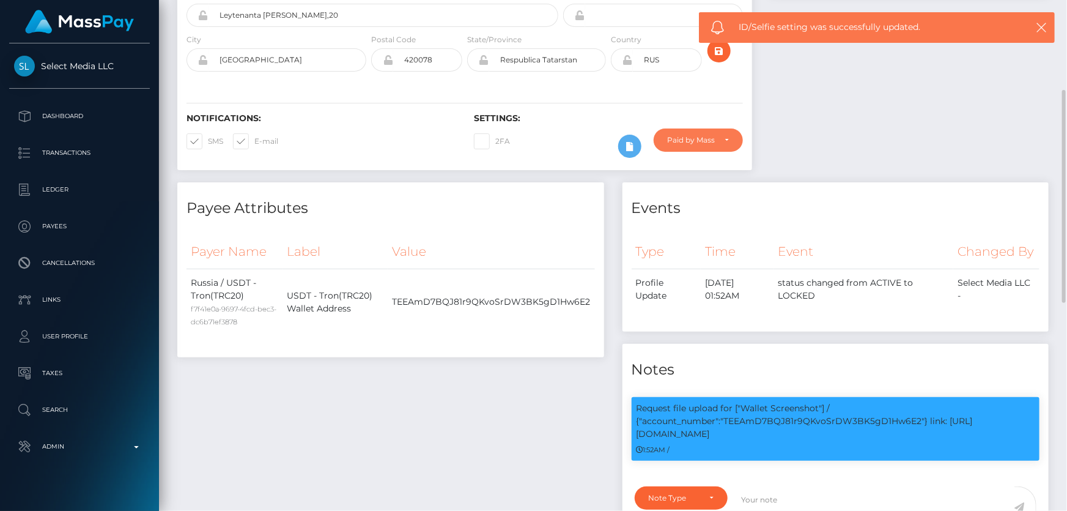
scroll to position [0, 0]
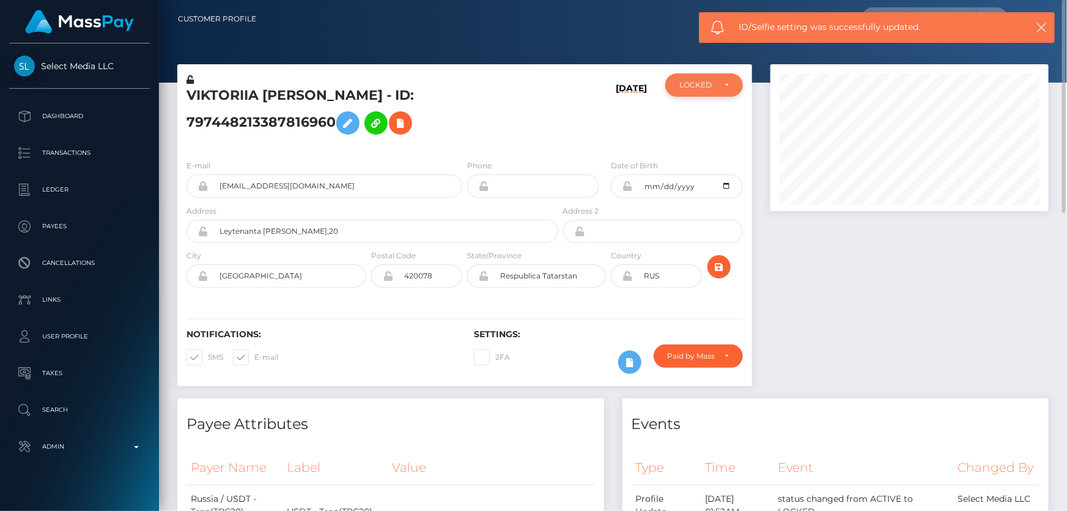
click at [685, 88] on div "LOCKED" at bounding box center [696, 85] width 35 height 10
click at [699, 118] on span "ACTIVE" at bounding box center [694, 118] width 28 height 11
select select "ACTIVE"
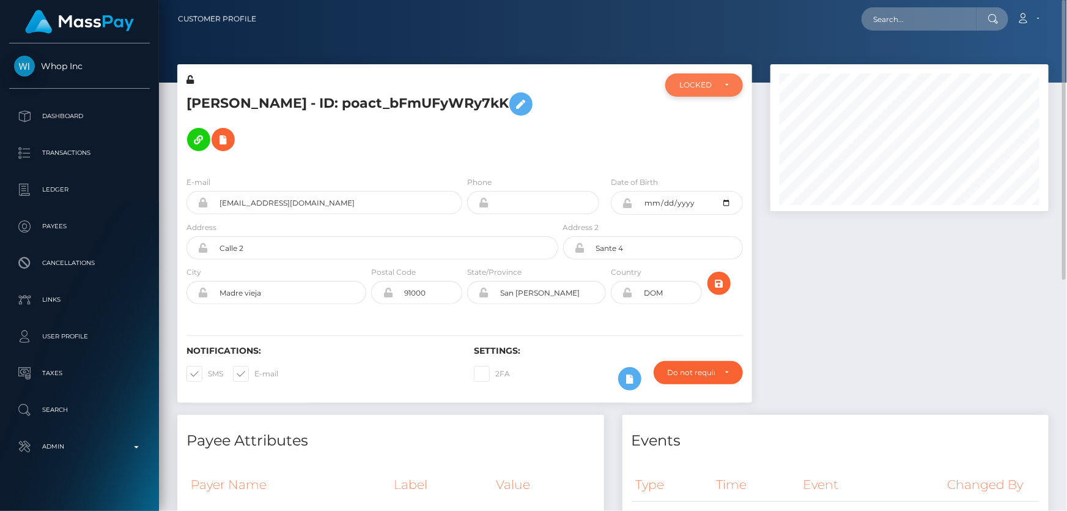
click at [694, 85] on div "LOCKED" at bounding box center [696, 85] width 35 height 10
click at [695, 144] on span "DEACTIVE" at bounding box center [699, 143] width 39 height 11
select select "DEACTIVE"
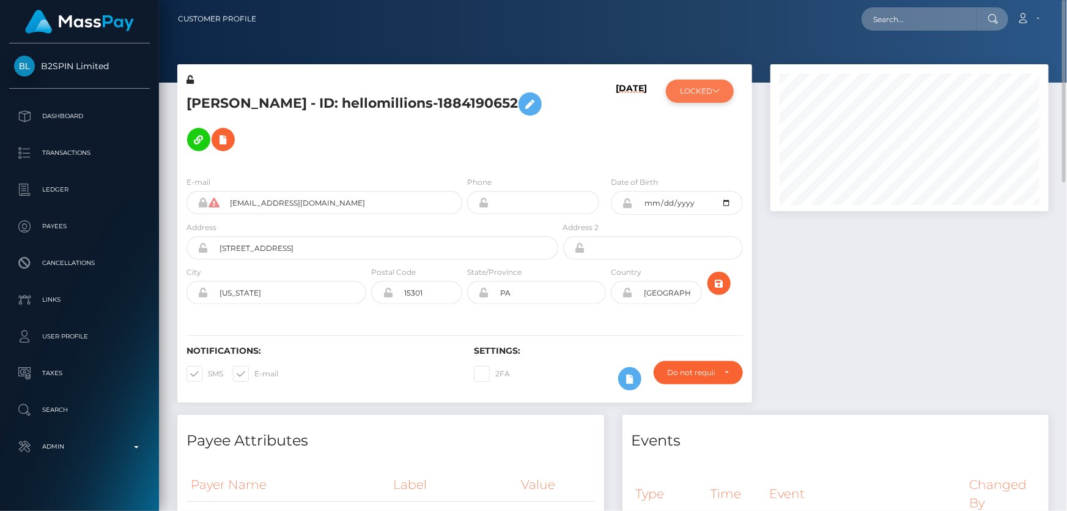
click at [708, 90] on button "LOCKED" at bounding box center [700, 90] width 68 height 23
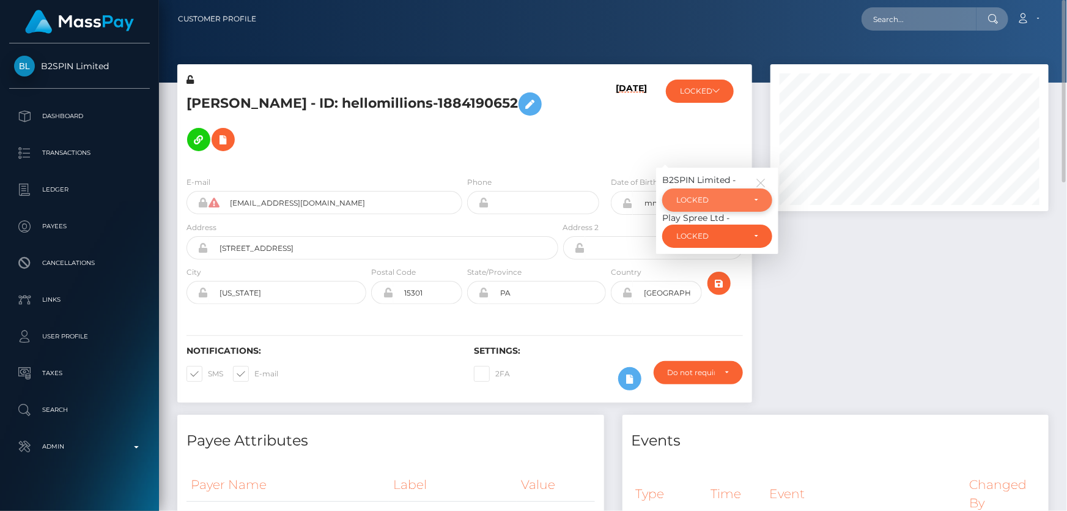
drag, startPoint x: 709, startPoint y: 183, endPoint x: 716, endPoint y: 189, distance: 8.7
click at [709, 195] on div "LOCKED" at bounding box center [710, 200] width 68 height 10
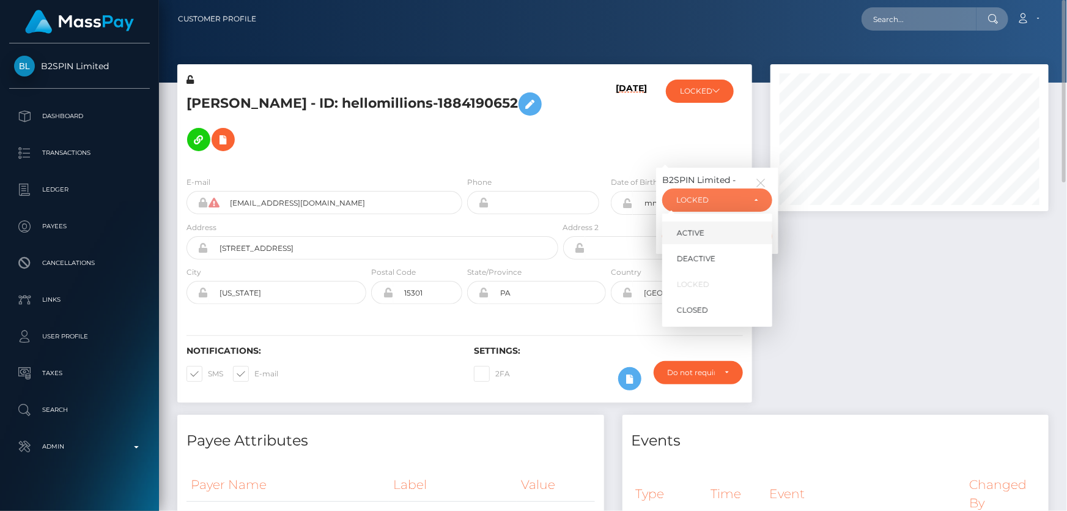
click at [719, 221] on link "ACTIVE" at bounding box center [717, 232] width 110 height 23
select select "ACTIVE"
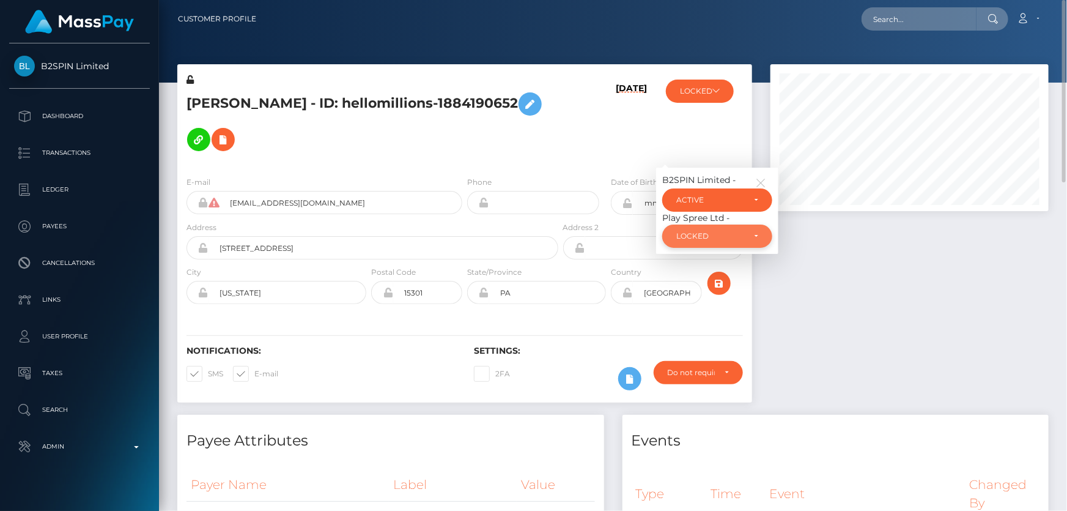
click at [736, 224] on div "LOCKED" at bounding box center [717, 235] width 110 height 23
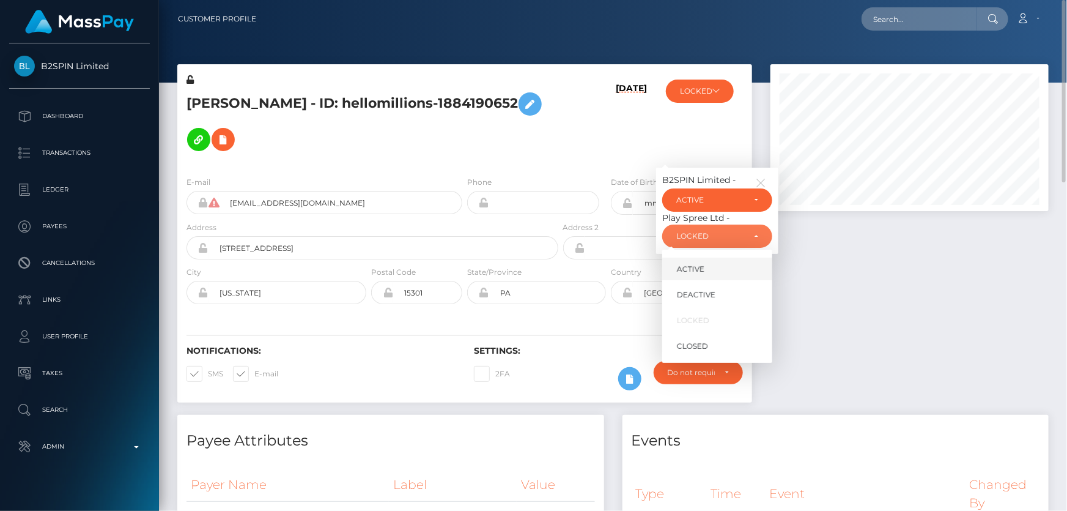
click at [715, 257] on link "ACTIVE" at bounding box center [717, 268] width 110 height 23
select select "ACTIVE"
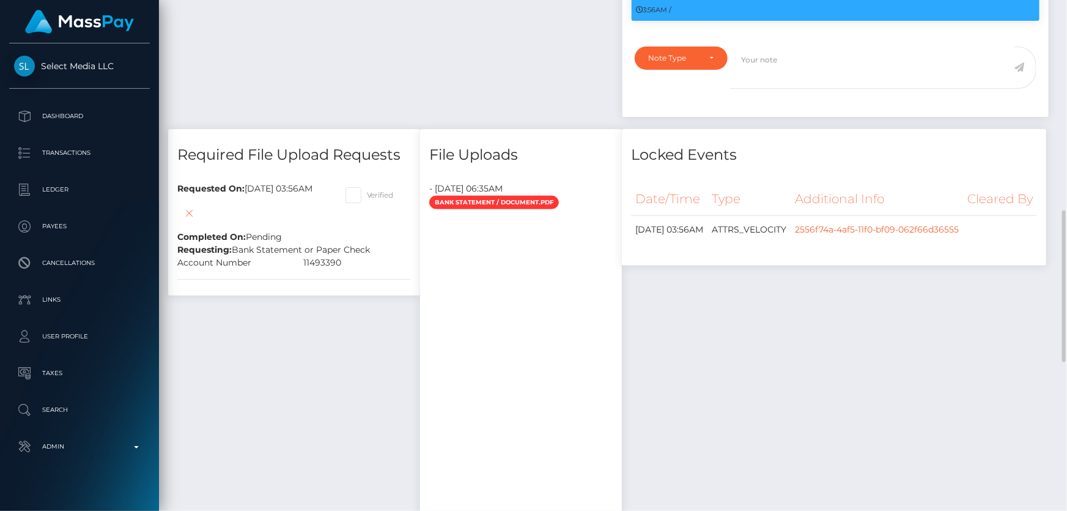
scroll to position [147, 278]
click at [193, 221] on icon at bounding box center [189, 212] width 15 height 15
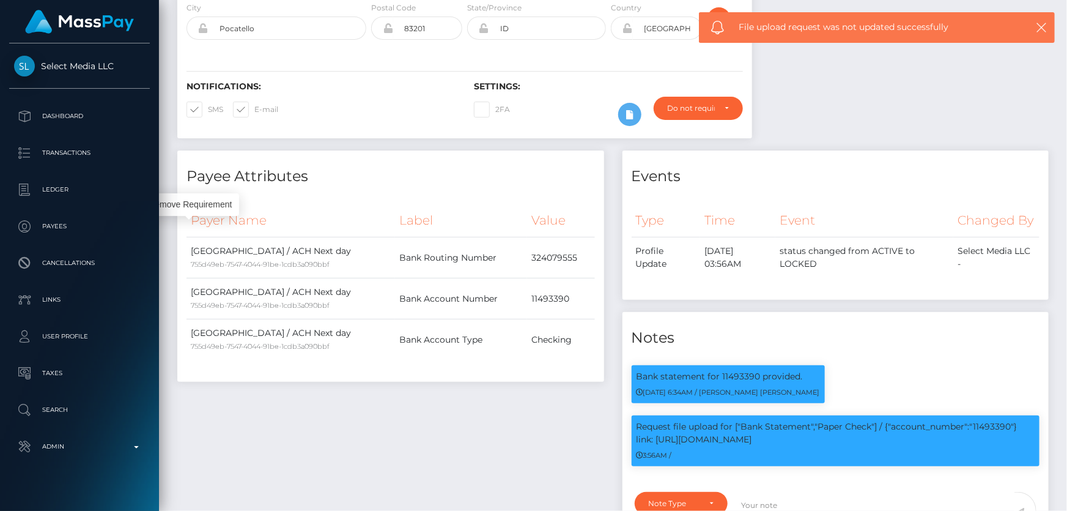
scroll to position [0, 0]
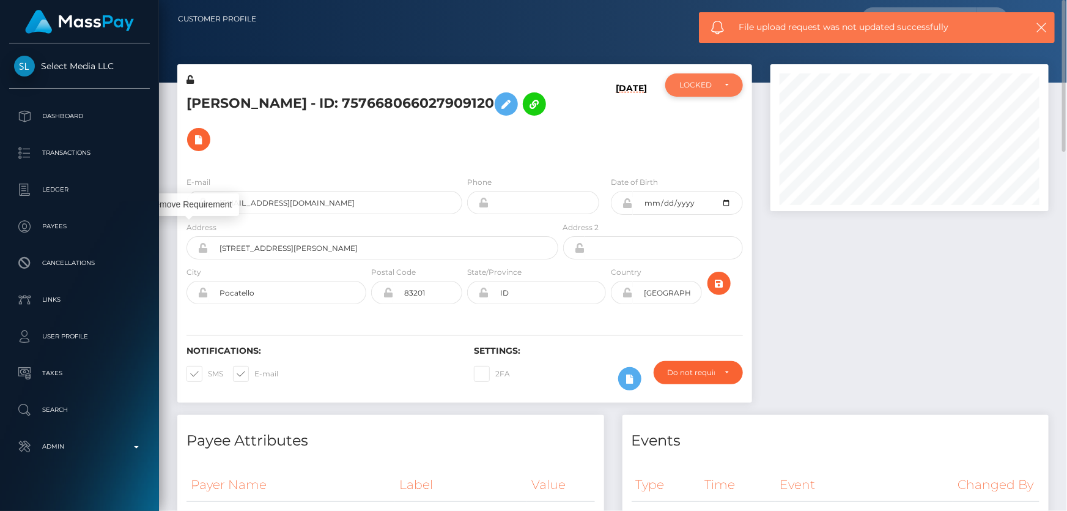
click at [670, 83] on div "LOCKED" at bounding box center [704, 84] width 78 height 23
click at [692, 113] on span "ACTIVE" at bounding box center [694, 118] width 28 height 11
select select "ACTIVE"
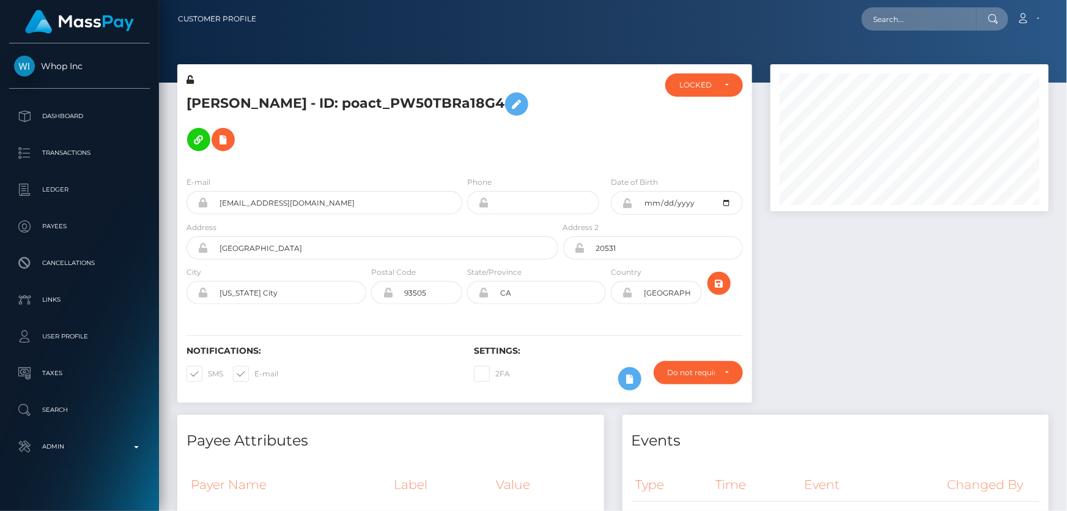
drag, startPoint x: 1062, startPoint y: 147, endPoint x: 1066, endPoint y: -31, distance: 178.0
click at [1066, 0] on html "Whop Inc Dashboard Transactions Ledger Payees Cancellations Links" at bounding box center [533, 255] width 1067 height 511
click at [714, 86] on div "LOCKED" at bounding box center [696, 85] width 35 height 10
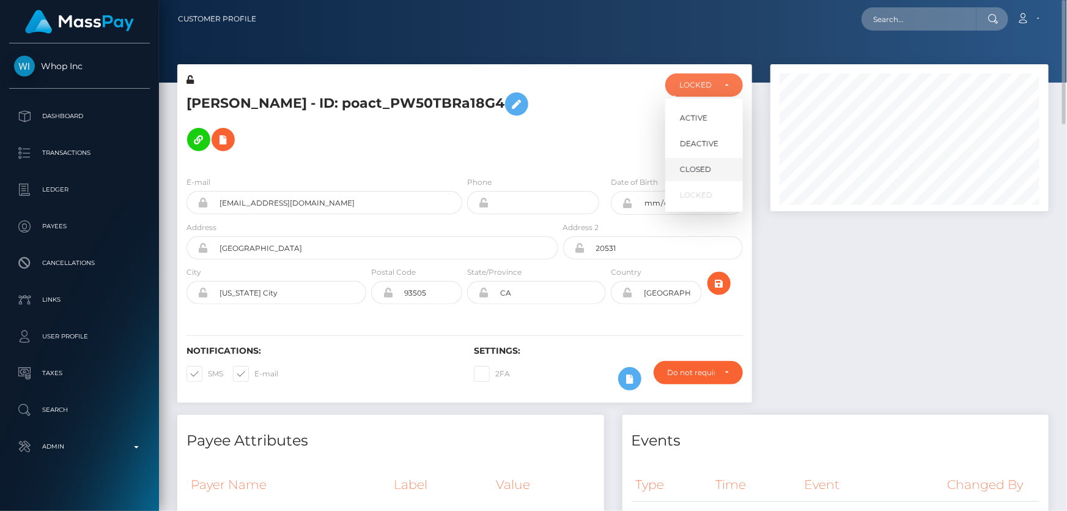
scroll to position [147, 278]
drag, startPoint x: 709, startPoint y: 143, endPoint x: 824, endPoint y: 249, distance: 156.6
click at [710, 142] on span "DEACTIVE" at bounding box center [699, 143] width 39 height 11
select select "DEACTIVE"
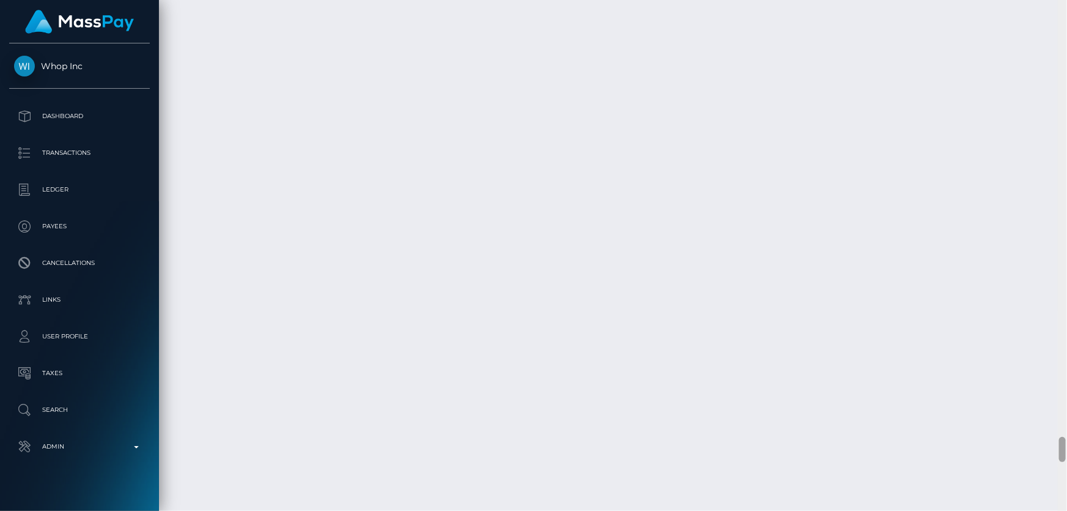
scroll to position [8684, 0]
drag, startPoint x: 1062, startPoint y: 56, endPoint x: 1066, endPoint y: 525, distance: 469.6
click at [1066, 510] on html "Whop Inc Dashboard Transactions Ledger Payees Cancellations Links" at bounding box center [533, 255] width 1067 height 511
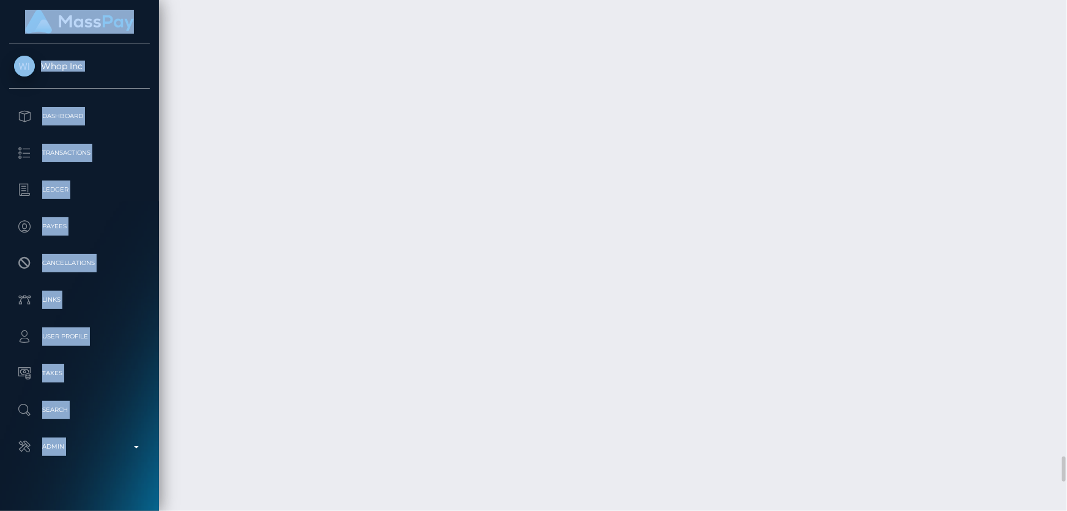
drag, startPoint x: 1066, startPoint y: 443, endPoint x: 1065, endPoint y: 520, distance: 76.4
click at [1065, 510] on html "Whop Inc Dashboard Transactions Ledger Payees Cancellations Links" at bounding box center [533, 255] width 1067 height 511
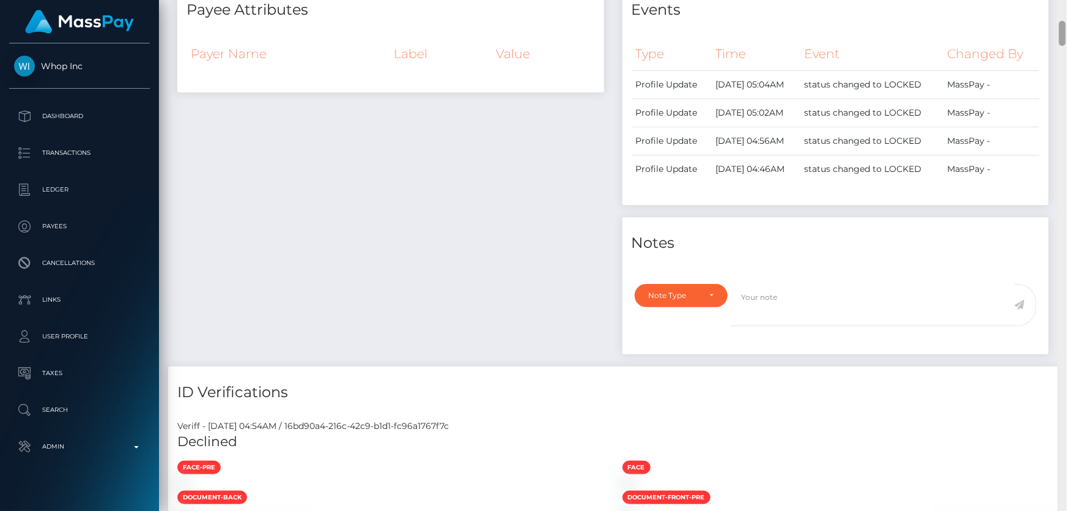
scroll to position [135, 0]
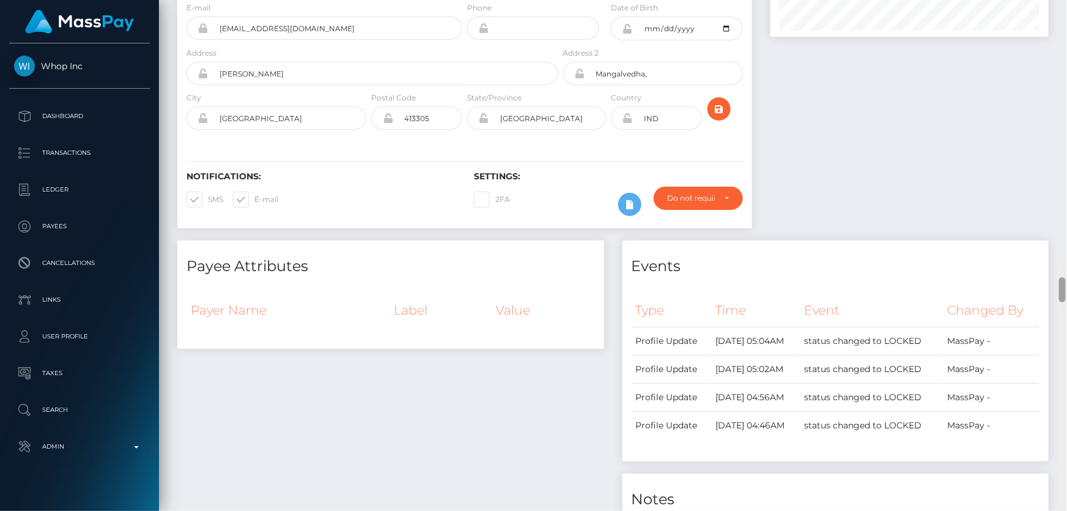
drag, startPoint x: 1063, startPoint y: 495, endPoint x: 1066, endPoint y: 2, distance: 493.5
click at [1066, 256] on div at bounding box center [1062, 511] width 9 height 511
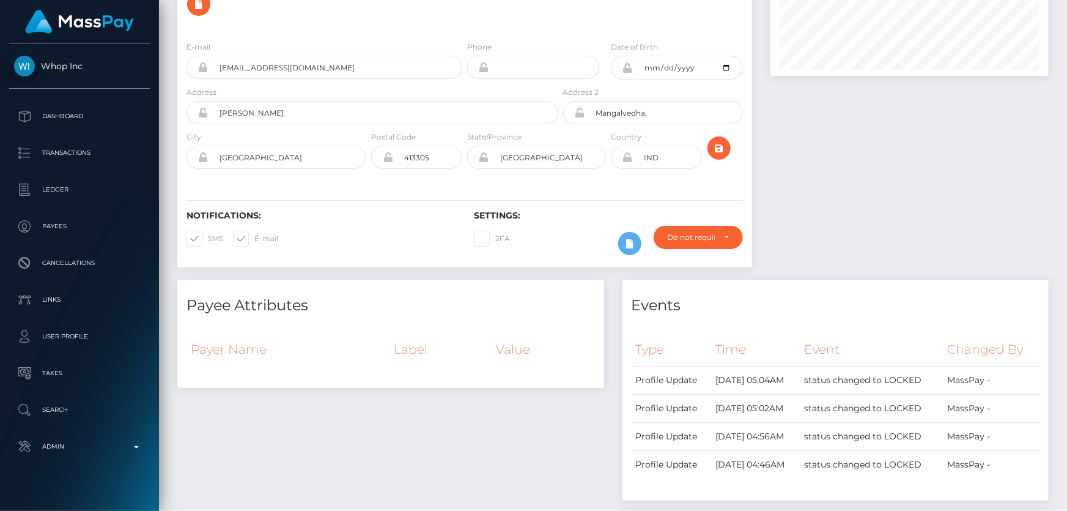
scroll to position [0, 0]
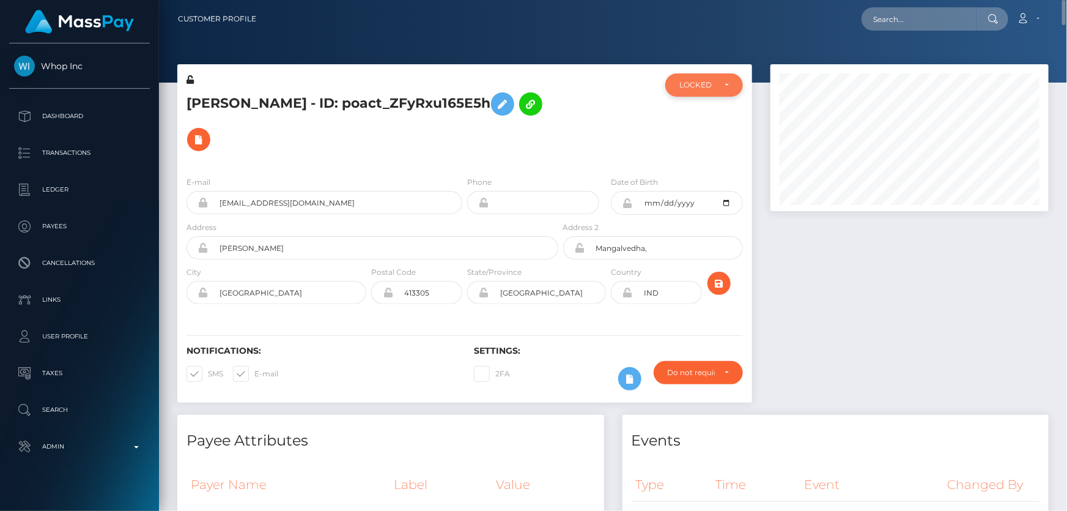
click at [703, 89] on div "LOCKED" at bounding box center [696, 85] width 35 height 10
click at [715, 140] on span "DEACTIVE" at bounding box center [699, 143] width 39 height 11
select select "DEACTIVE"
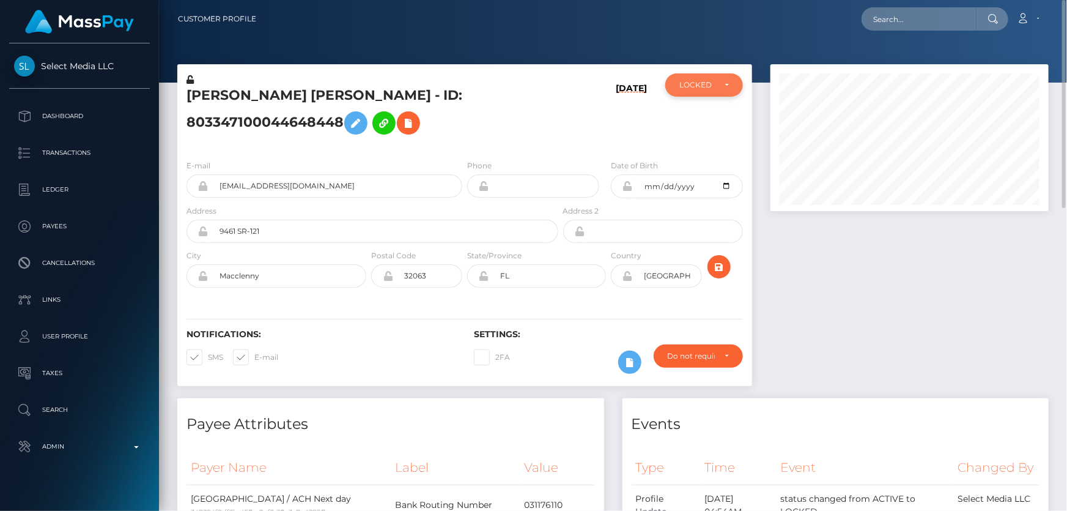
click at [701, 86] on div "LOCKED" at bounding box center [696, 85] width 35 height 10
click at [709, 117] on link "ACTIVE" at bounding box center [704, 117] width 78 height 23
select select "ACTIVE"
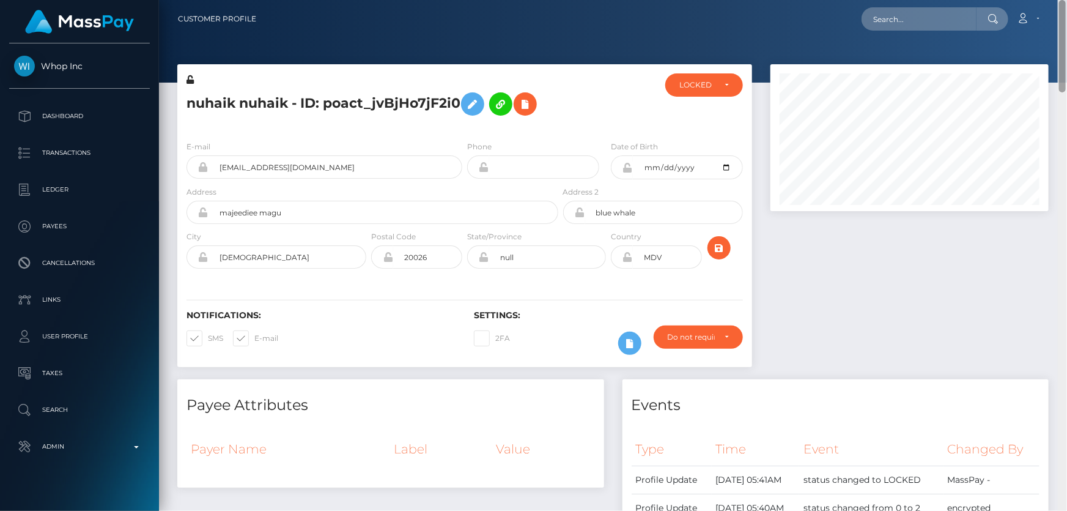
drag, startPoint x: 1062, startPoint y: 206, endPoint x: 1066, endPoint y: 24, distance: 181.7
click at [1066, 24] on div "Customer Profile Loading... Loading..." at bounding box center [613, 255] width 908 height 511
click at [708, 87] on div "LOCKED" at bounding box center [696, 85] width 35 height 10
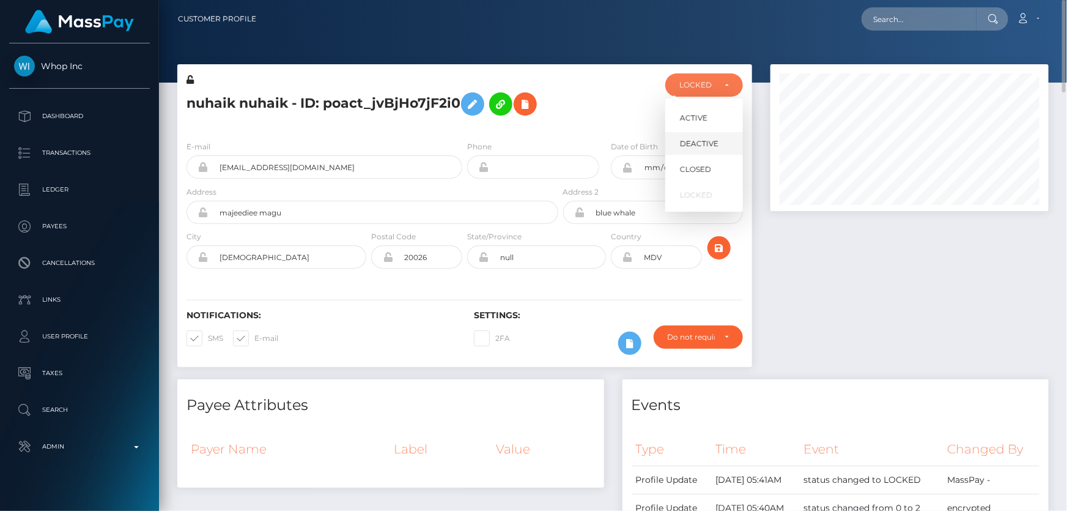
click at [701, 137] on link "DEACTIVE" at bounding box center [704, 143] width 78 height 23
select select "DEACTIVE"
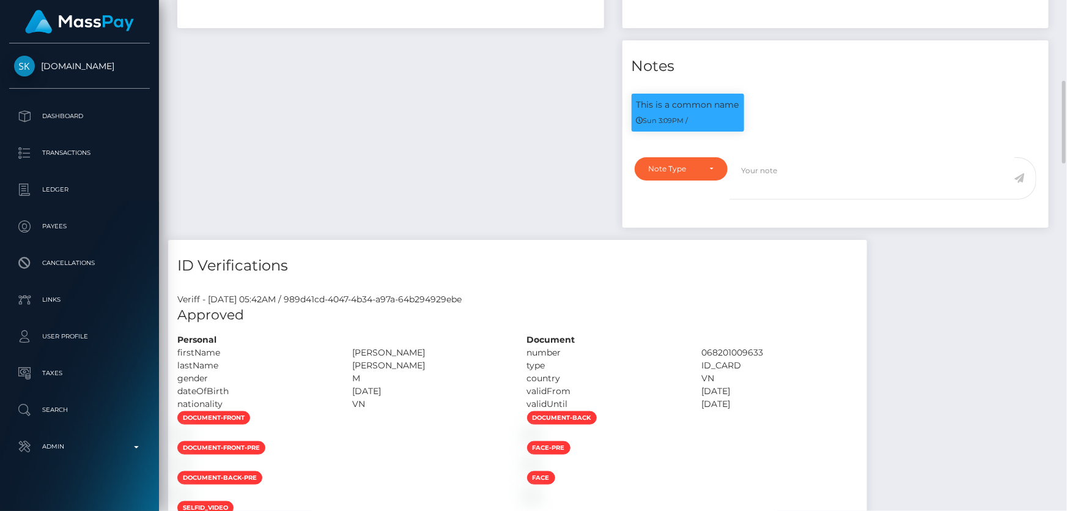
scroll to position [667, 0]
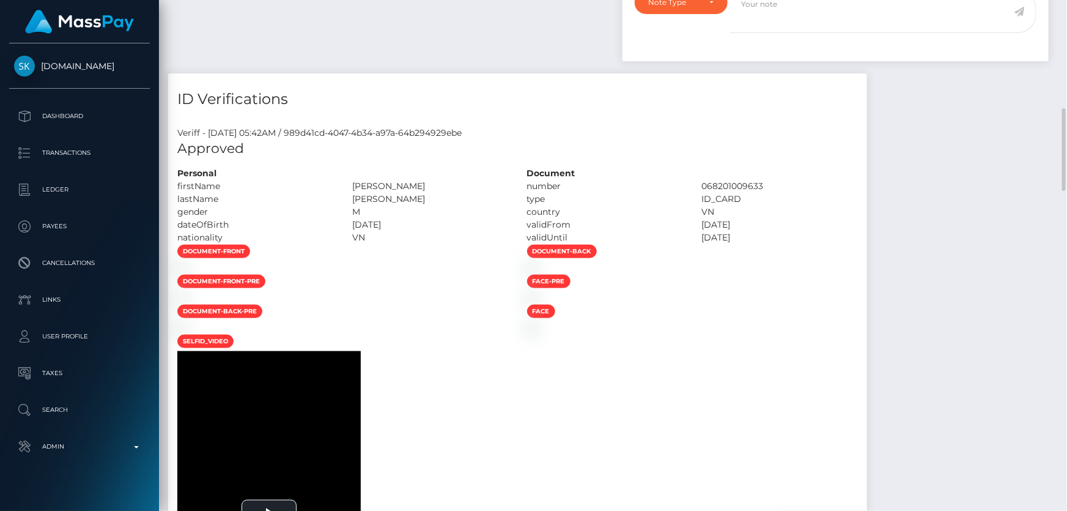
drag, startPoint x: 454, startPoint y: 204, endPoint x: 391, endPoint y: 204, distance: 62.4
click at [391, 193] on div "[PERSON_NAME]" at bounding box center [430, 186] width 175 height 13
copy div "[PERSON_NAME]"
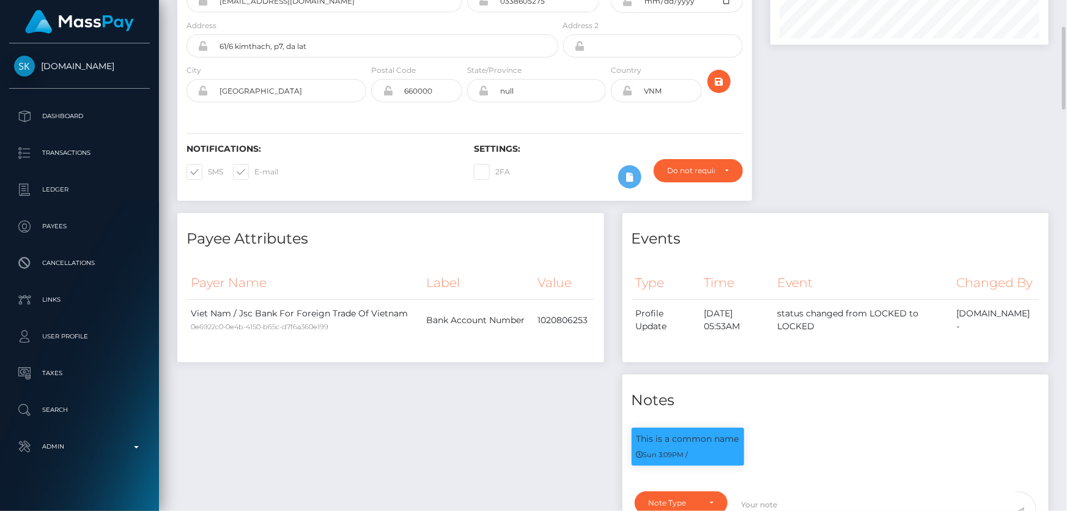
scroll to position [0, 0]
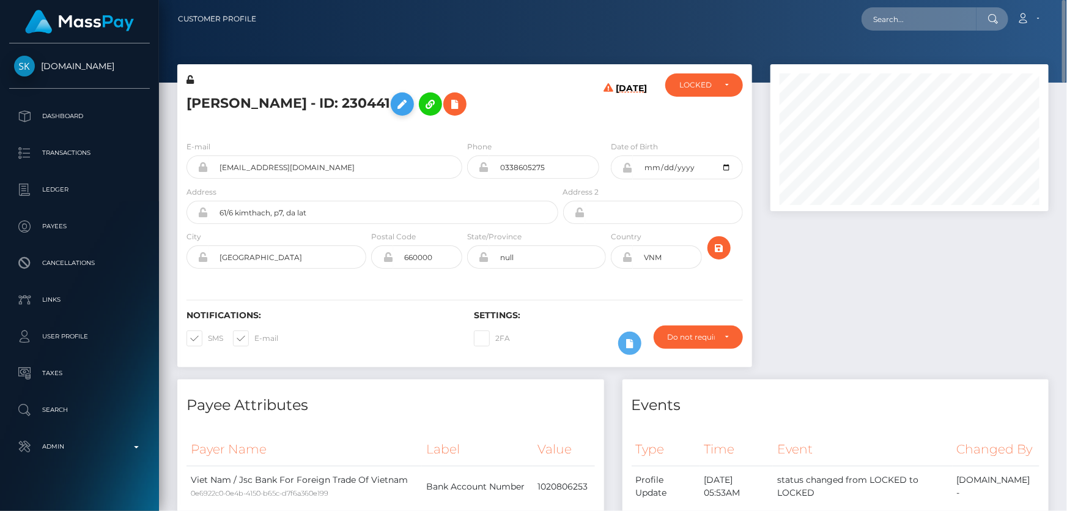
click at [395, 108] on icon at bounding box center [402, 104] width 15 height 15
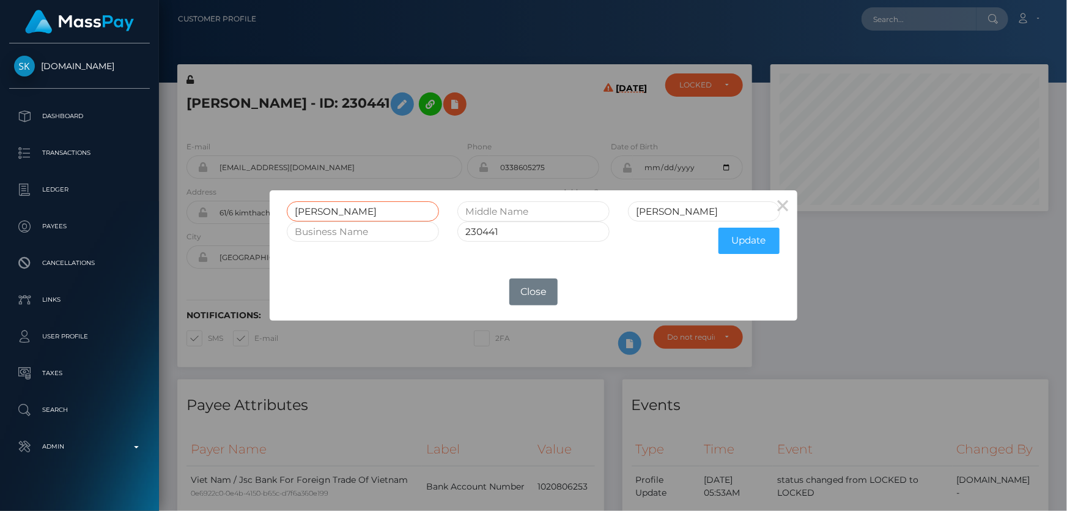
drag, startPoint x: 333, startPoint y: 209, endPoint x: 271, endPoint y: 210, distance: 61.8
click at [270, 210] on div "[PERSON_NAME] 230441 Update" at bounding box center [534, 226] width 528 height 73
paste input "[PERSON_NAME]"
click at [349, 214] on input "[PERSON_NAME]" at bounding box center [363, 211] width 152 height 20
type input "MINH PHUC"
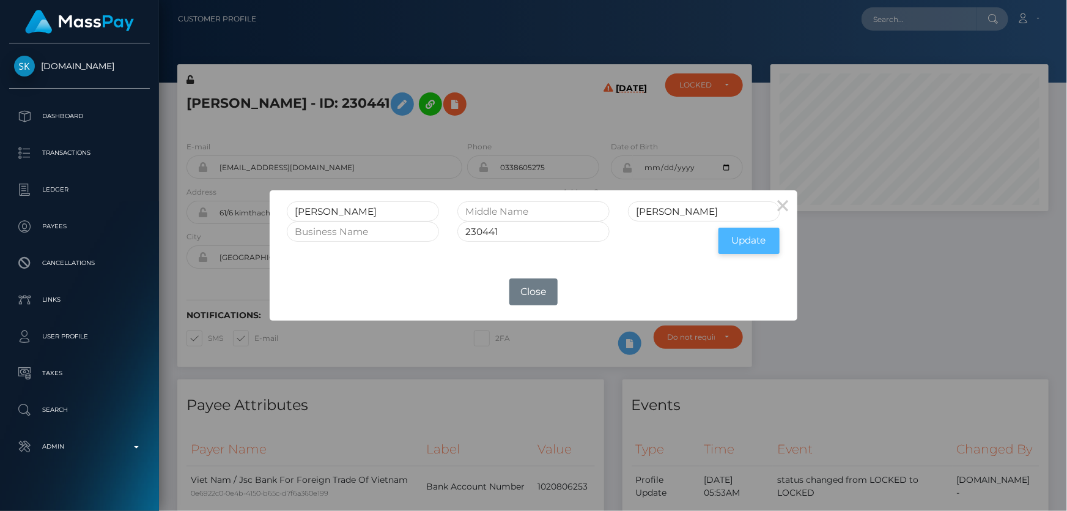
click at [739, 238] on button "Update" at bounding box center [748, 240] width 61 height 26
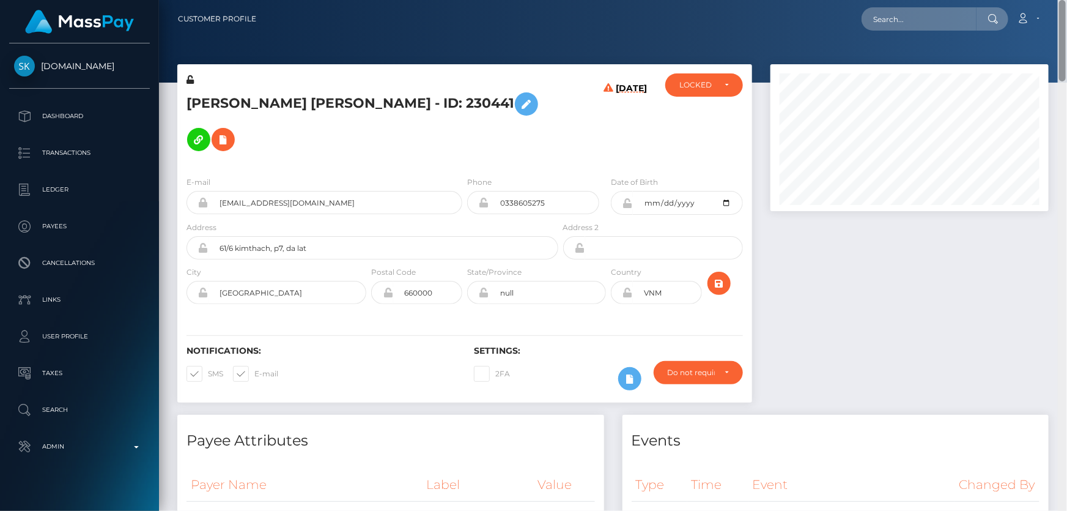
drag, startPoint x: 1062, startPoint y: 437, endPoint x: 1066, endPoint y: -8, distance: 445.2
click at [1066, 0] on html "[DOMAIN_NAME] Dashboard Transactions Ledger Payees Cancellations" at bounding box center [533, 255] width 1067 height 511
click at [190, 79] on icon at bounding box center [190, 79] width 7 height 9
click at [629, 198] on icon at bounding box center [627, 203] width 10 height 10
click at [627, 287] on icon at bounding box center [627, 292] width 10 height 10
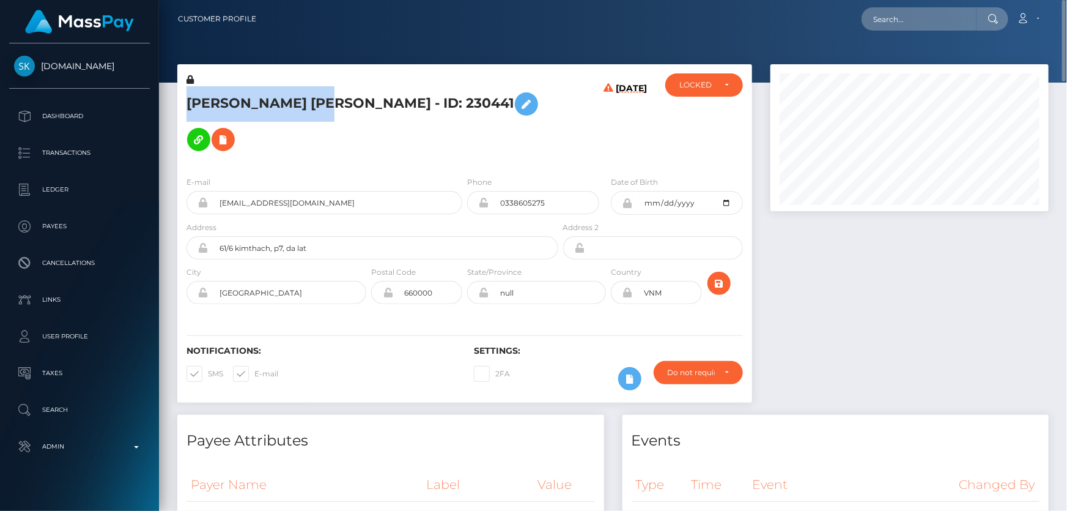
drag, startPoint x: 334, startPoint y: 100, endPoint x: 193, endPoint y: 101, distance: 141.3
click at [193, 101] on h5 "MINH PHUC NGUYEN - ID: 230441" at bounding box center [369, 121] width 365 height 71
copy h5 "MINH PHUC NGUYEN"
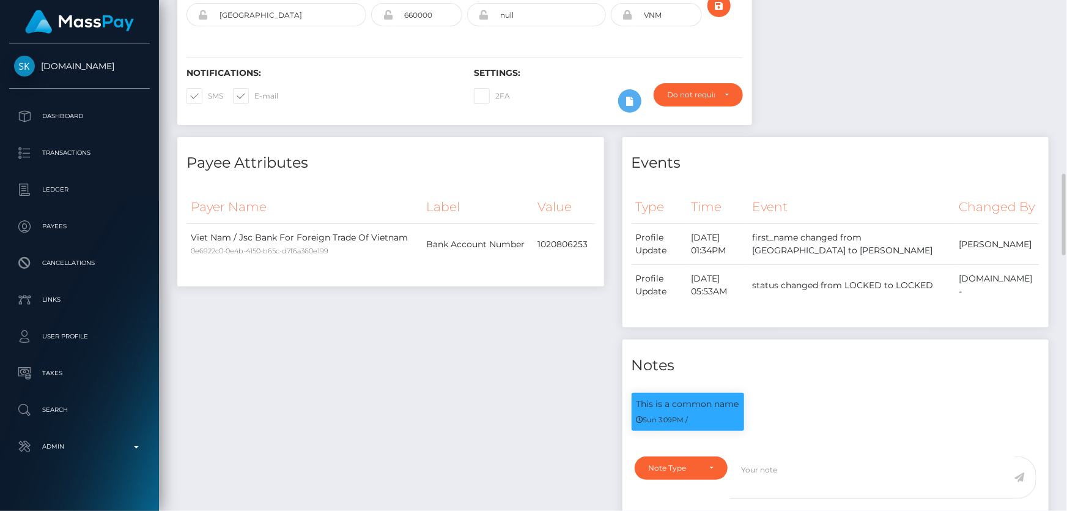
scroll to position [389, 0]
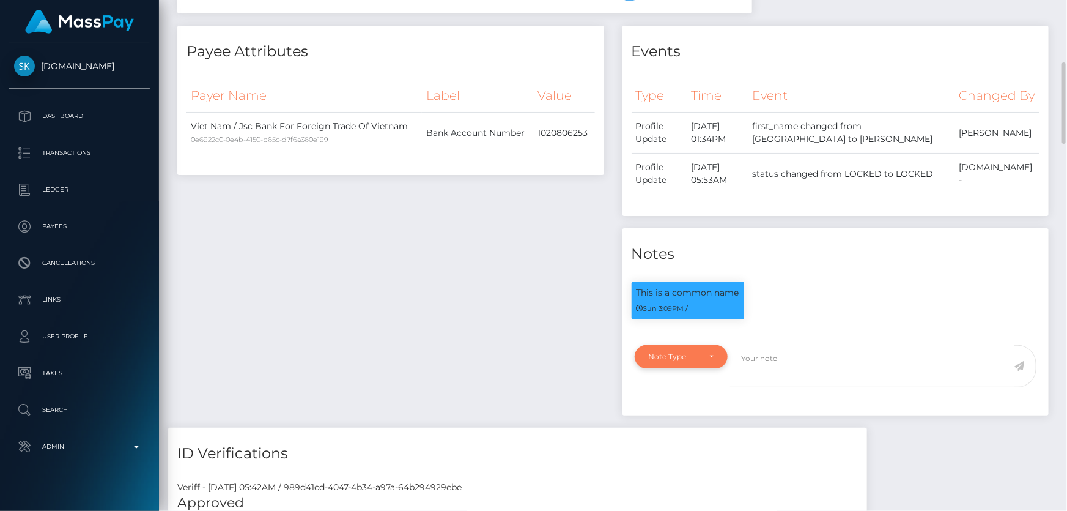
click at [696, 352] on div "Note Type" at bounding box center [674, 357] width 51 height 10
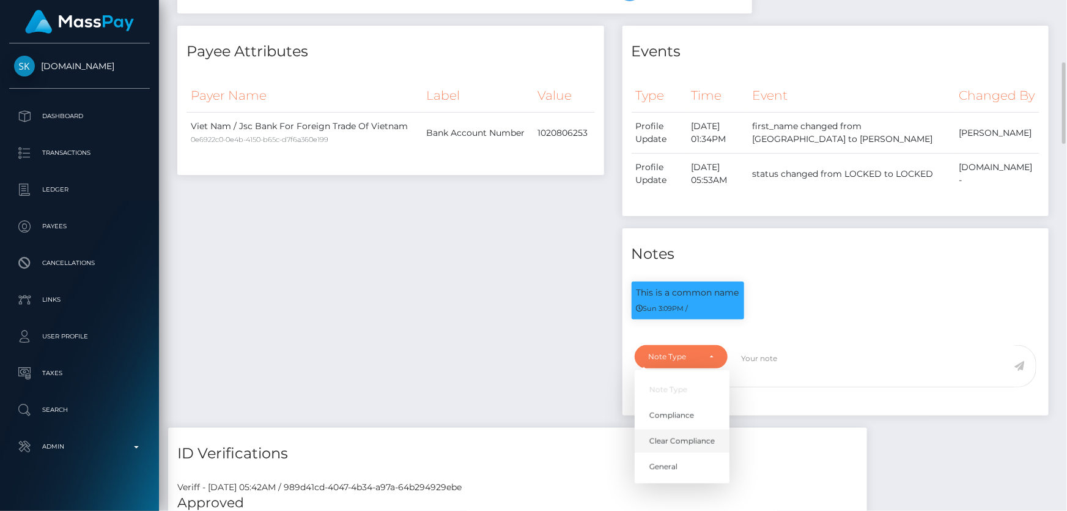
click at [702, 435] on span "Clear Compliance" at bounding box center [681, 440] width 65 height 11
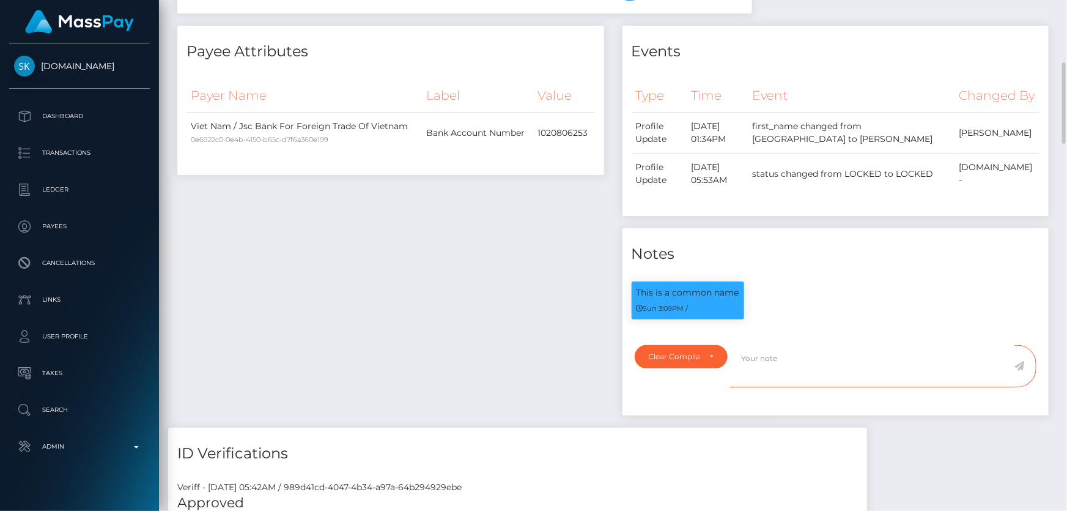
click at [789, 349] on textarea at bounding box center [872, 366] width 284 height 42
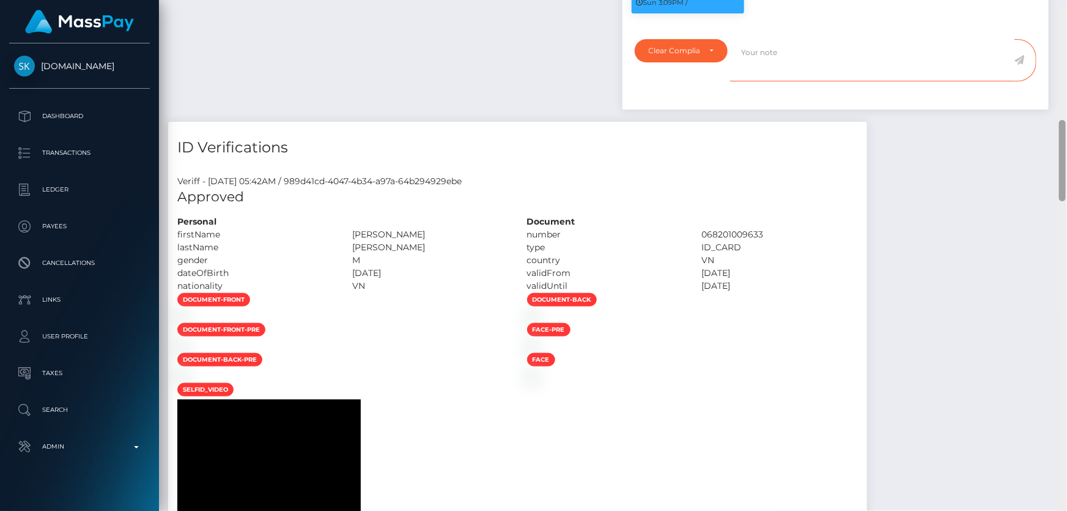
scroll to position [702, 0]
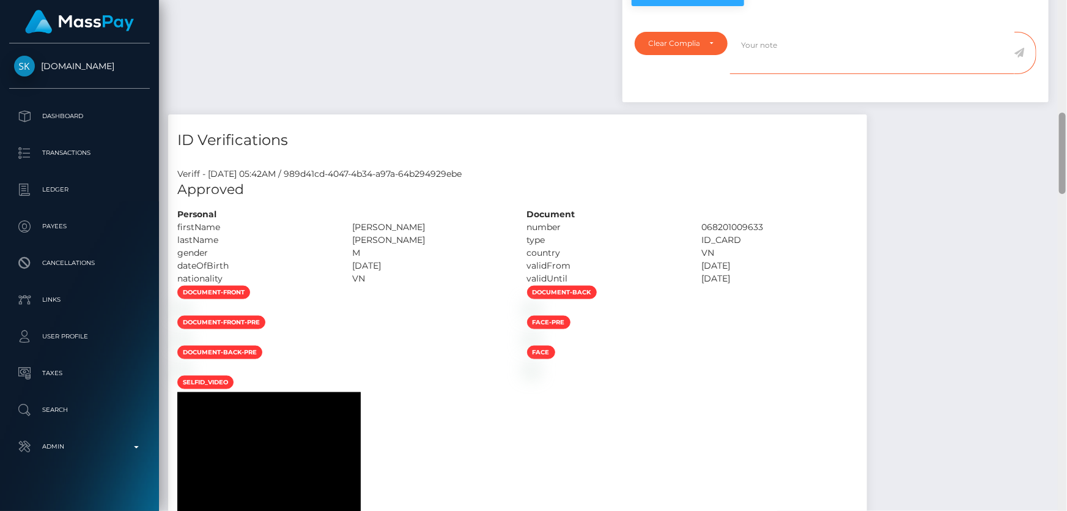
drag, startPoint x: 1066, startPoint y: 158, endPoint x: 1037, endPoint y: 167, distance: 30.8
click at [1037, 167] on div "Customer Profile Loading... Loading..." at bounding box center [613, 255] width 908 height 511
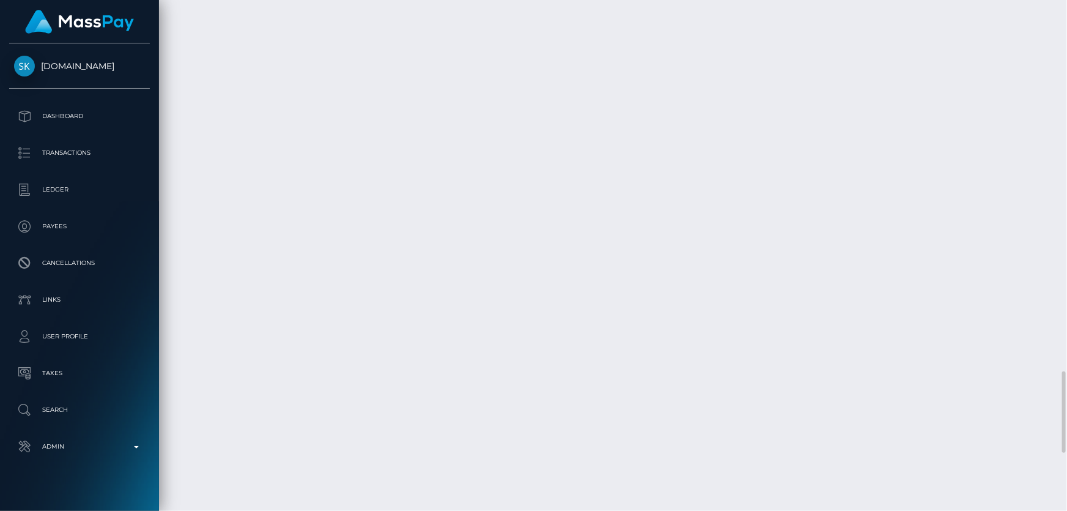
scroll to position [2425, 0]
drag, startPoint x: 434, startPoint y: 333, endPoint x: 367, endPoint y: 336, distance: 67.3
copy td "PHUC NGUYEN"
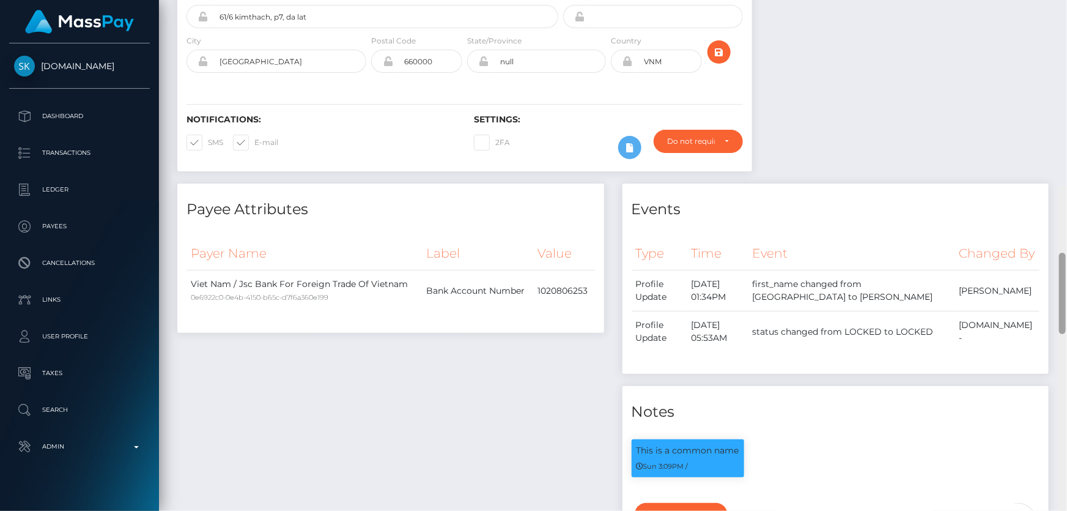
scroll to position [0, 0]
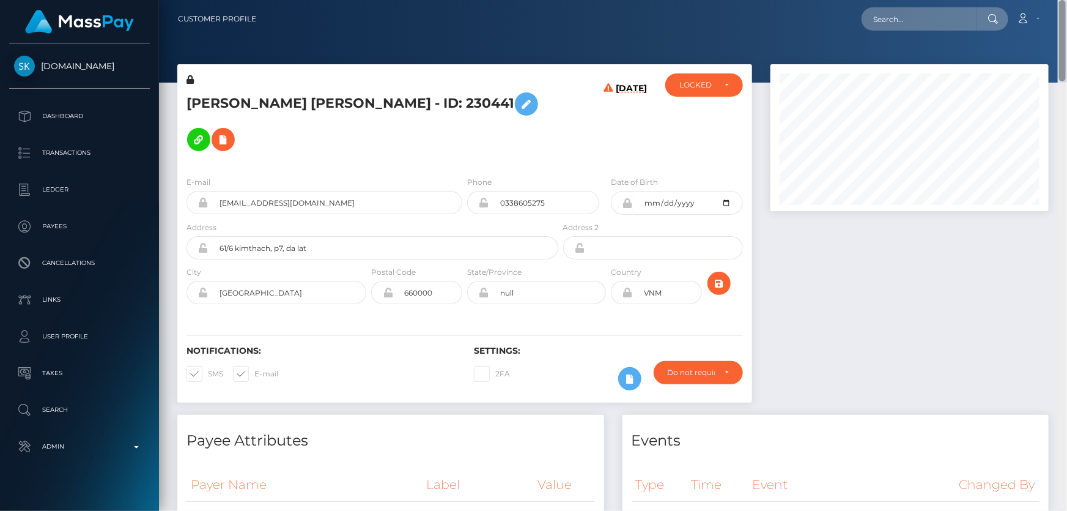
drag, startPoint x: 1063, startPoint y: 198, endPoint x: 1063, endPoint y: -26, distance: 223.2
click at [1063, 0] on html "Skin.Land Dashboard Transactions Ledger Payees Cancellations" at bounding box center [533, 255] width 1067 height 511
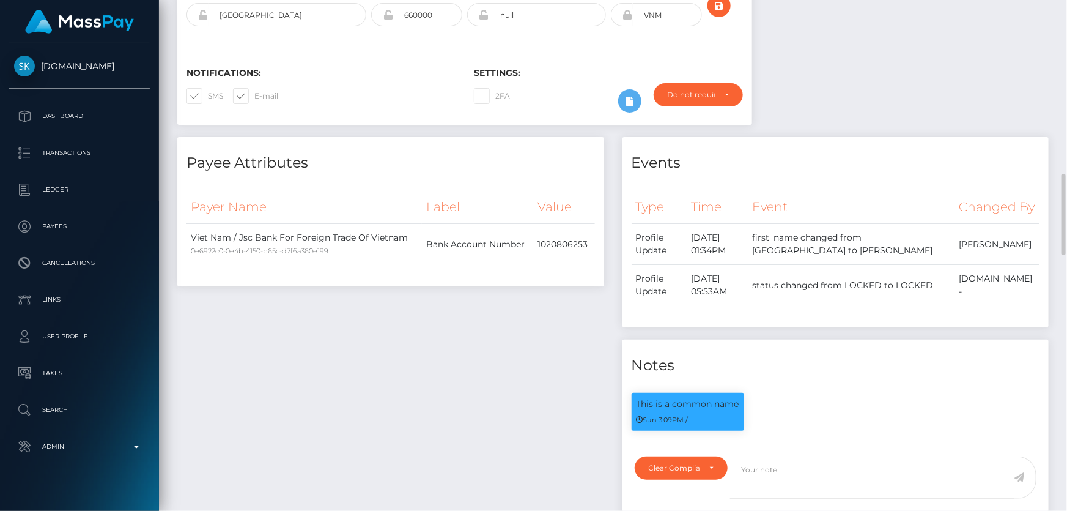
scroll to position [500, 0]
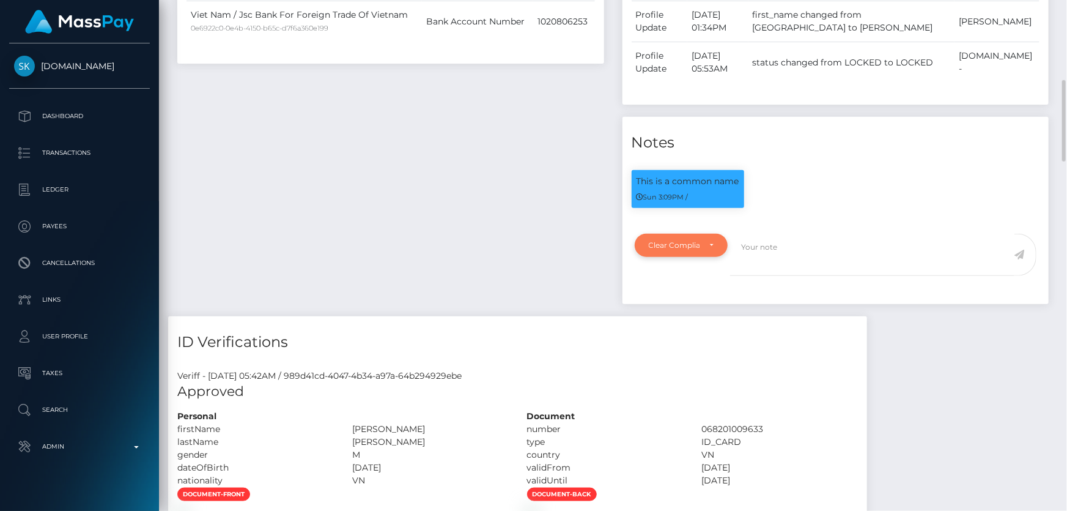
click at [687, 238] on div "Clear Compliance" at bounding box center [682, 245] width 94 height 23
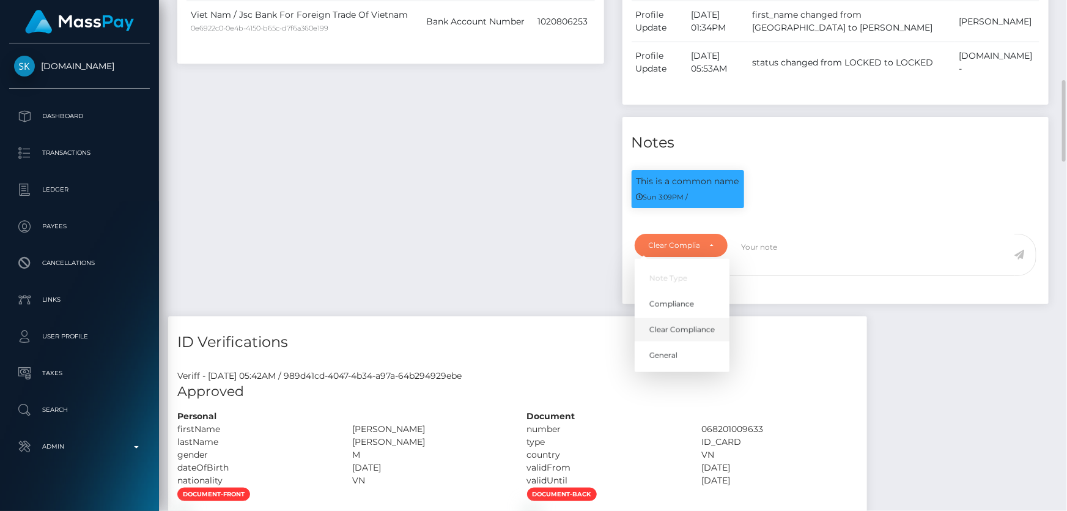
click at [688, 324] on span "Clear Compliance" at bounding box center [681, 329] width 65 height 11
select select "CLEAR_COMPLIANCE"
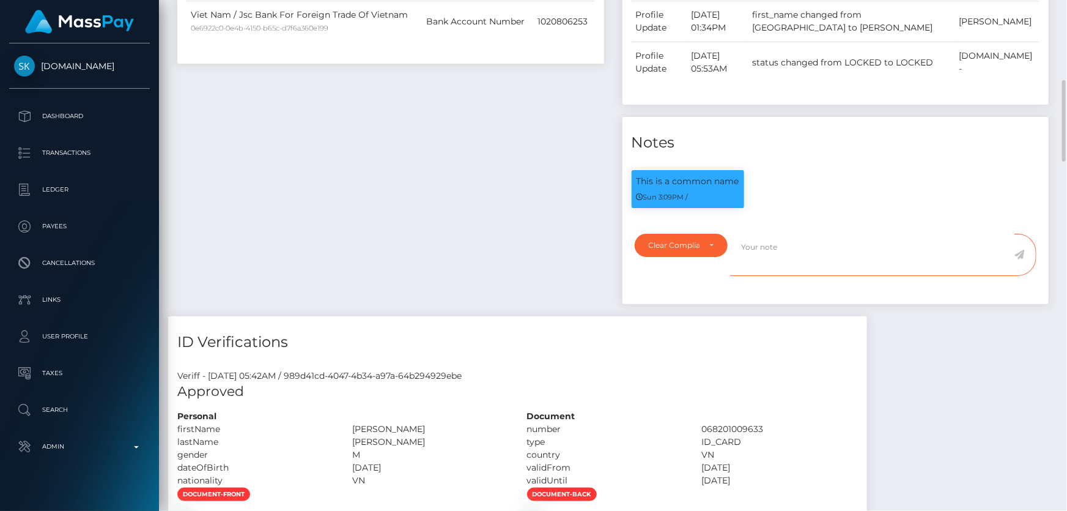
paste textarea "The hit refers to a person with a different Middle Name ( Quang )."
type textarea "The hit refers to a person with a different Middle Name ( Quang ). Flag cleared."
click at [1023, 249] on icon at bounding box center [1019, 254] width 10 height 10
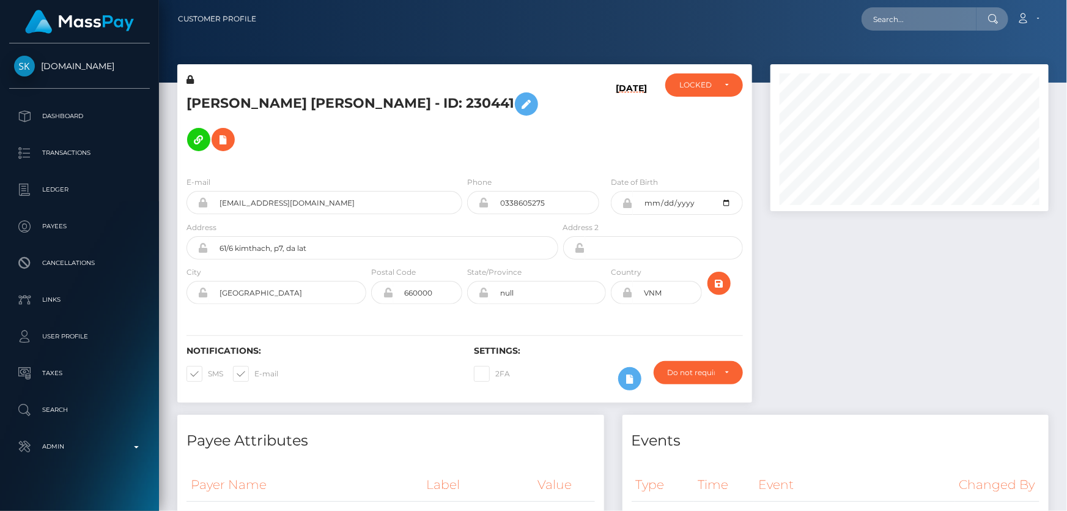
scroll to position [147, 278]
click at [692, 84] on div "LOCKED" at bounding box center [696, 85] width 35 height 10
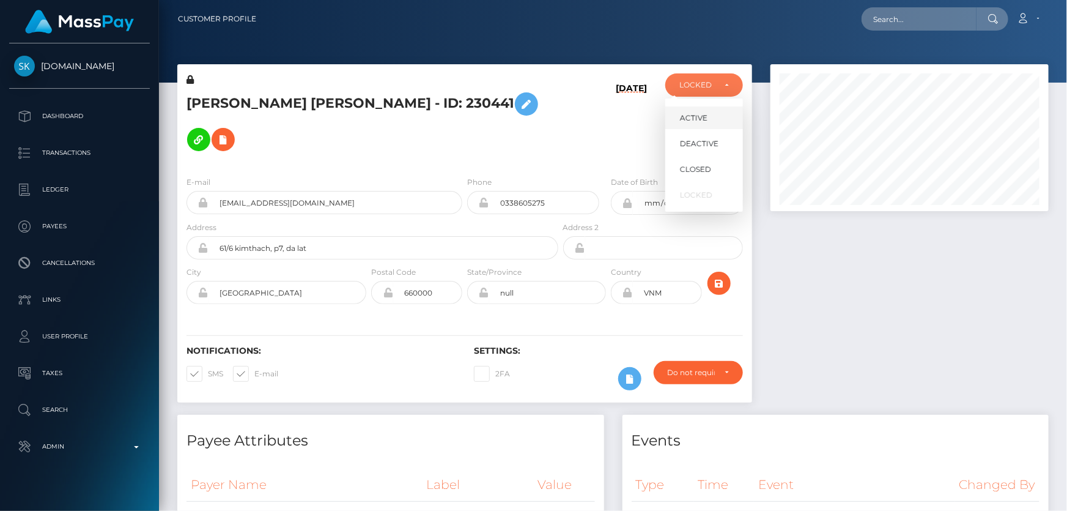
click at [695, 117] on span "ACTIVE" at bounding box center [694, 118] width 28 height 11
select select "ACTIVE"
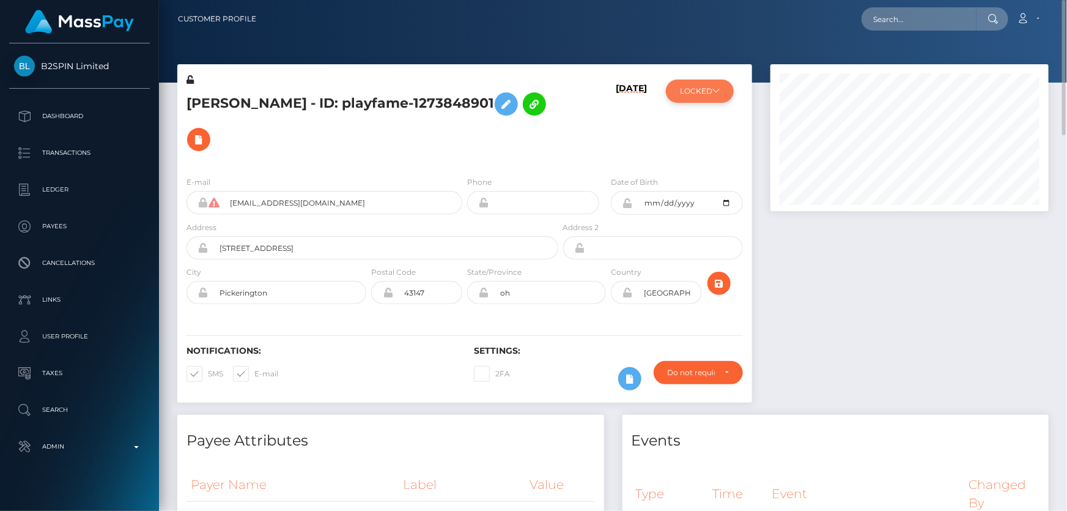
click at [680, 94] on button "LOCKED" at bounding box center [700, 90] width 68 height 23
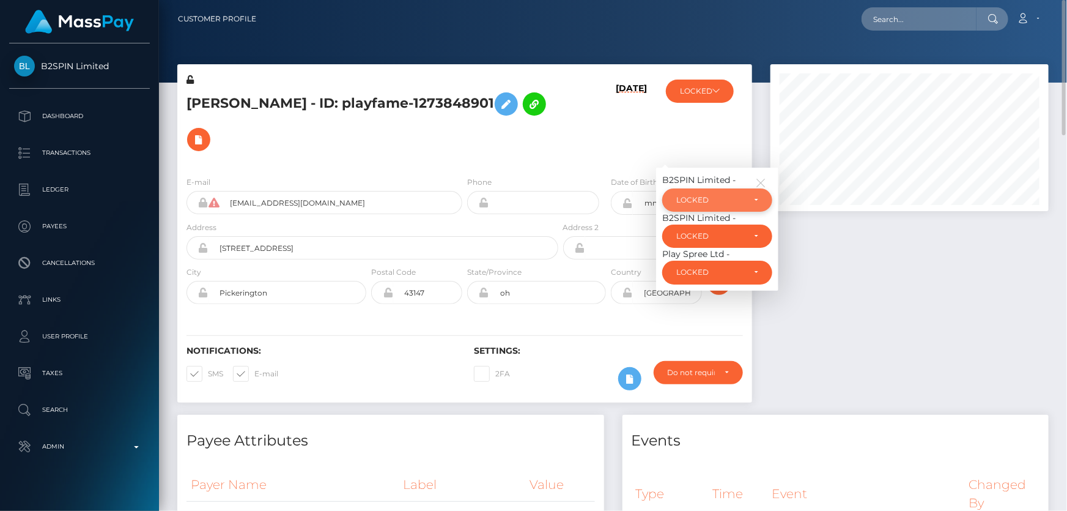
click at [723, 195] on div "LOCKED" at bounding box center [710, 200] width 68 height 10
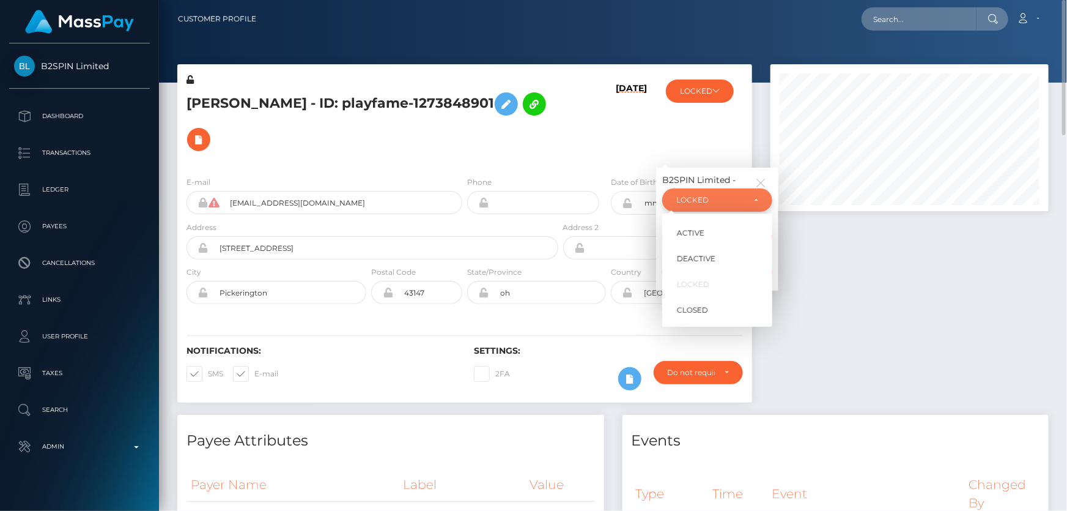
scroll to position [147, 278]
click at [720, 226] on link "ACTIVE" at bounding box center [717, 232] width 110 height 23
select select "ACTIVE"
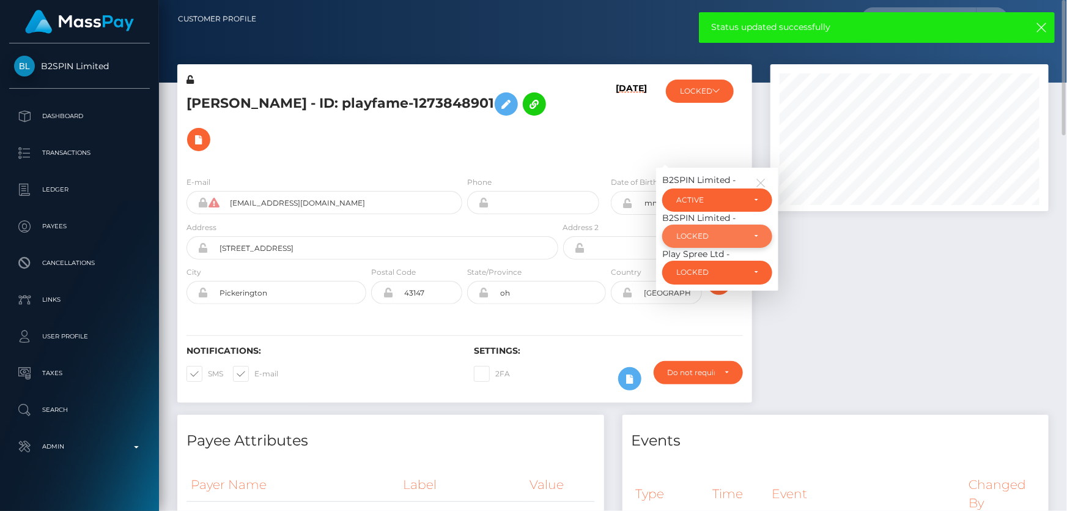
click at [696, 231] on div "LOCKED" at bounding box center [710, 236] width 68 height 10
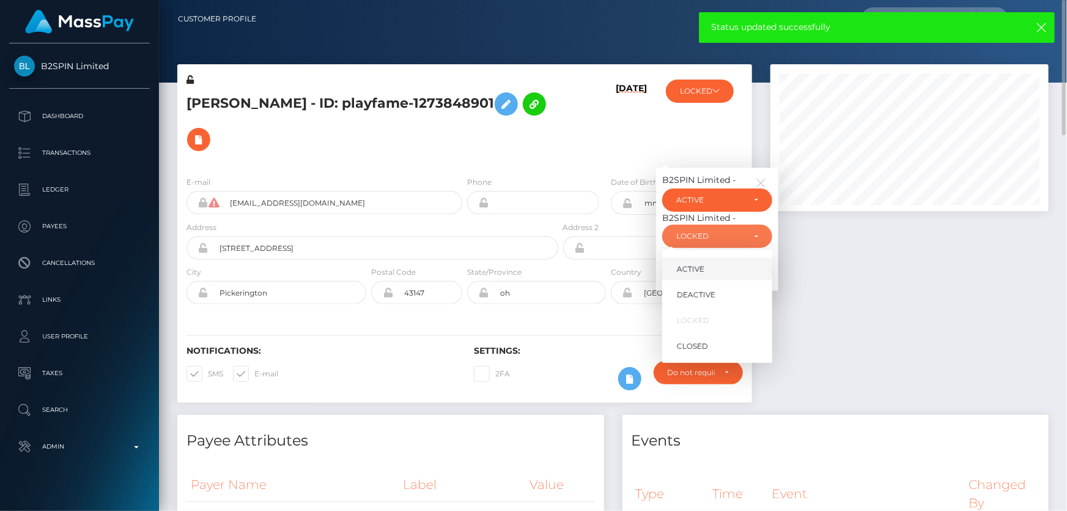
drag, startPoint x: 701, startPoint y: 262, endPoint x: 859, endPoint y: 266, distance: 157.8
click at [703, 262] on link "ACTIVE" at bounding box center [717, 268] width 110 height 23
select select "ACTIVE"
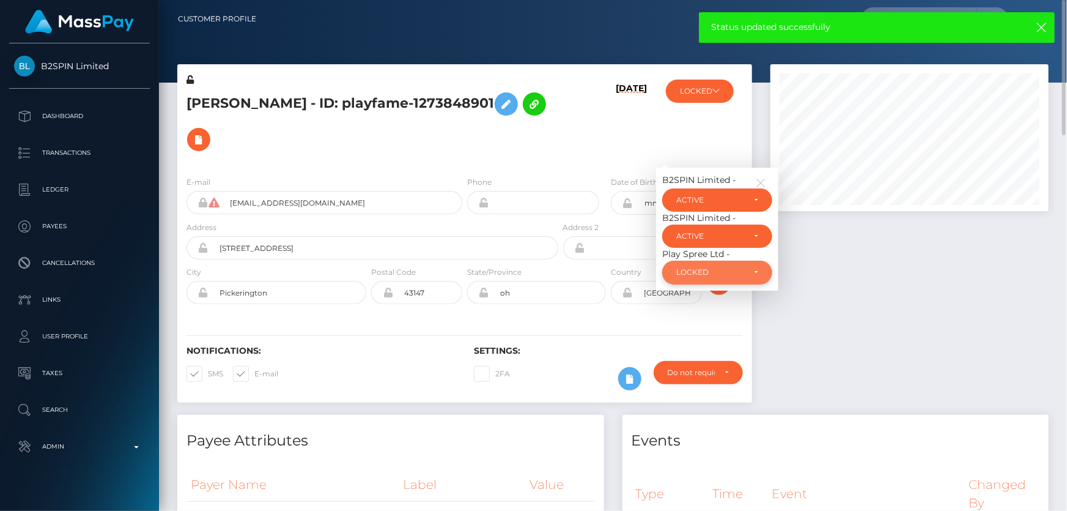
click at [685, 275] on div "LOCKED" at bounding box center [710, 272] width 68 height 10
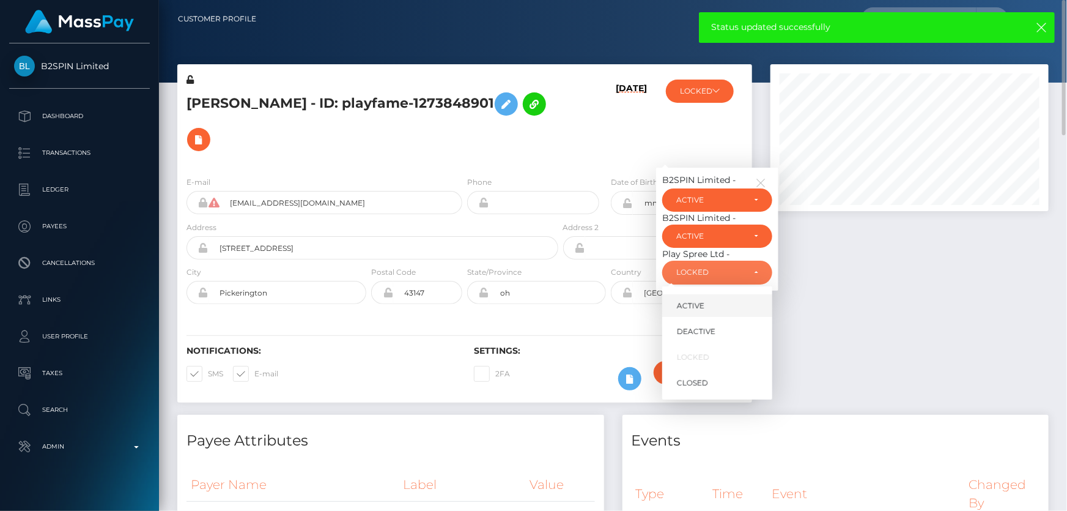
click at [698, 305] on span "ACTIVE" at bounding box center [691, 305] width 28 height 11
select select "ACTIVE"
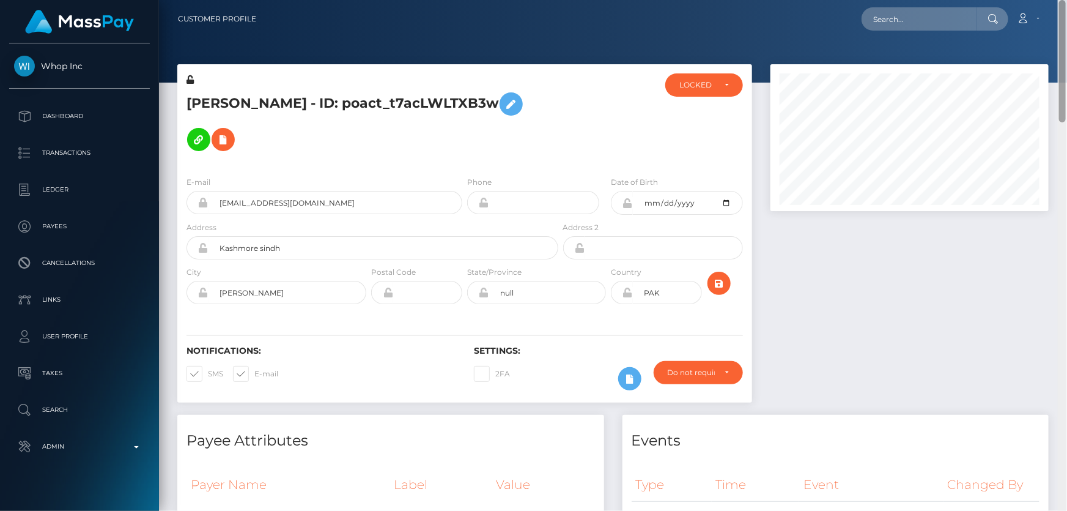
drag, startPoint x: 1063, startPoint y: 287, endPoint x: 1066, endPoint y: 30, distance: 257.5
click at [1066, 30] on div "Customer Profile Loading... Loading..." at bounding box center [613, 255] width 908 height 511
click at [701, 85] on div "LOCKED" at bounding box center [696, 85] width 35 height 10
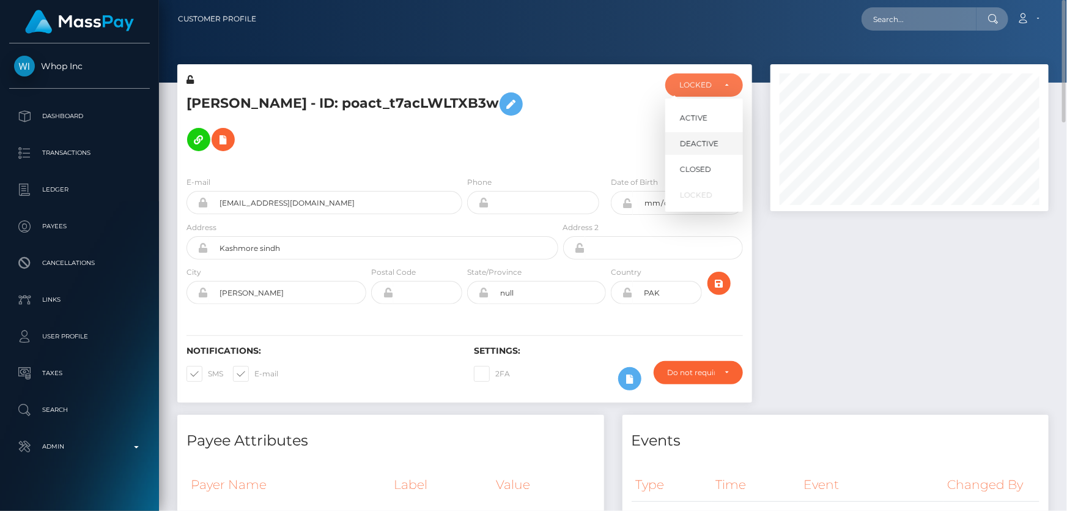
scroll to position [147, 278]
click at [708, 139] on span "DEACTIVE" at bounding box center [699, 143] width 39 height 11
select select "DEACTIVE"
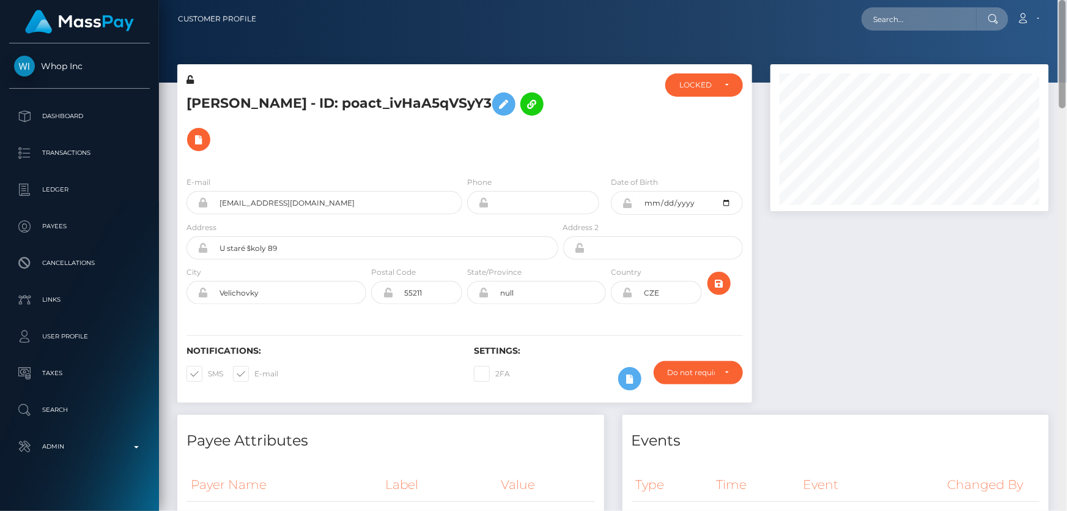
drag, startPoint x: 1066, startPoint y: 251, endPoint x: 1066, endPoint y: 17, distance: 233.6
click at [1066, 42] on div at bounding box center [1062, 255] width 9 height 511
click at [700, 90] on div "LOCKED" at bounding box center [704, 84] width 78 height 23
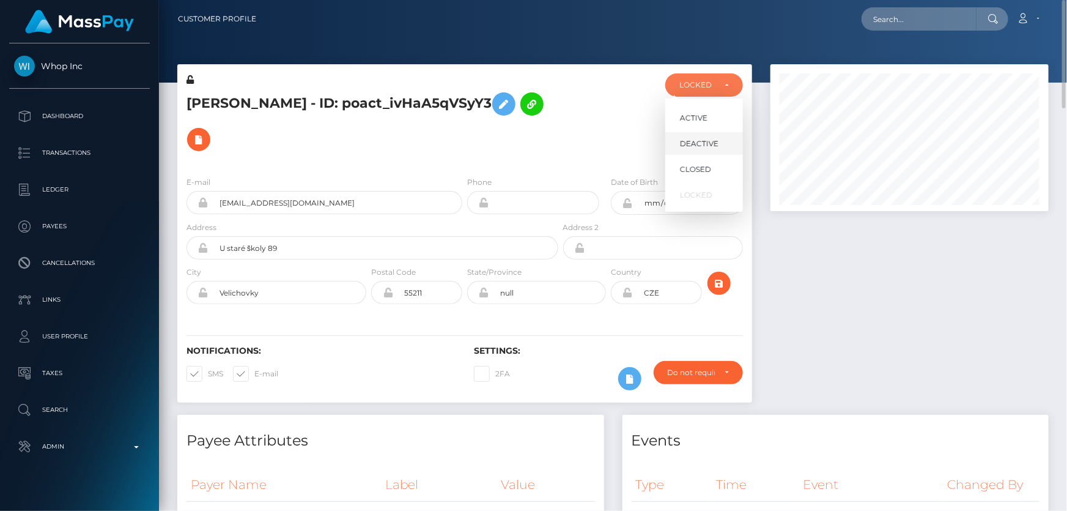
scroll to position [147, 278]
click at [703, 146] on span "DEACTIVE" at bounding box center [699, 143] width 39 height 11
select select "DEACTIVE"
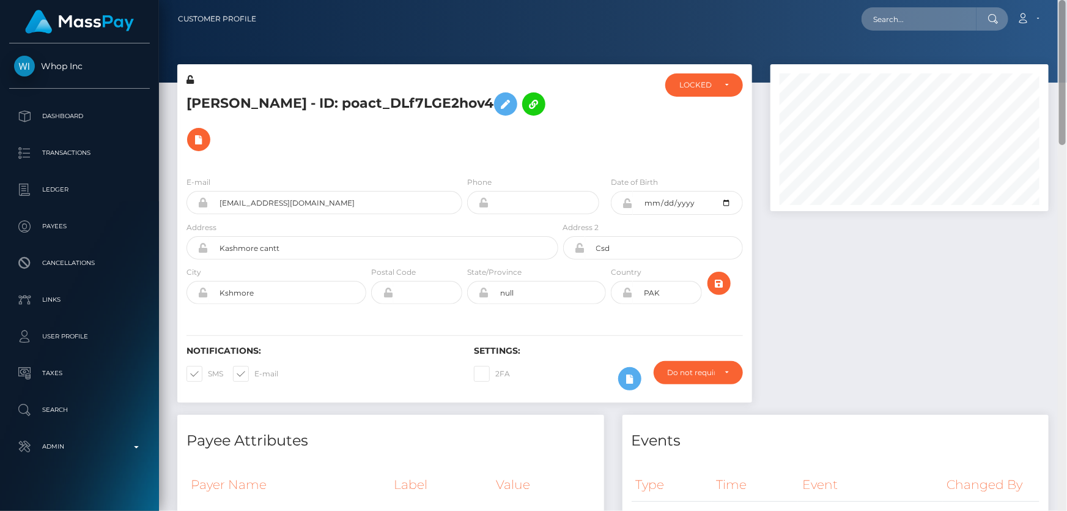
drag, startPoint x: 1065, startPoint y: 153, endPoint x: 1066, endPoint y: -40, distance: 193.2
click at [1066, 0] on html "Whop Inc Dashboard Transactions Ledger Payees Cancellations Links" at bounding box center [533, 255] width 1067 height 511
click at [694, 95] on div "LOCKED" at bounding box center [704, 84] width 78 height 23
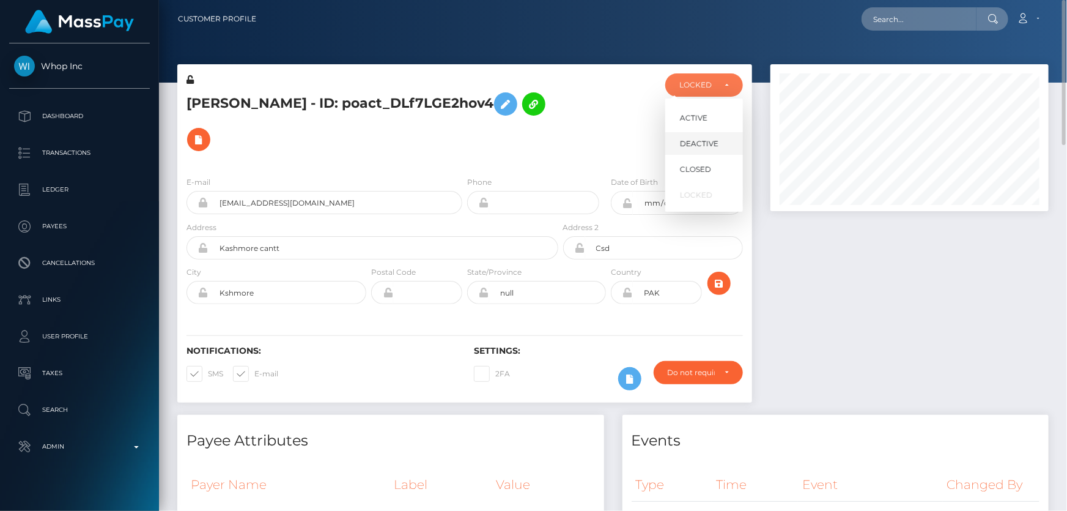
click at [694, 146] on span "DEACTIVE" at bounding box center [699, 143] width 39 height 11
select select "DEACTIVE"
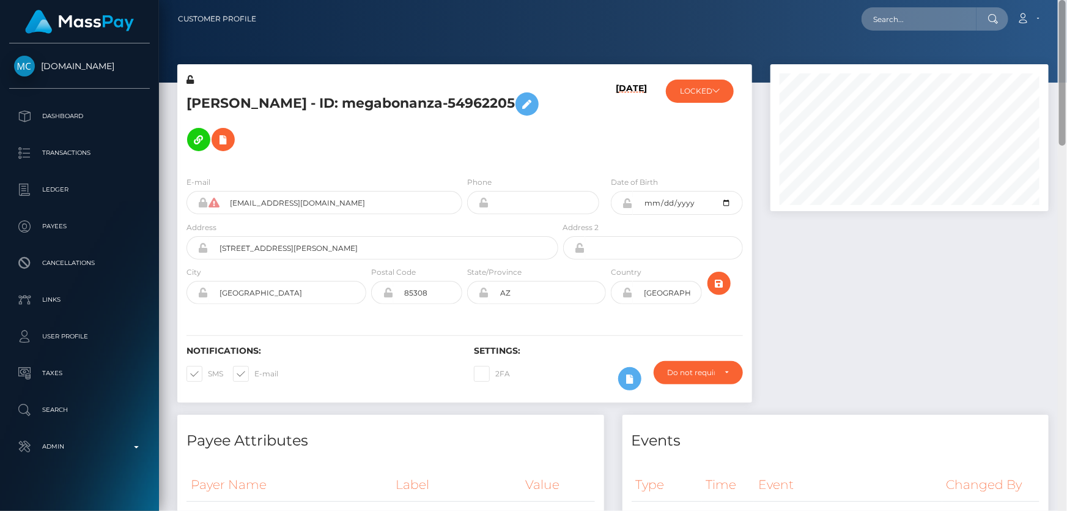
drag, startPoint x: 1062, startPoint y: 360, endPoint x: 1066, endPoint y: 13, distance: 347.4
click at [1066, 13] on div "Customer Profile Loading... Loading..." at bounding box center [613, 255] width 908 height 511
click at [718, 92] on icon at bounding box center [715, 90] width 7 height 7
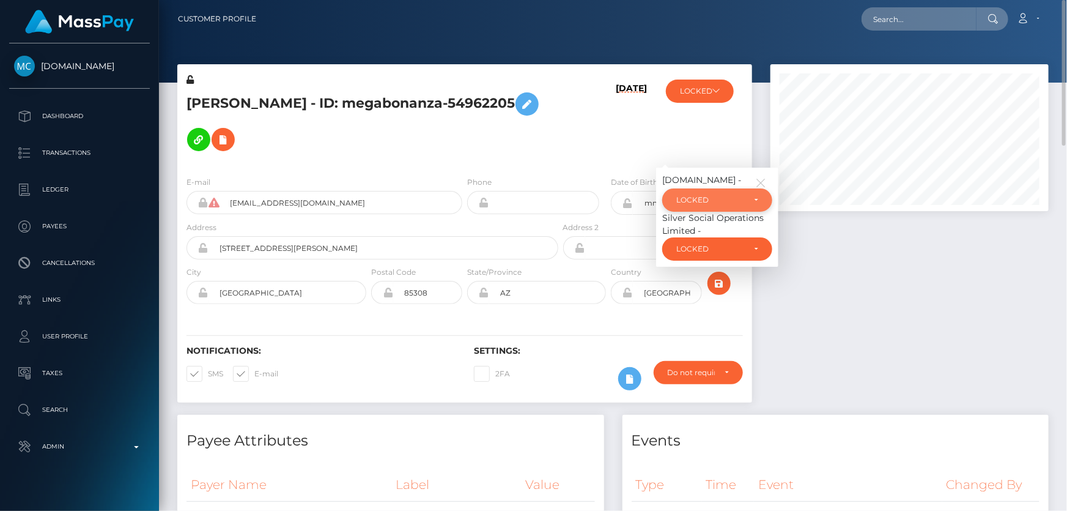
click at [725, 188] on div "LOCKED" at bounding box center [717, 199] width 110 height 23
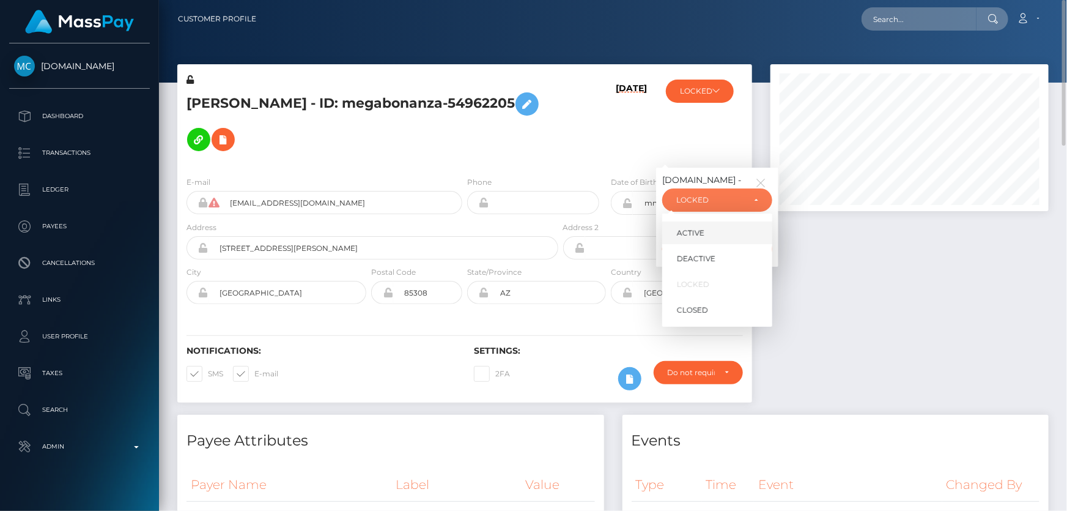
click at [714, 221] on link "ACTIVE" at bounding box center [717, 232] width 110 height 23
select select "ACTIVE"
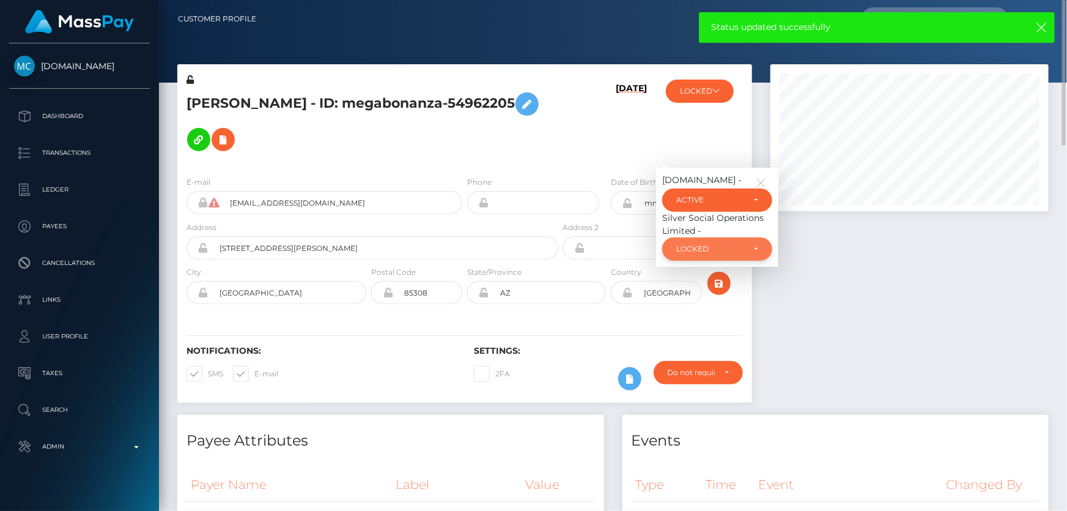
click at [722, 244] on div "LOCKED" at bounding box center [710, 249] width 68 height 10
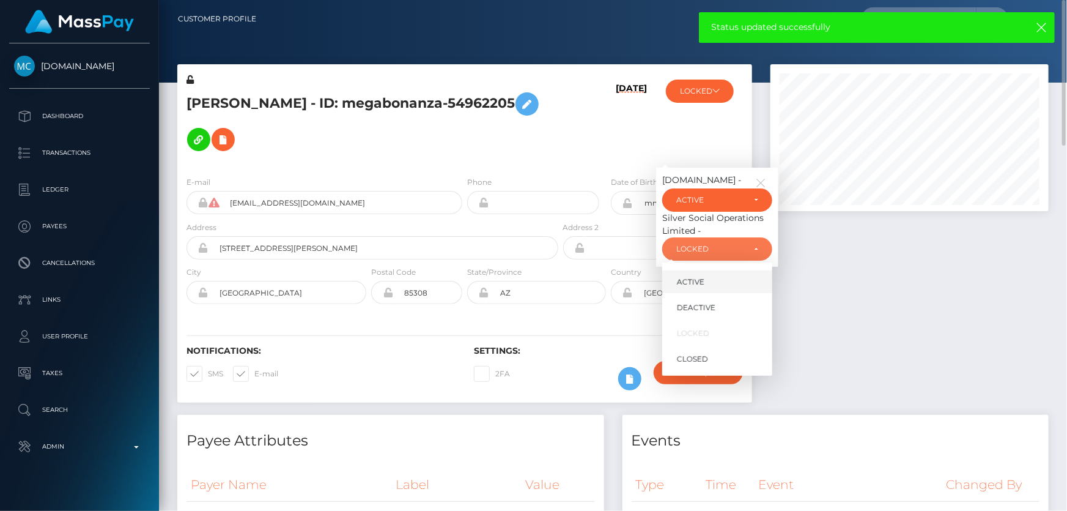
click at [701, 276] on span "ACTIVE" at bounding box center [691, 281] width 28 height 11
select select "ACTIVE"
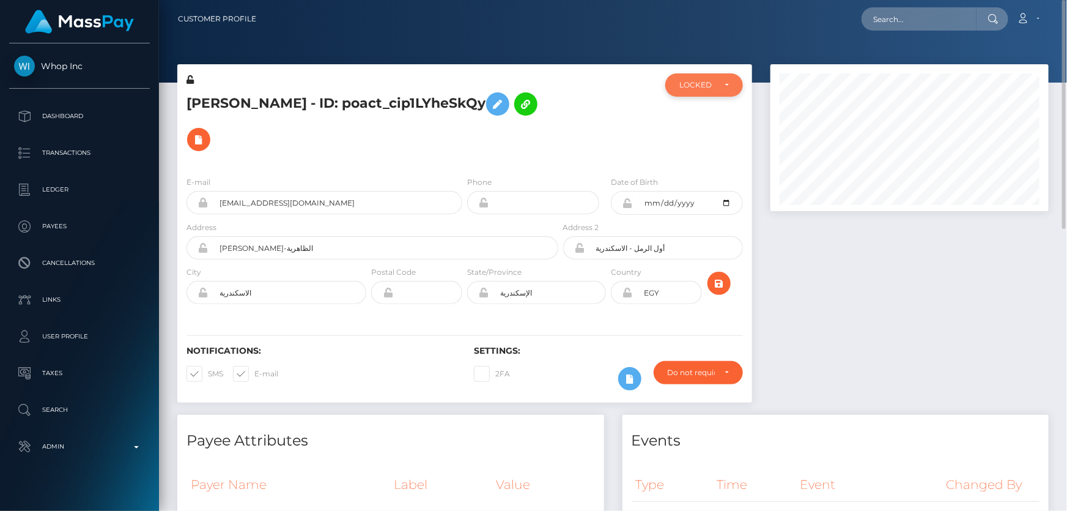
click at [722, 86] on div "LOCKED" at bounding box center [704, 85] width 50 height 10
click at [706, 149] on span "DEACTIVE" at bounding box center [699, 143] width 39 height 11
select select "DEACTIVE"
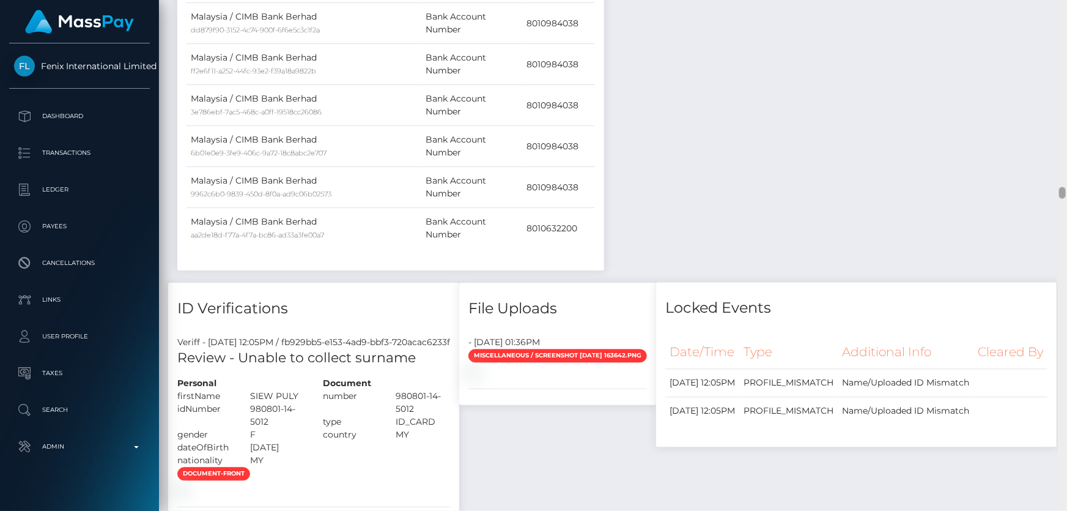
scroll to position [8309, 0]
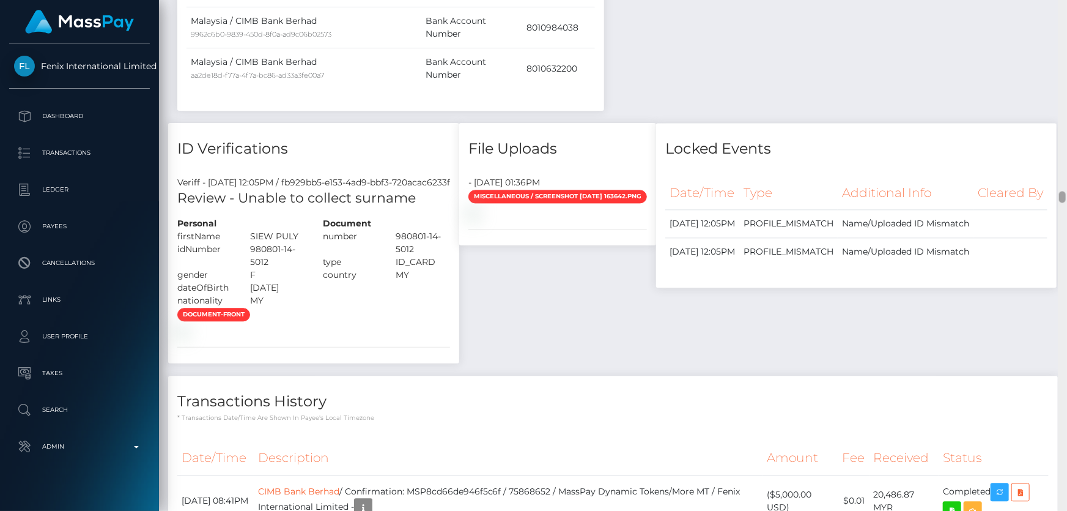
drag, startPoint x: 1062, startPoint y: 110, endPoint x: 1051, endPoint y: 195, distance: 85.6
click at [1051, 195] on div "Customer Profile Loading... Loading..." at bounding box center [613, 255] width 908 height 511
click at [187, 326] on img at bounding box center [182, 331] width 10 height 10
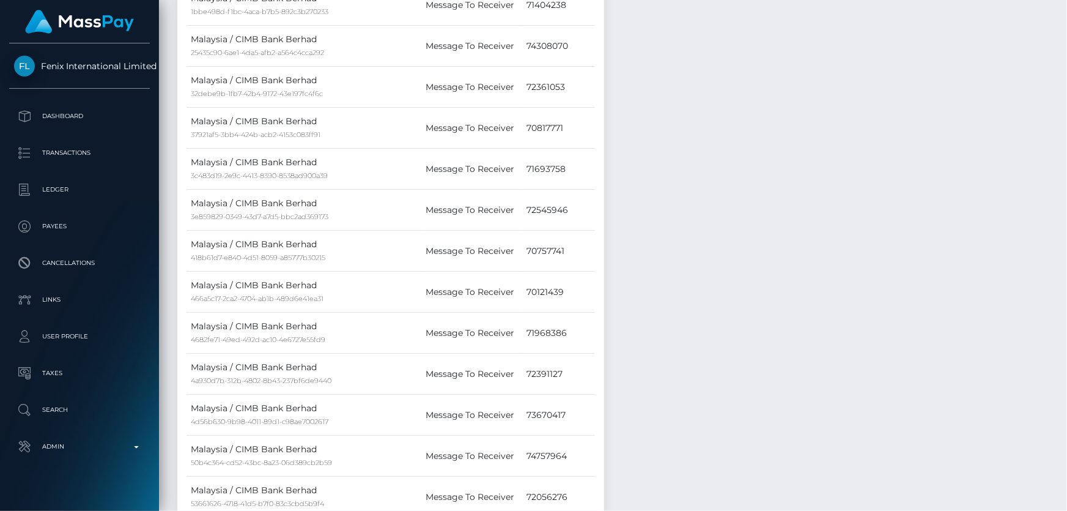
scroll to position [0, 0]
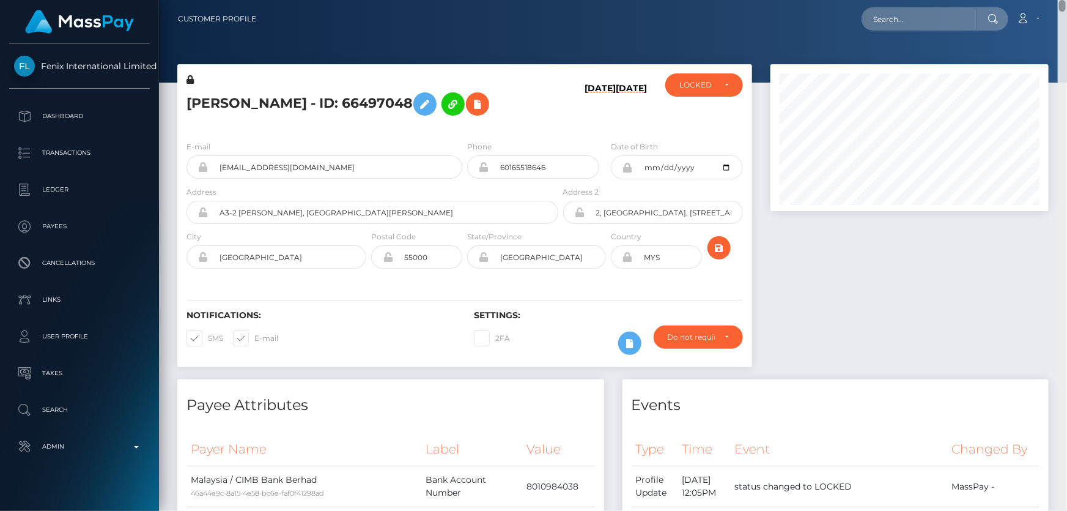
drag, startPoint x: 1062, startPoint y: 196, endPoint x: 1066, endPoint y: -30, distance: 226.3
click at [1066, 0] on html "Fenix International Limited Dashboard Transactions Ledger Payees" at bounding box center [533, 255] width 1067 height 511
click at [684, 75] on div "LOCKED" at bounding box center [704, 84] width 78 height 23
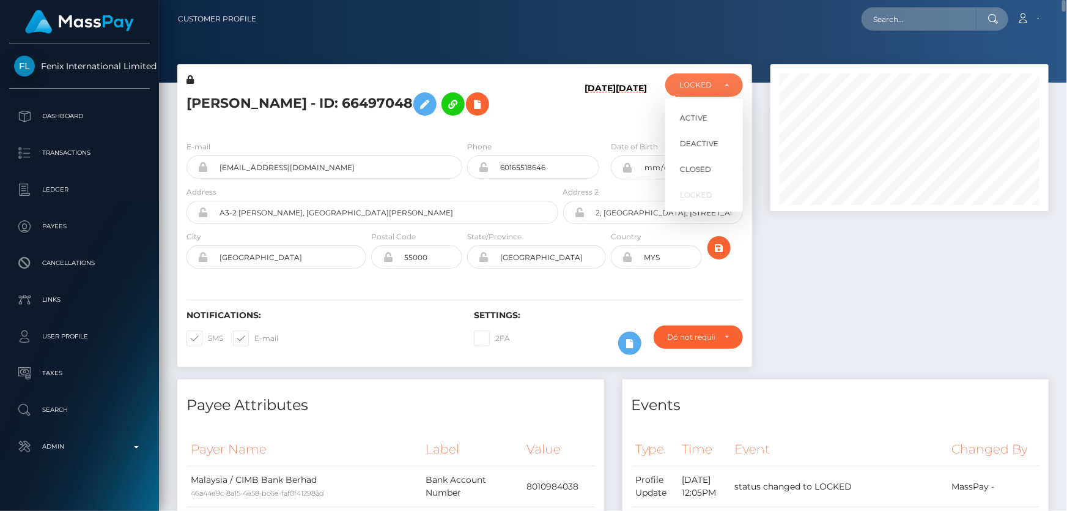
scroll to position [147, 278]
click at [704, 110] on link "ACTIVE" at bounding box center [704, 117] width 78 height 23
select select "ACTIVE"
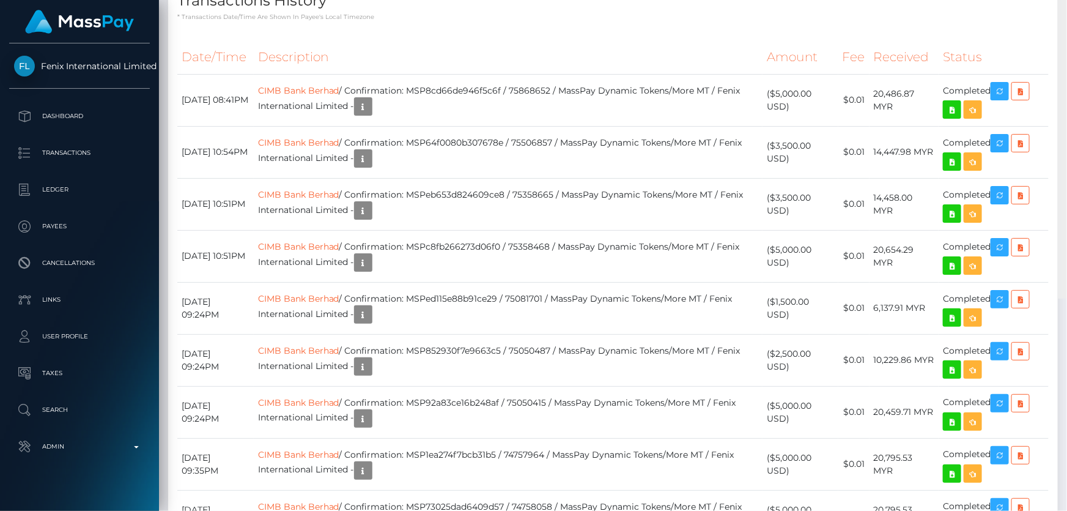
scroll to position [0, 0]
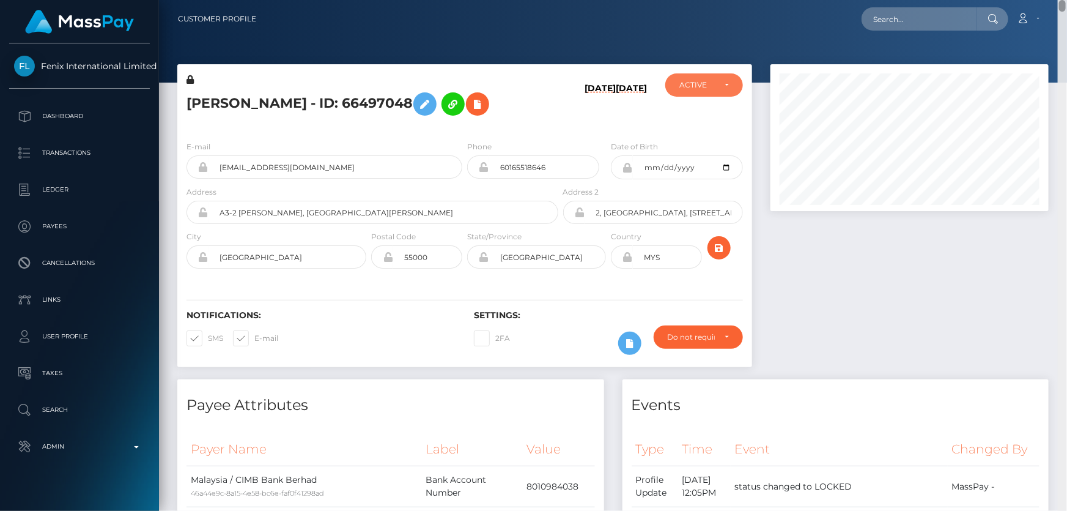
drag, startPoint x: 1064, startPoint y: 13, endPoint x: 1066, endPoint y: -67, distance: 80.8
click at [1066, 0] on html "Fenix International Limited Dashboard Transactions Ledger Payees" at bounding box center [533, 255] width 1067 height 511
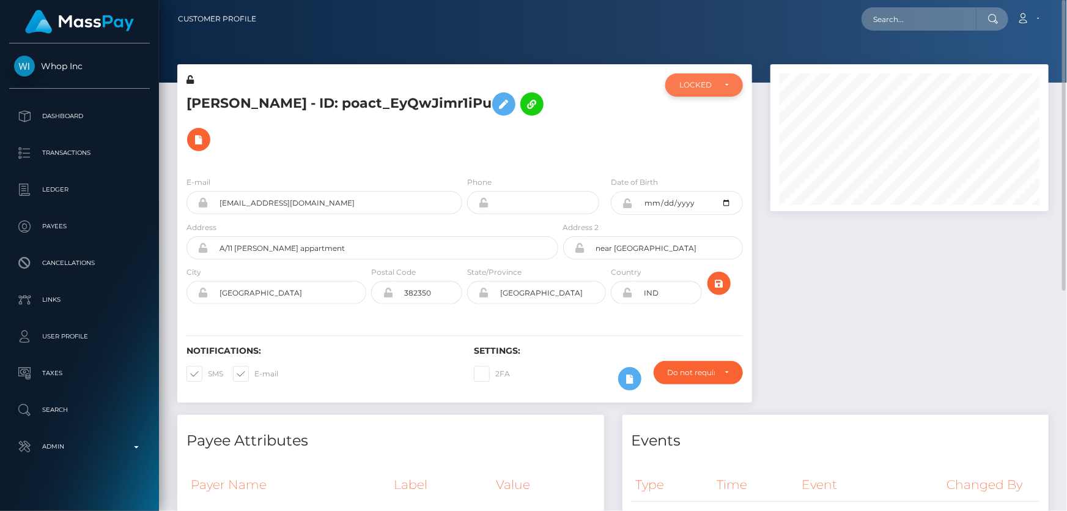
click at [693, 92] on div "LOCKED" at bounding box center [704, 84] width 78 height 23
click at [703, 140] on span "DEACTIVE" at bounding box center [699, 143] width 39 height 11
select select "DEACTIVE"
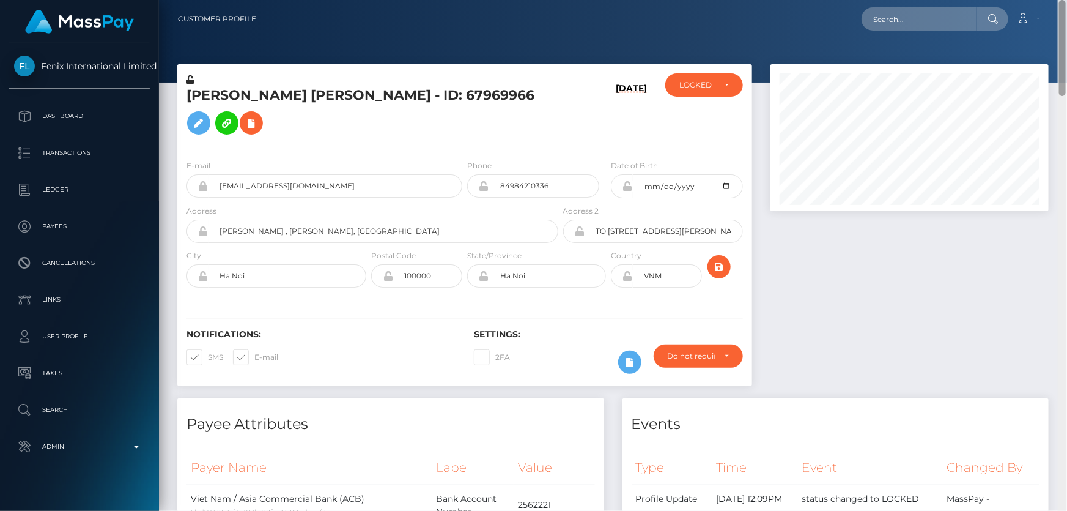
drag, startPoint x: 1063, startPoint y: 457, endPoint x: 1066, endPoint y: -6, distance: 462.9
click at [1066, 0] on html "Fenix International Limited Dashboard Transactions Ledger Payees" at bounding box center [533, 255] width 1067 height 511
click at [694, 92] on div "LOCKED" at bounding box center [704, 84] width 78 height 23
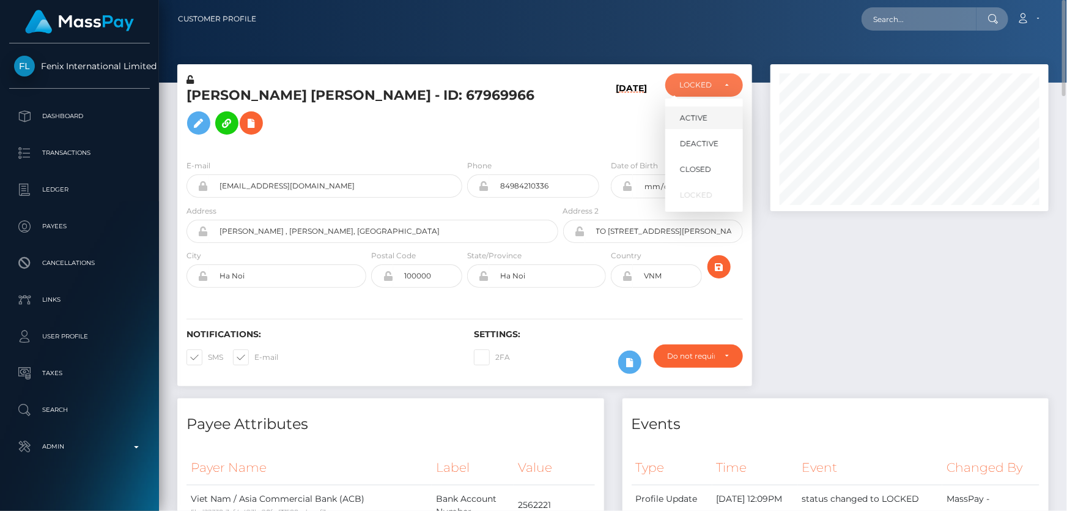
click at [705, 120] on span "ACTIVE" at bounding box center [694, 118] width 28 height 11
select select "ACTIVE"
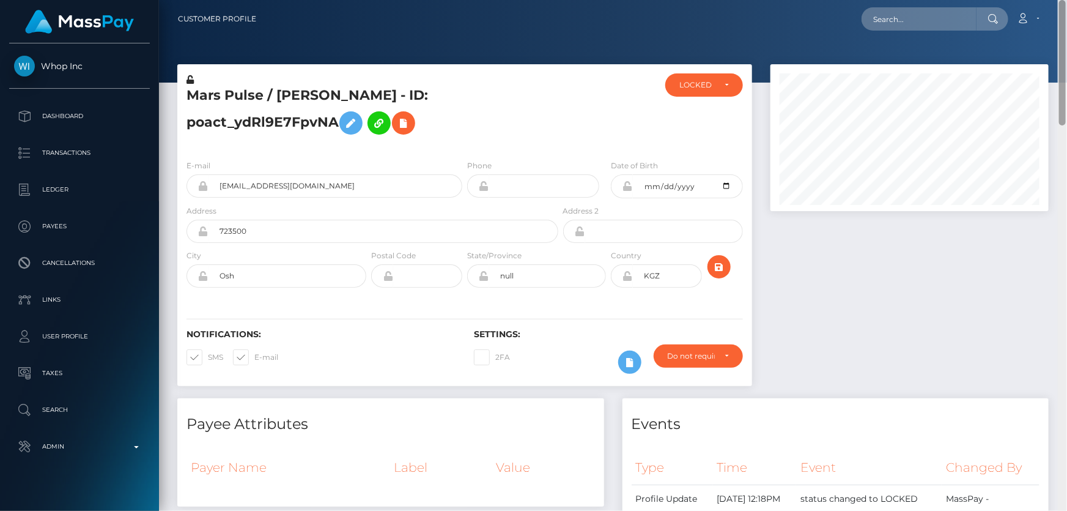
drag, startPoint x: 1061, startPoint y: 433, endPoint x: 1066, endPoint y: 24, distance: 408.5
click at [1066, 24] on div "Customer Profile Loading... Loading..." at bounding box center [613, 255] width 908 height 511
click at [707, 84] on div "LOCKED" at bounding box center [696, 85] width 35 height 10
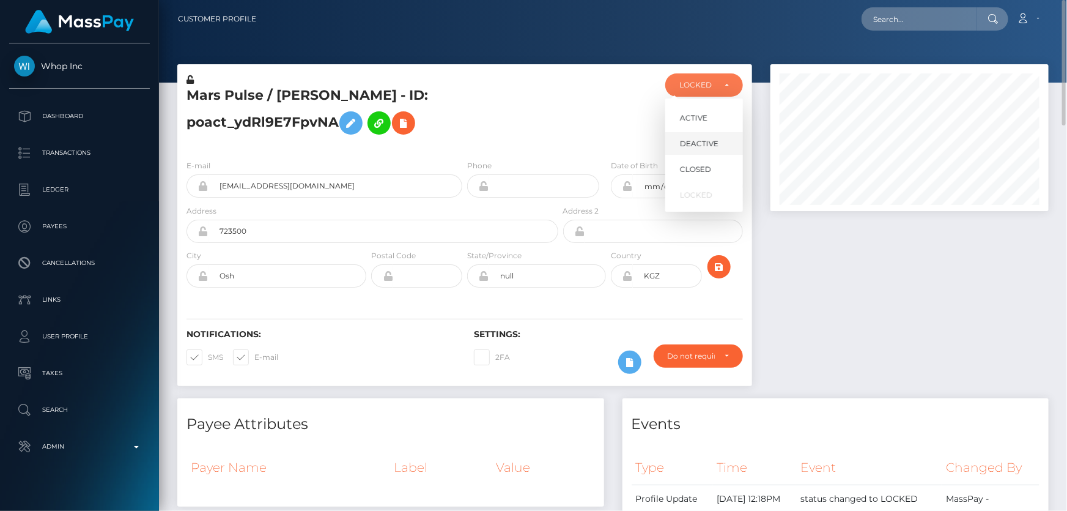
click at [703, 140] on span "DEACTIVE" at bounding box center [699, 143] width 39 height 11
select select "DEACTIVE"
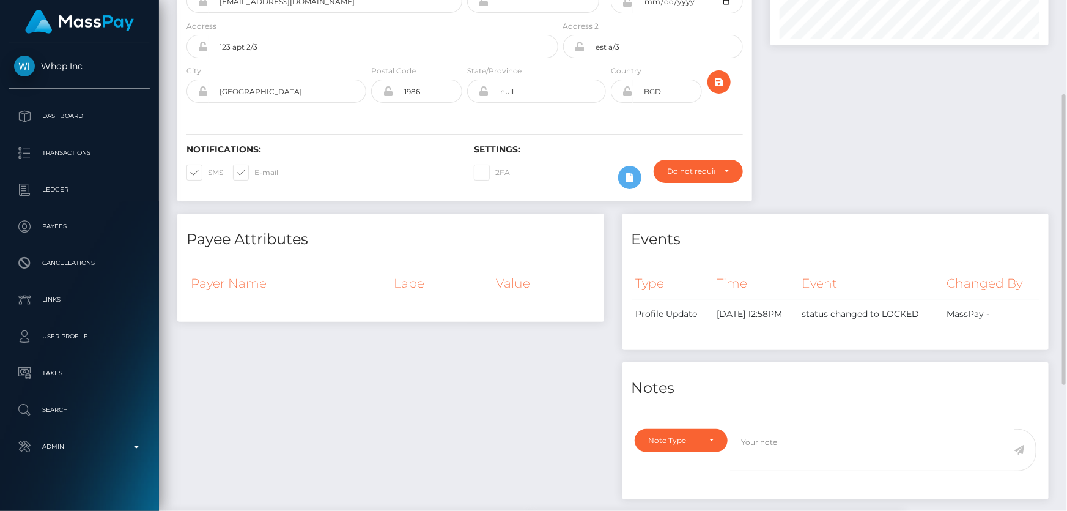
scroll to position [55, 0]
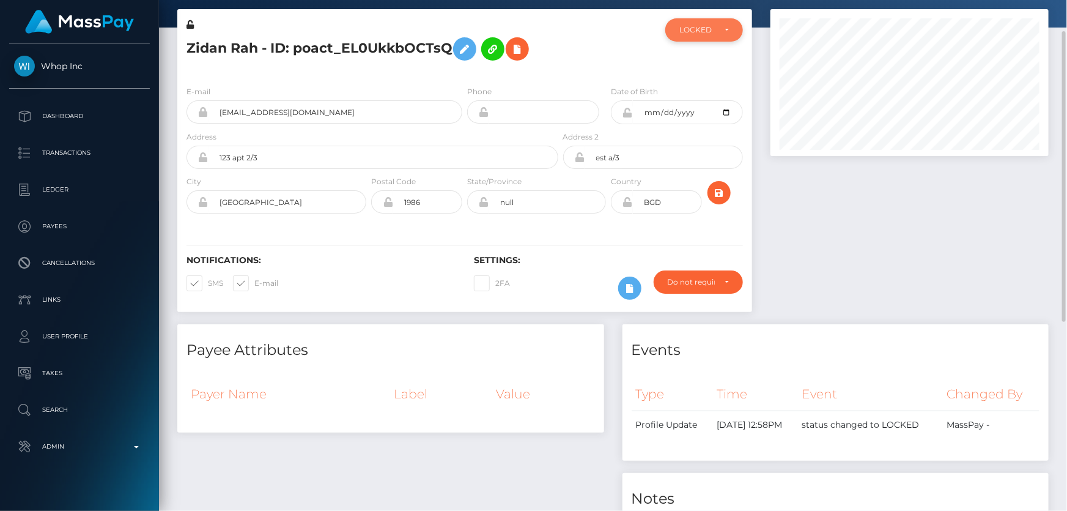
click at [686, 40] on div "ACTIVE DEACTIVE CLOSED LOCKED LOCKED" at bounding box center [704, 46] width 96 height 57
click at [701, 43] on div "ACTIVE DEACTIVE CLOSED LOCKED LOCKED" at bounding box center [704, 46] width 96 height 57
click at [701, 39] on div "LOCKED" at bounding box center [704, 29] width 78 height 23
click at [707, 87] on span "DEACTIVE" at bounding box center [699, 88] width 39 height 11
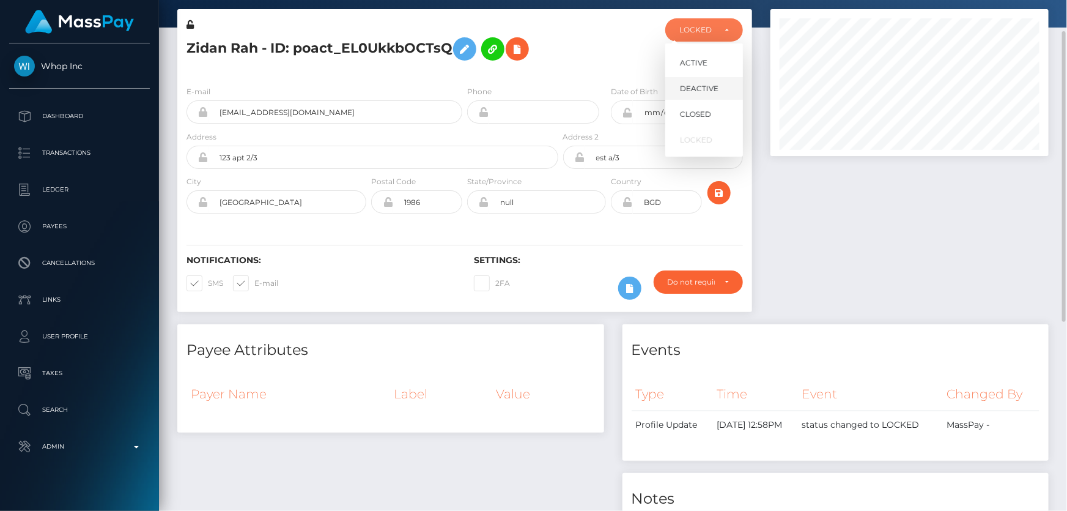
select select "DEACTIVE"
